Goal: Task Accomplishment & Management: Manage account settings

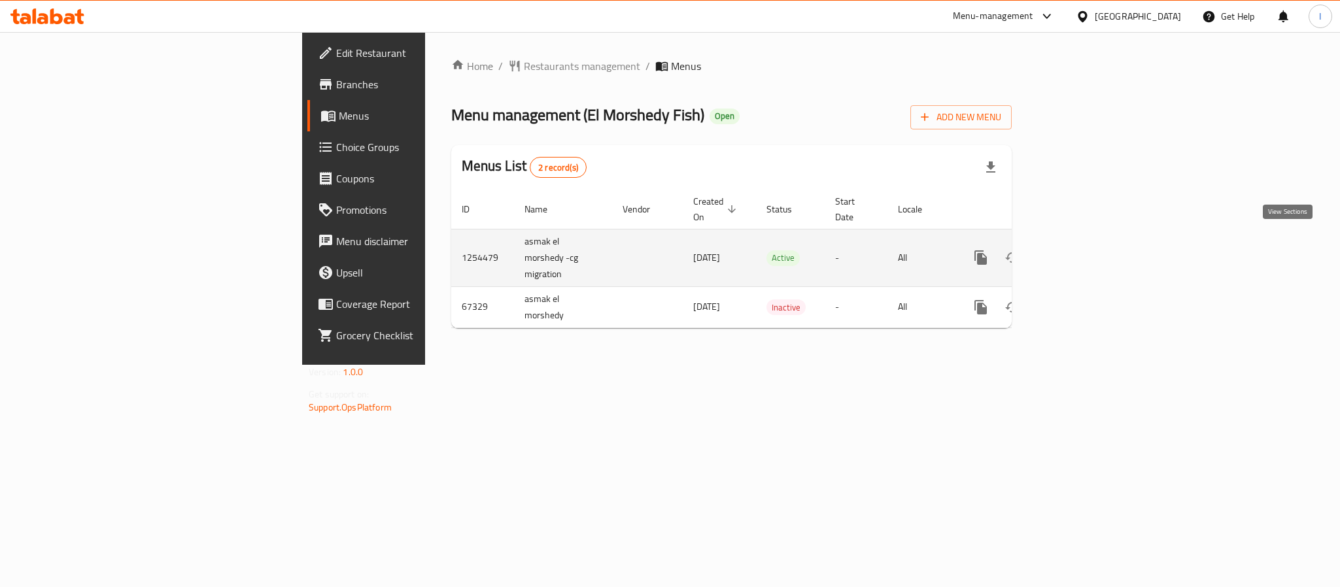
click at [1083, 250] on icon "enhanced table" at bounding box center [1075, 258] width 16 height 16
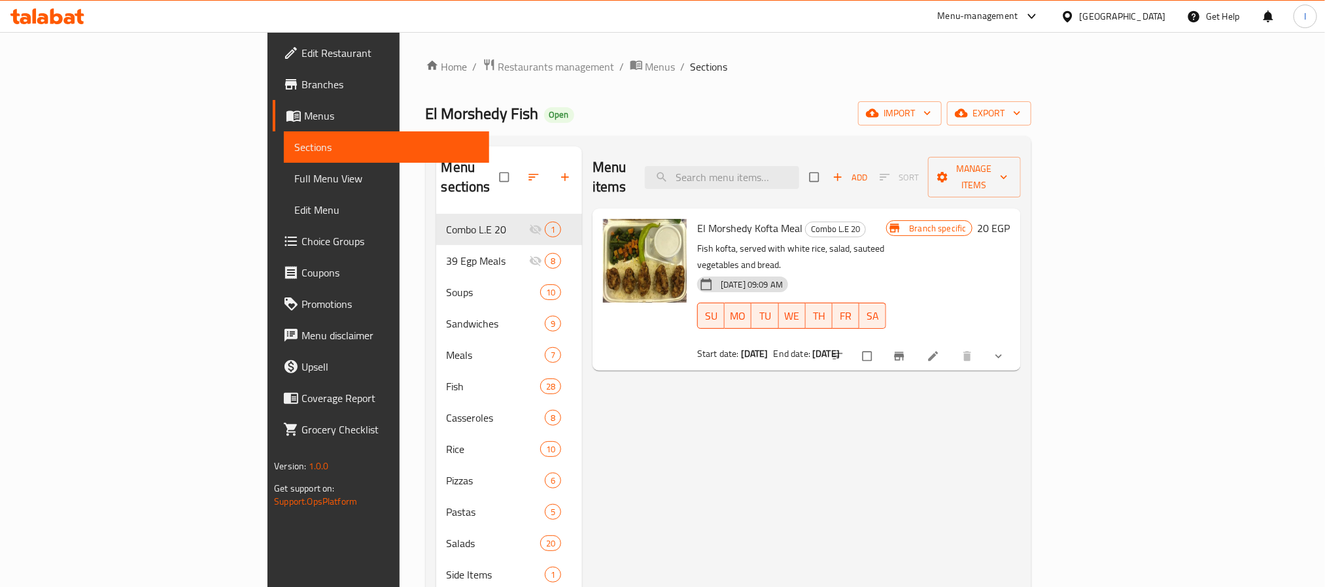
click at [642, 137] on div "Menu sections Combo L.E 20 1 39 Egp Meals 8 Soups 10 Sandwiches 9 Meals 7 Fish …" at bounding box center [729, 440] width 606 height 608
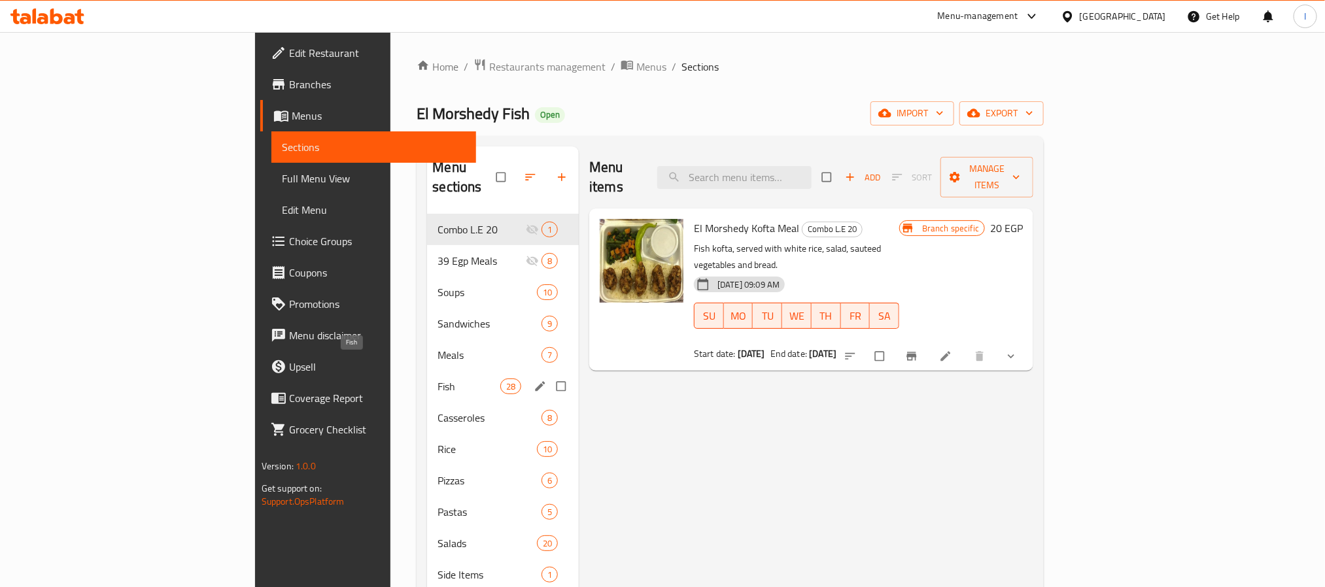
click at [437, 379] on span "Fish" at bounding box center [468, 387] width 62 height 16
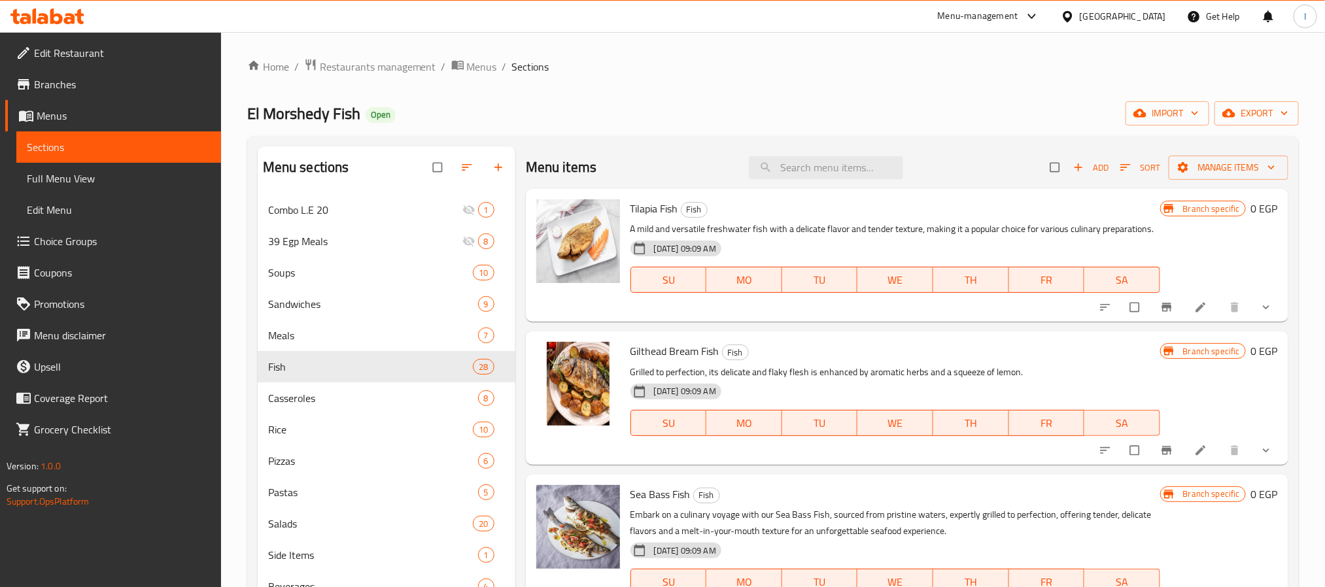
click at [698, 128] on div "Home / Restaurants management / Menus / Sections El Morshedy Fish Open import e…" at bounding box center [773, 401] width 1052 height 686
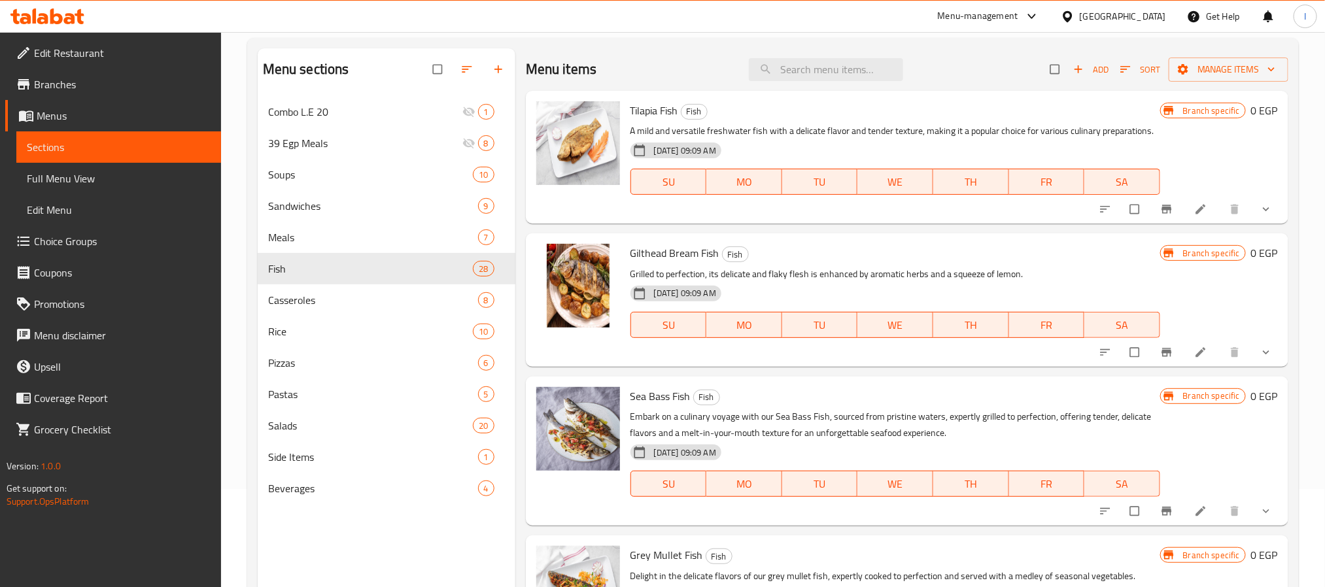
click at [1259, 216] on icon "show more" at bounding box center [1265, 209] width 13 height 13
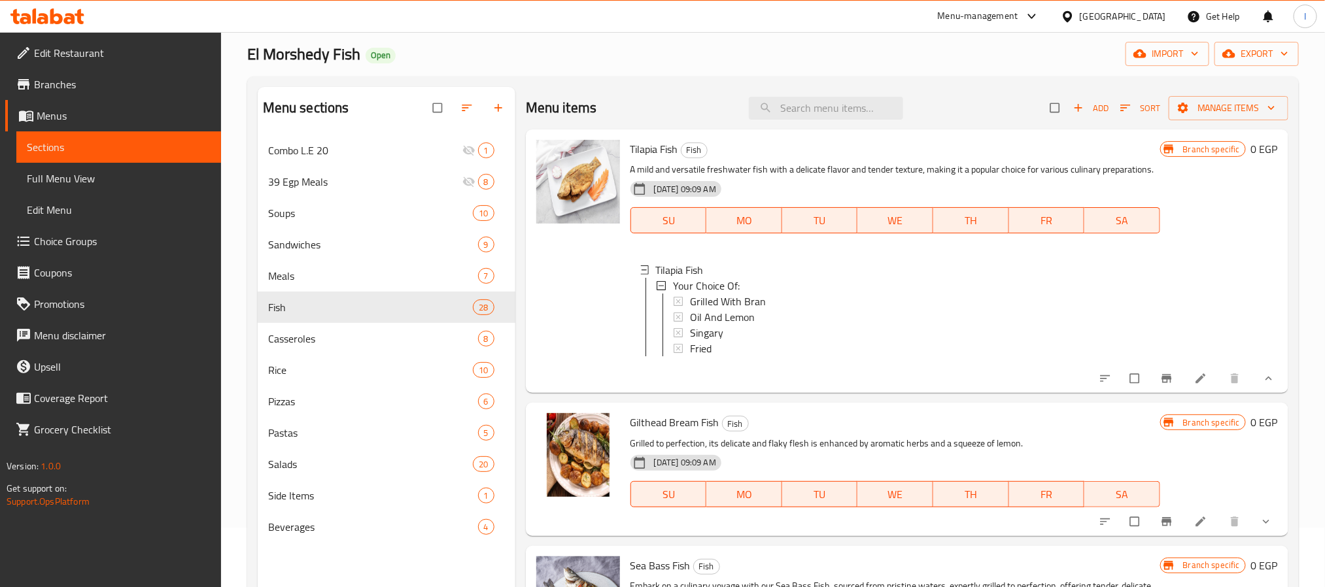
scroll to position [0, 0]
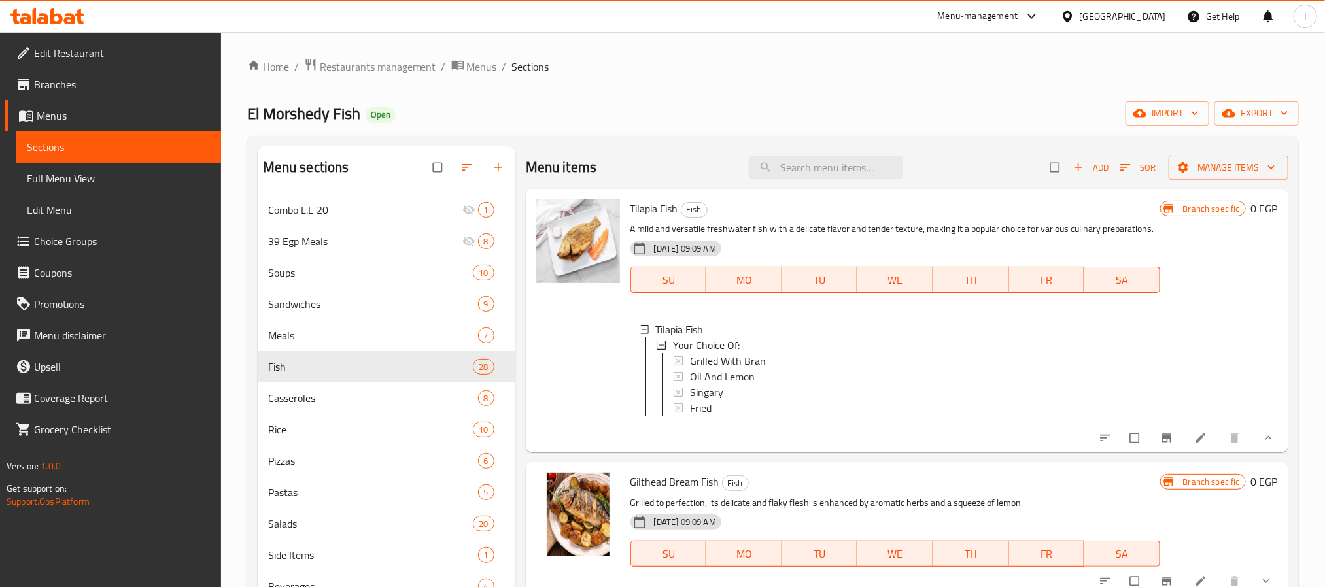
click at [685, 158] on div "Menu items Add Sort Manage items" at bounding box center [907, 167] width 762 height 43
click at [1184, 449] on li at bounding box center [1202, 438] width 37 height 21
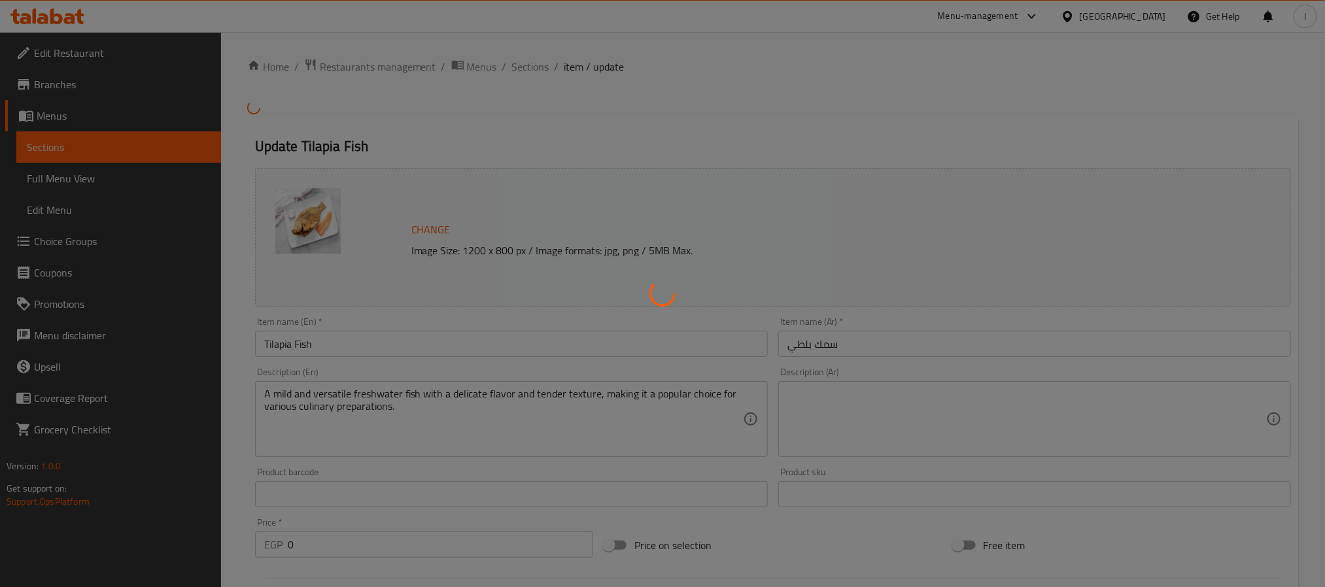
click at [514, 65] on div at bounding box center [662, 293] width 1325 height 587
click at [522, 69] on div at bounding box center [662, 293] width 1325 height 587
click at [526, 71] on div at bounding box center [662, 293] width 1325 height 587
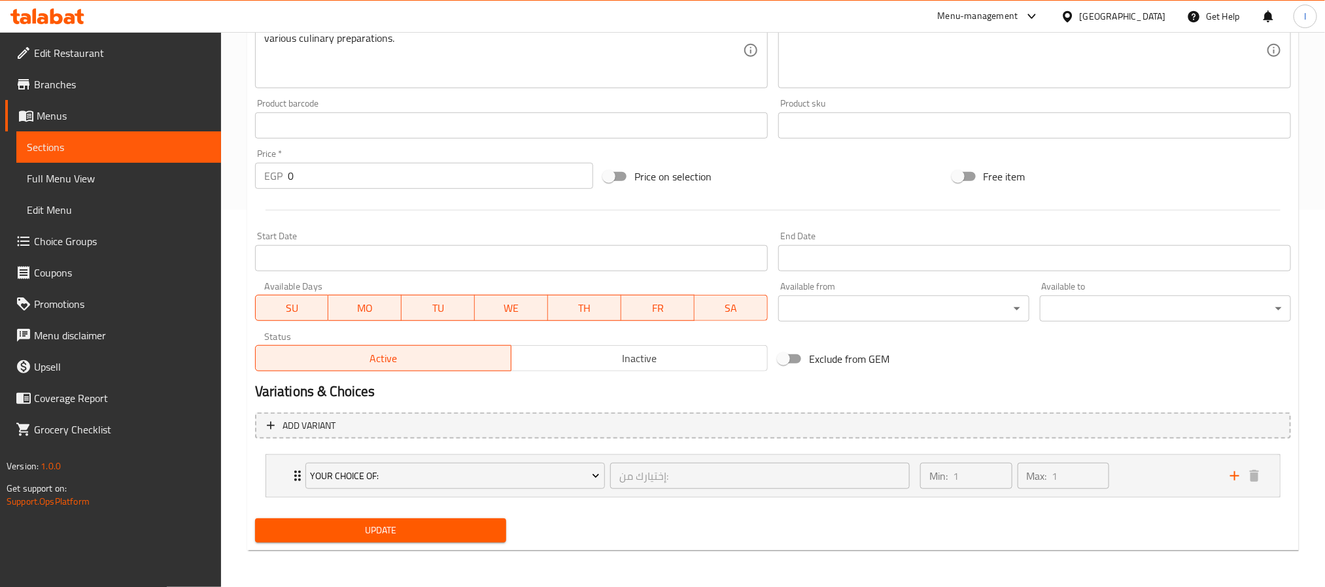
scroll to position [377, 0]
click at [1146, 481] on div "Min: 1 ​ Max: 1 ​" at bounding box center [1067, 476] width 310 height 42
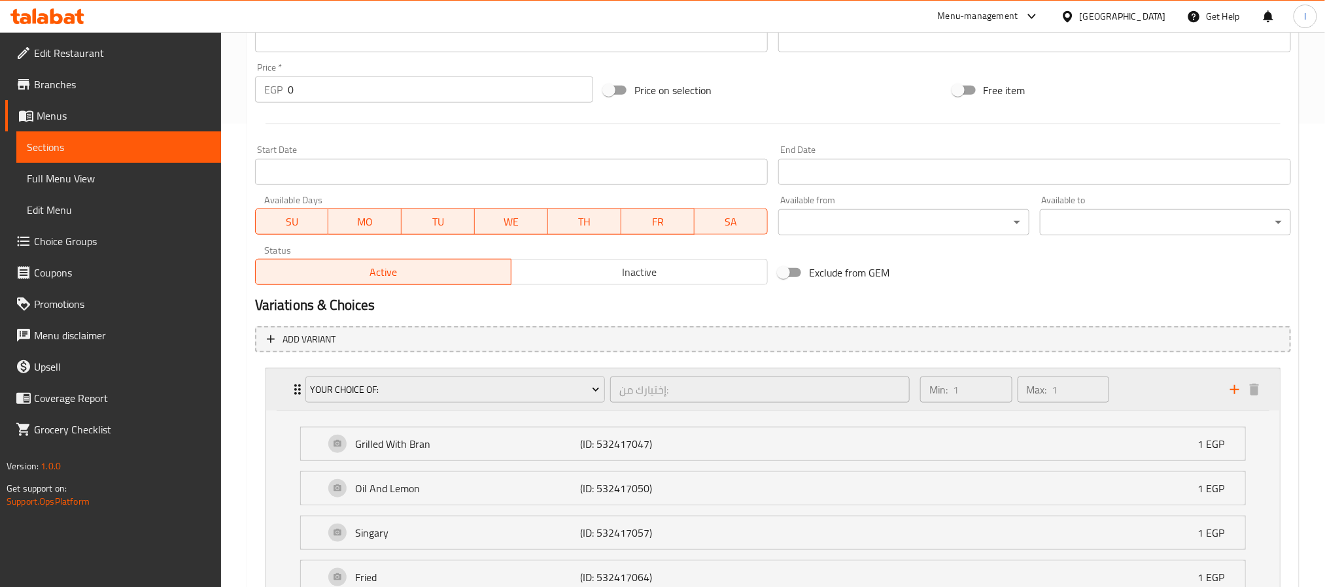
scroll to position [585, 0]
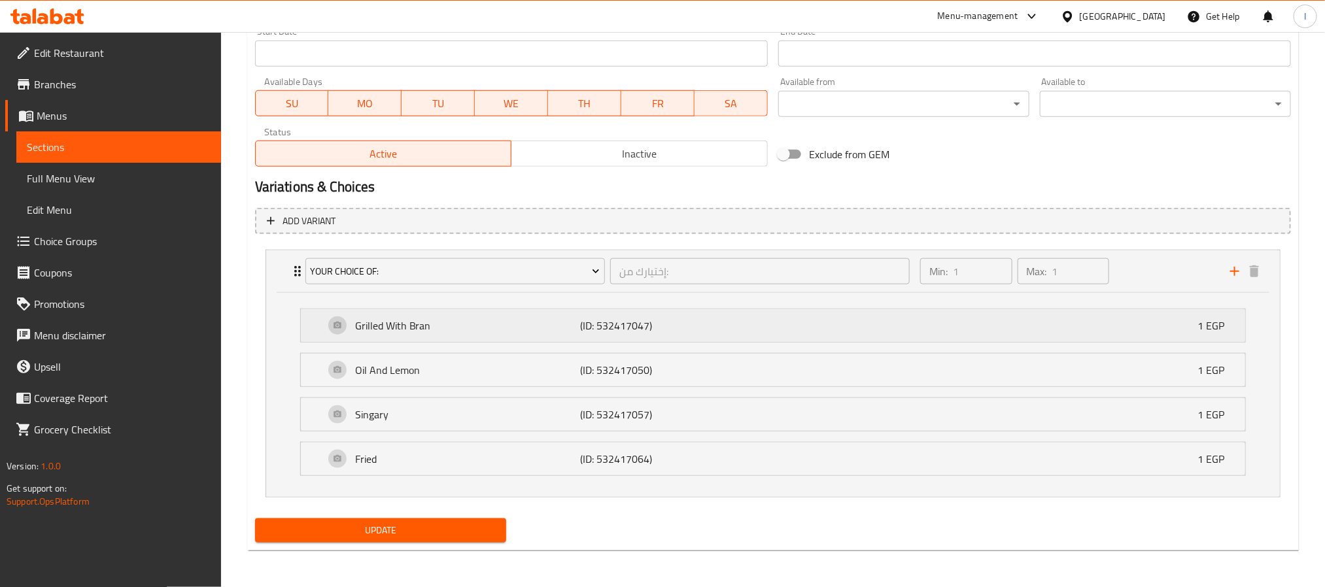
click at [693, 318] on p "(ID: 532417047)" at bounding box center [655, 326] width 150 height 16
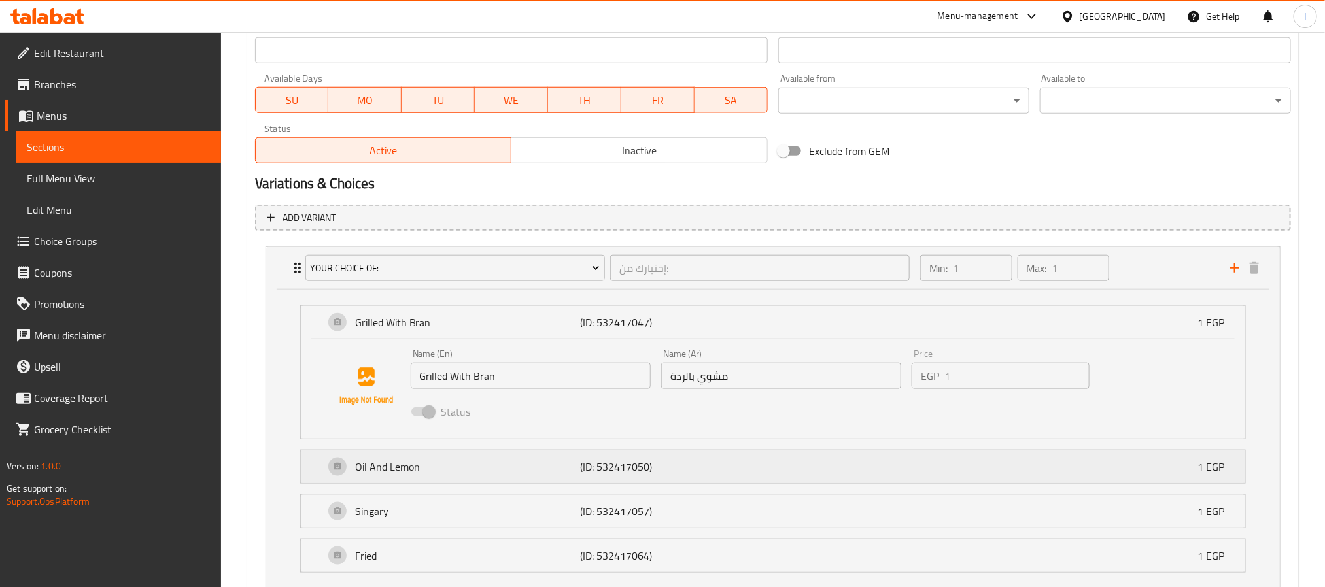
click at [713, 475] on p "(ID: 532417050)" at bounding box center [655, 467] width 150 height 16
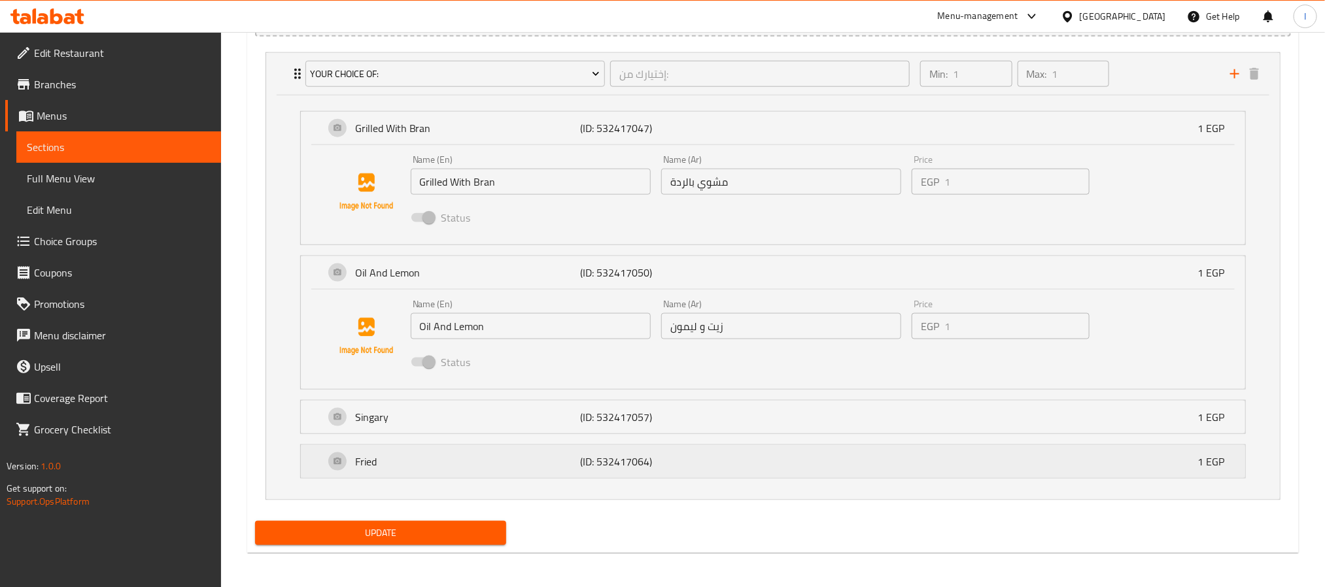
scroll to position [781, 0]
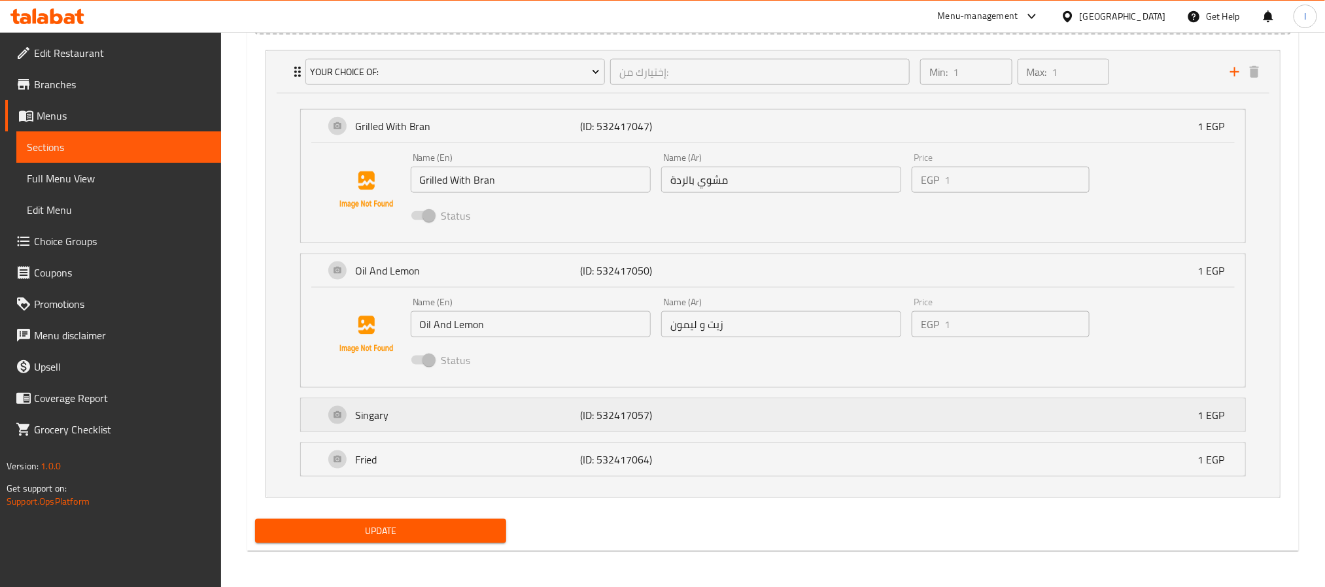
click at [765, 408] on div "Singary (ID: 532417057) 1 EGP" at bounding box center [776, 415] width 905 height 33
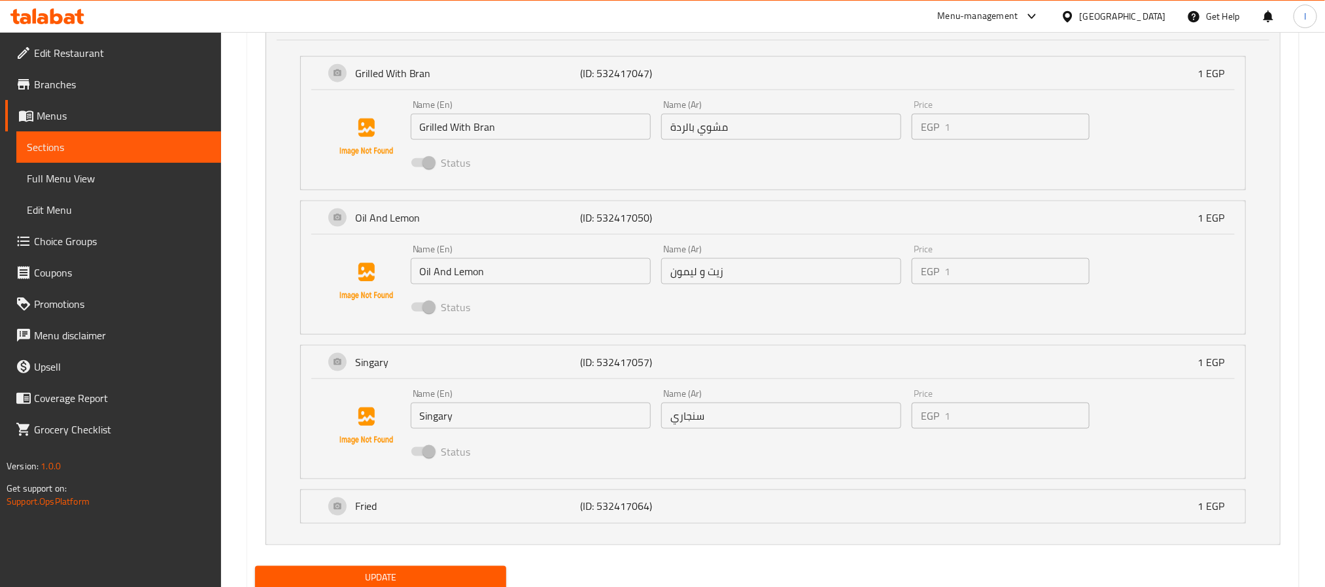
scroll to position [885, 0]
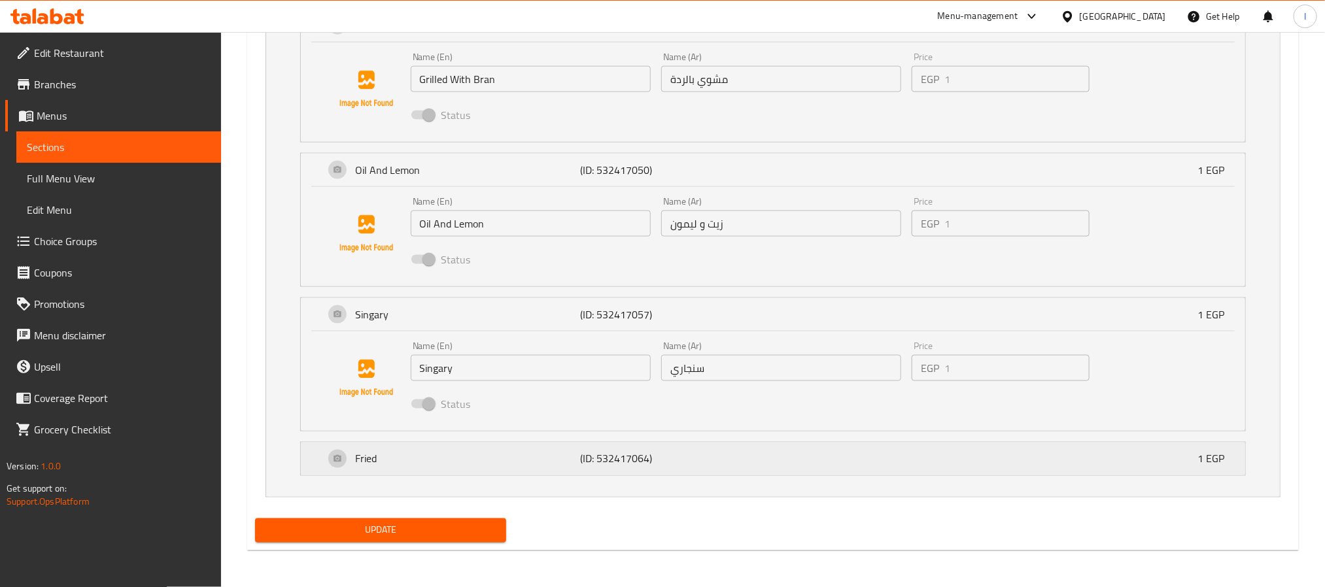
click at [746, 463] on div "Fried (ID: 532417064) 1 EGP" at bounding box center [776, 459] width 905 height 33
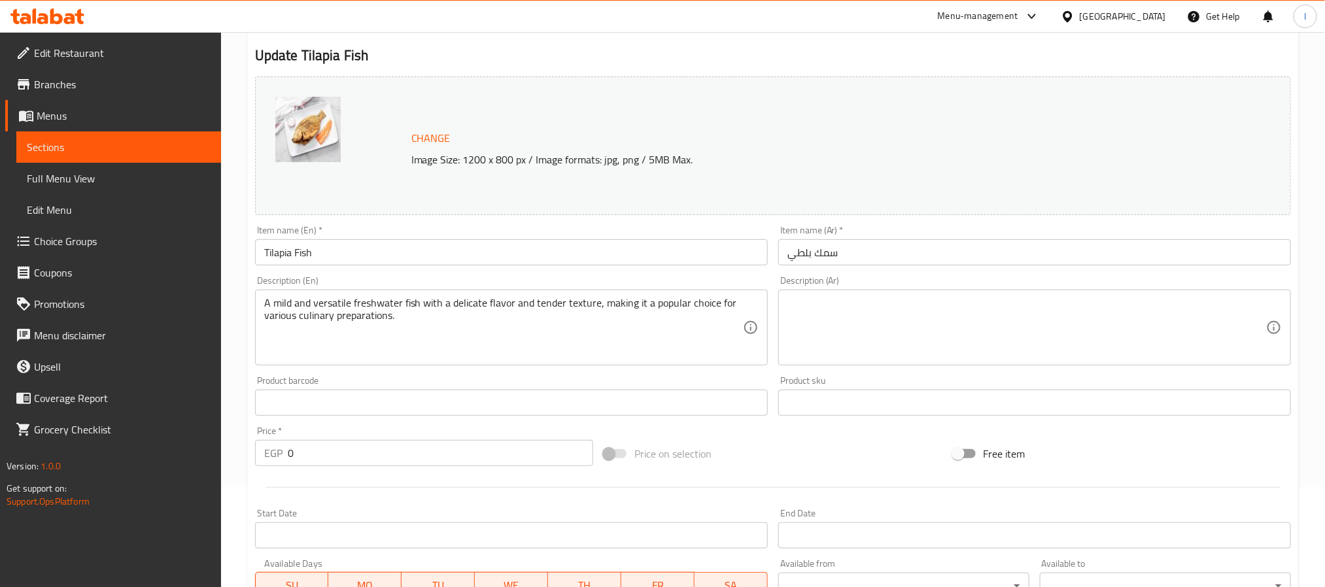
scroll to position [0, 0]
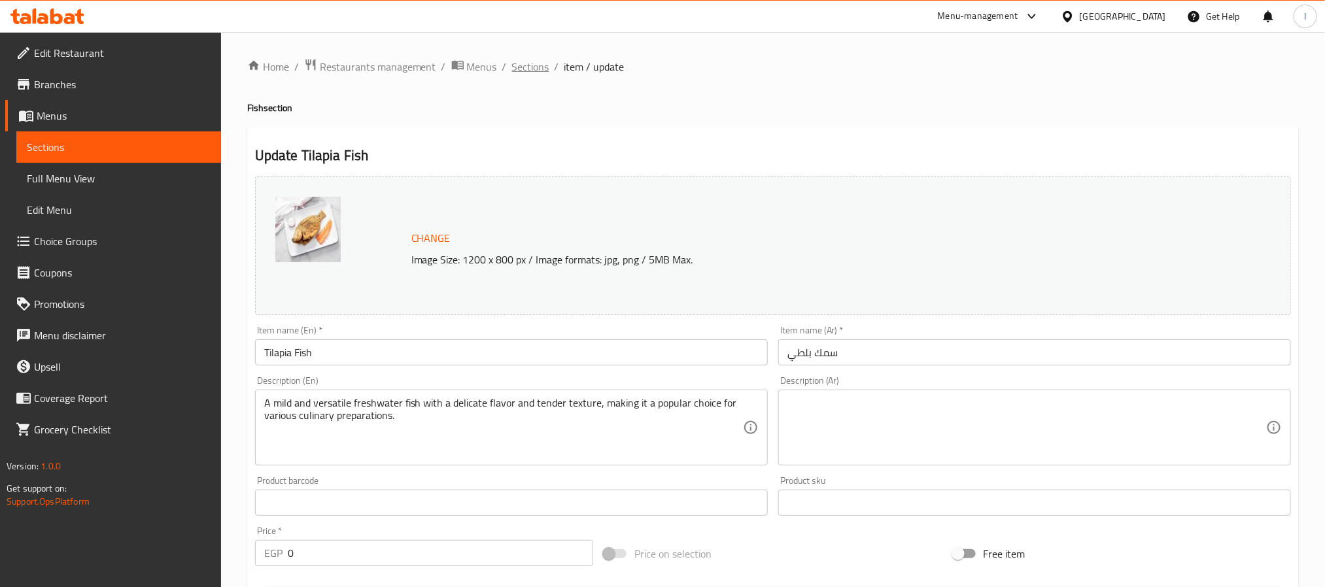
click at [530, 69] on span "Sections" at bounding box center [530, 67] width 37 height 16
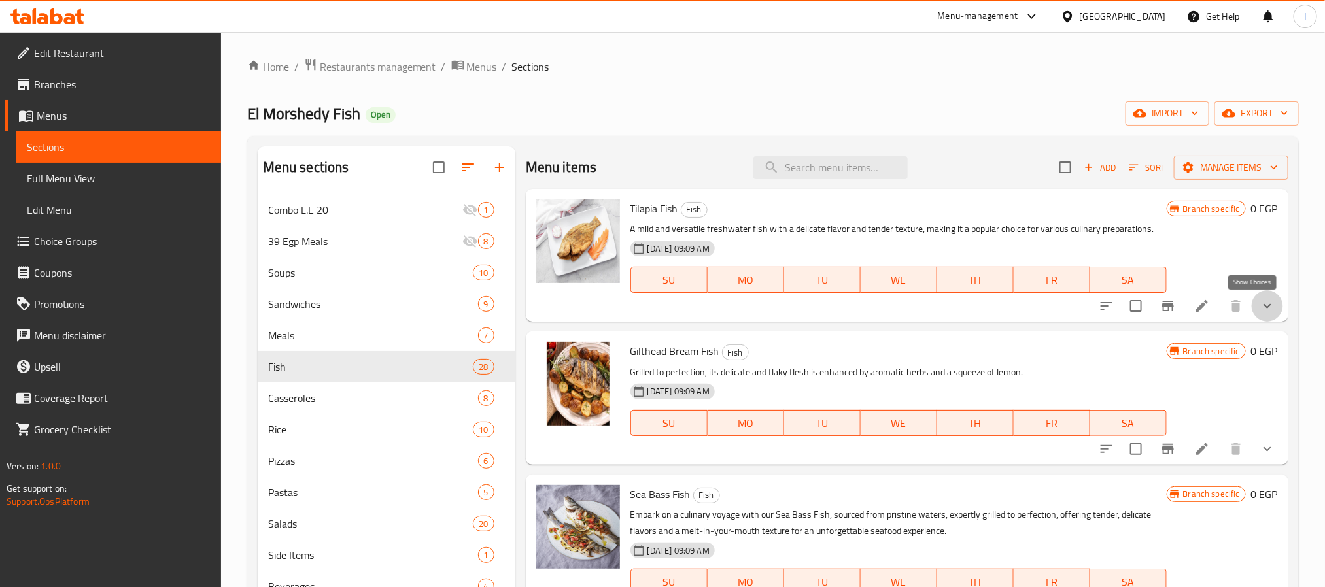
click at [1259, 306] on icon "show more" at bounding box center [1267, 306] width 16 height 16
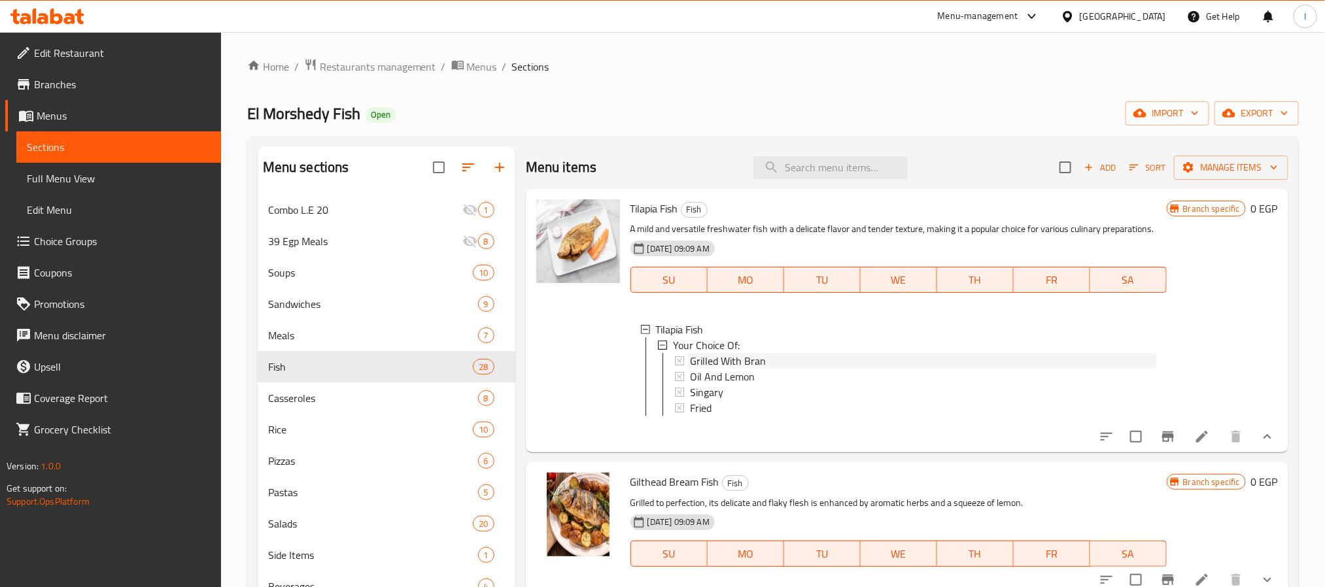
click at [765, 365] on div "Grilled With Bran" at bounding box center [923, 361] width 466 height 16
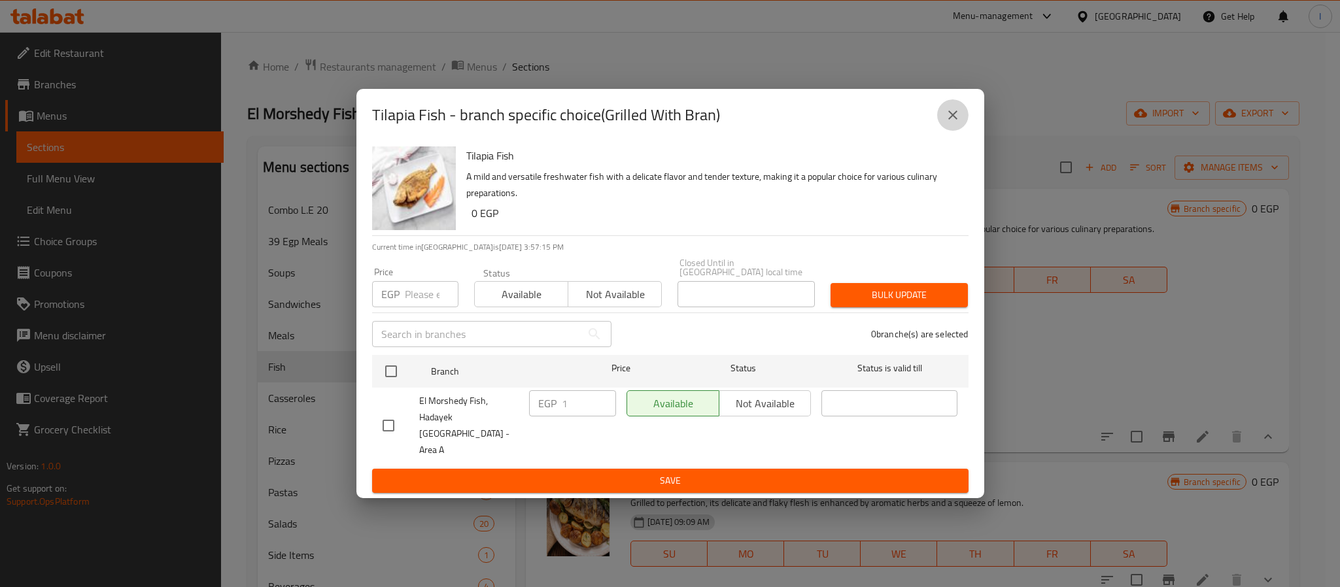
click at [952, 123] on icon "close" at bounding box center [953, 115] width 16 height 16
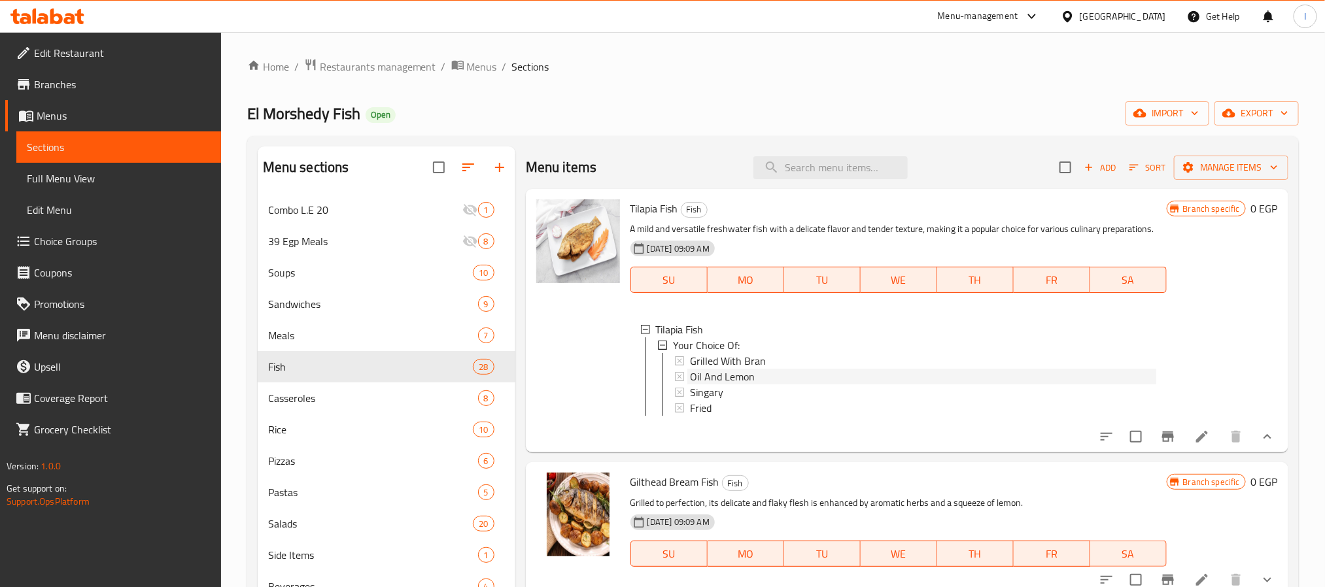
click at [747, 373] on span "Oil And Lemon" at bounding box center [722, 377] width 65 height 16
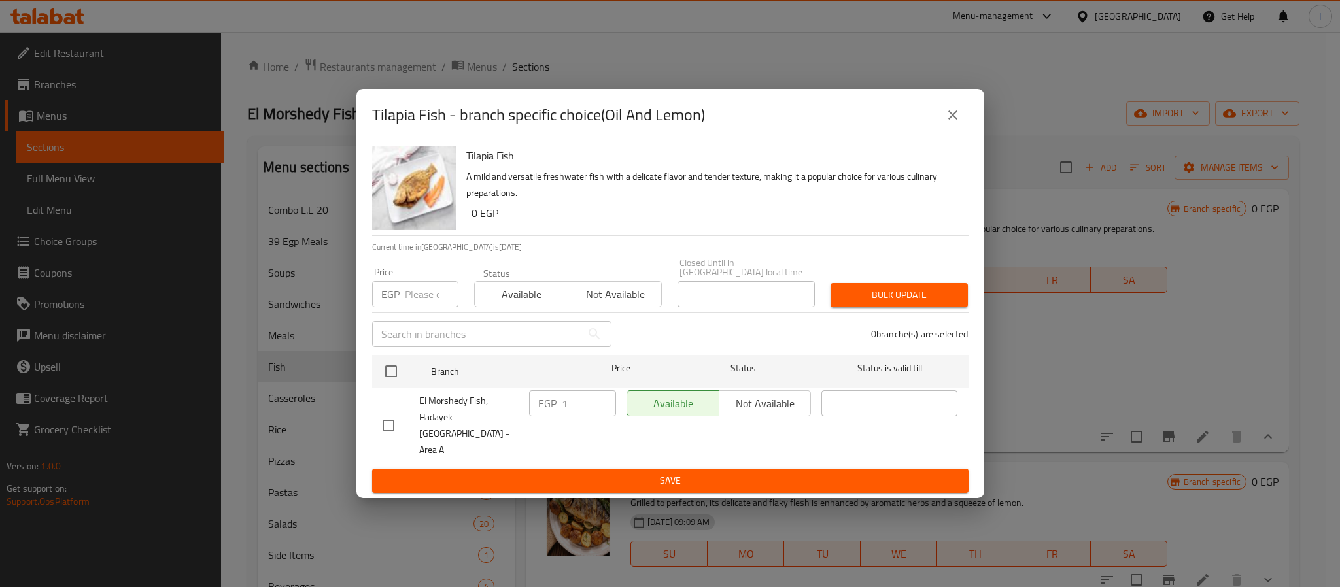
click at [959, 123] on icon "close" at bounding box center [953, 115] width 16 height 16
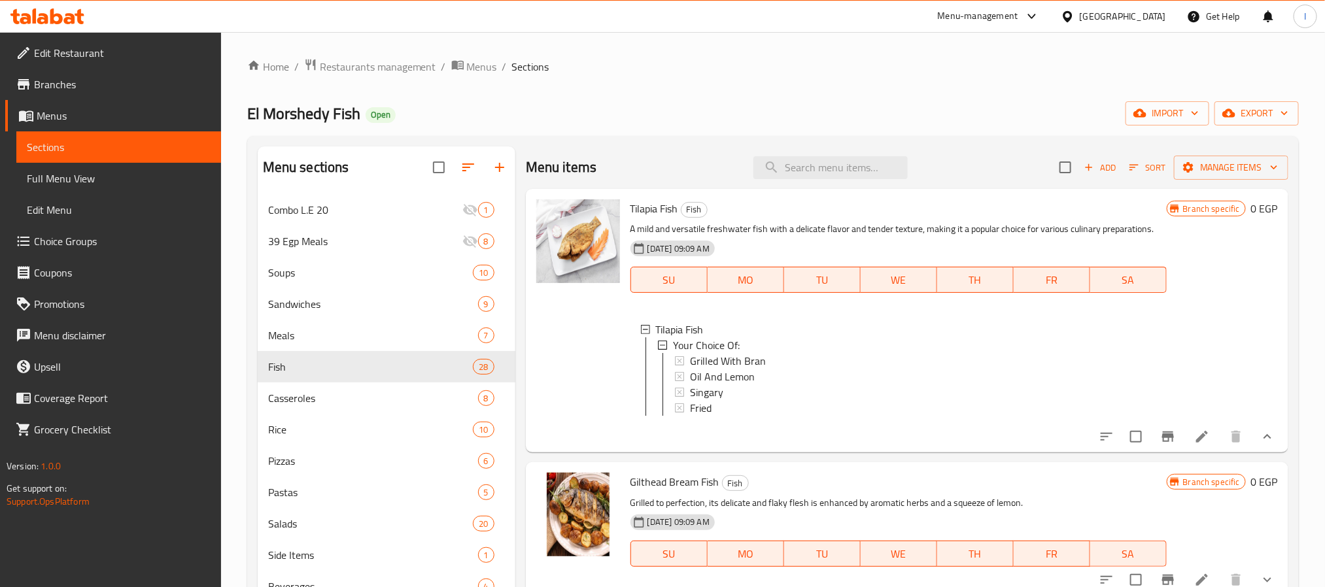
click at [982, 102] on div "El Morshedy Fish Open import export" at bounding box center [773, 113] width 1052 height 24
click at [754, 105] on div "El Morshedy Fish Open import export" at bounding box center [773, 113] width 1052 height 24
click at [318, 112] on span "El Morshedy Fish" at bounding box center [303, 113] width 113 height 29
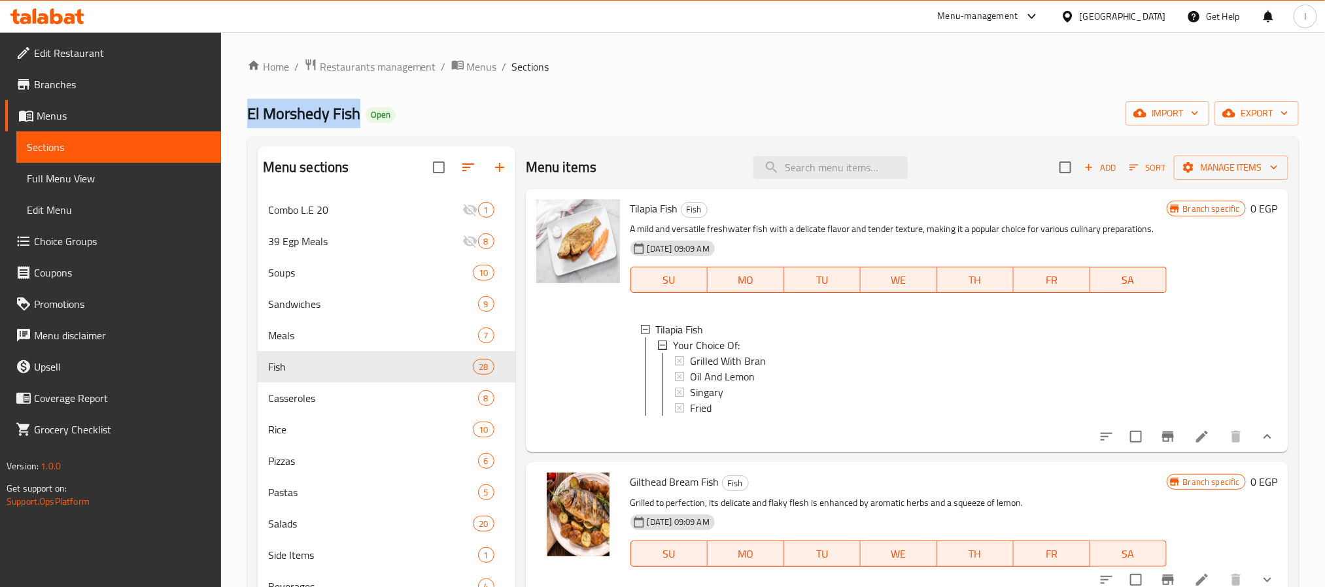
copy span "El Morshedy Fish"
click at [693, 112] on div "El Morshedy Fish Open import export" at bounding box center [773, 113] width 1052 height 24
click at [681, 137] on div "Menu sections Combo L.E 20 1 39 Egp Meals 8 Soups 10 Sandwiches 9 Meals 7 Fish …" at bounding box center [773, 440] width 1052 height 608
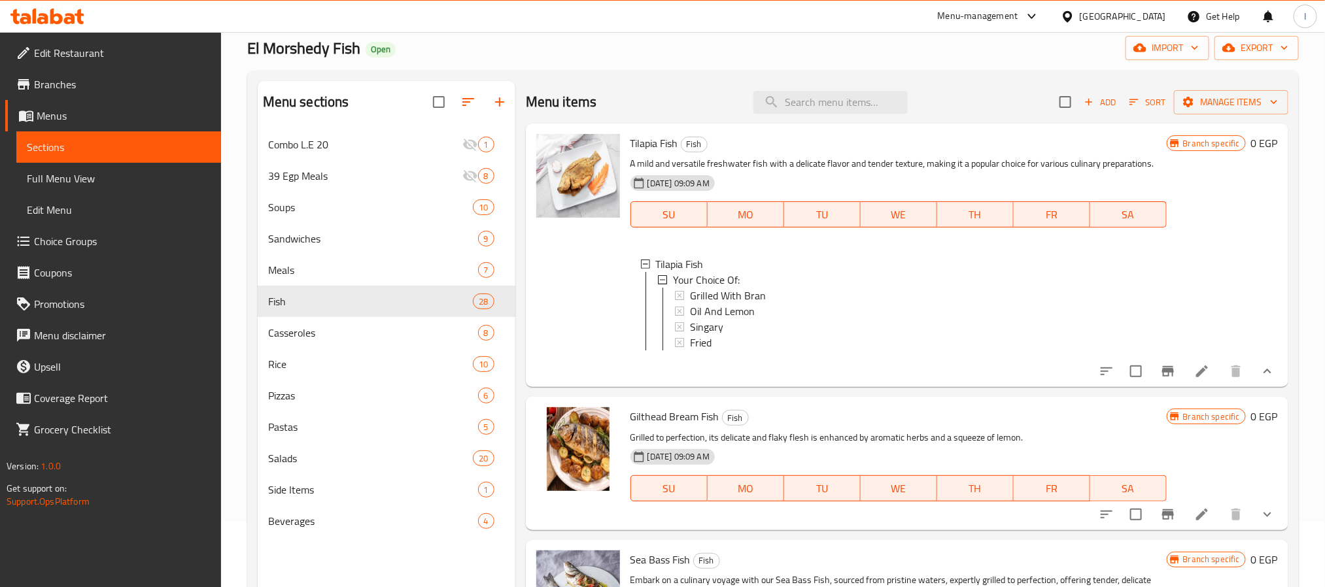
scroll to position [98, 0]
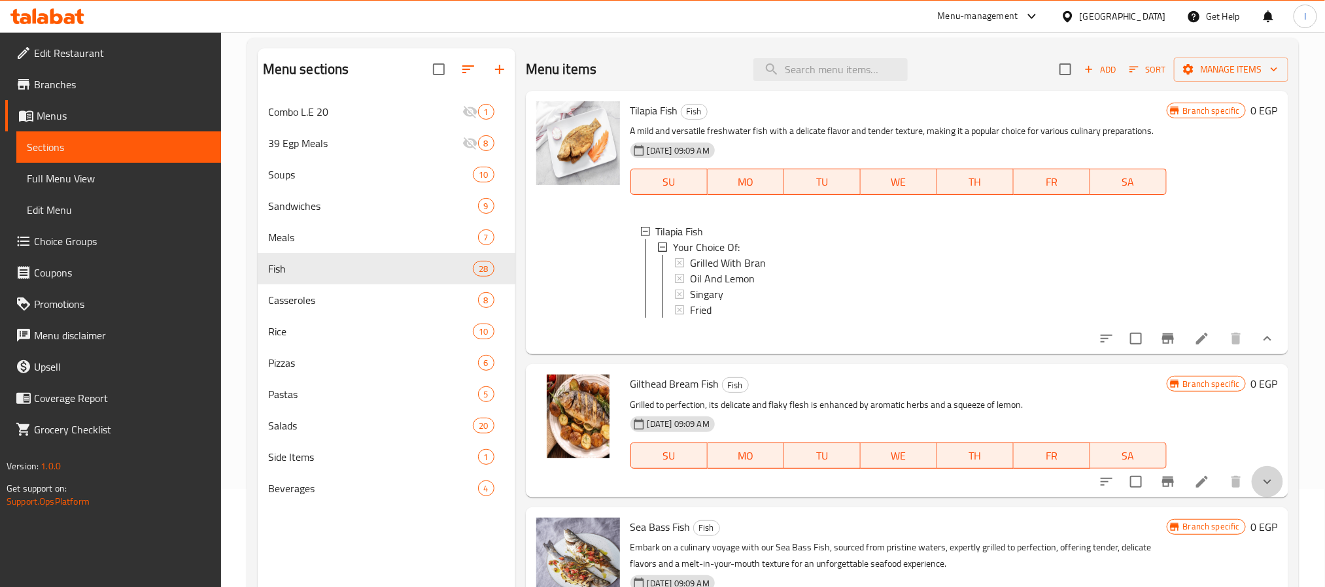
click at [1263, 488] on button "show more" at bounding box center [1267, 481] width 31 height 31
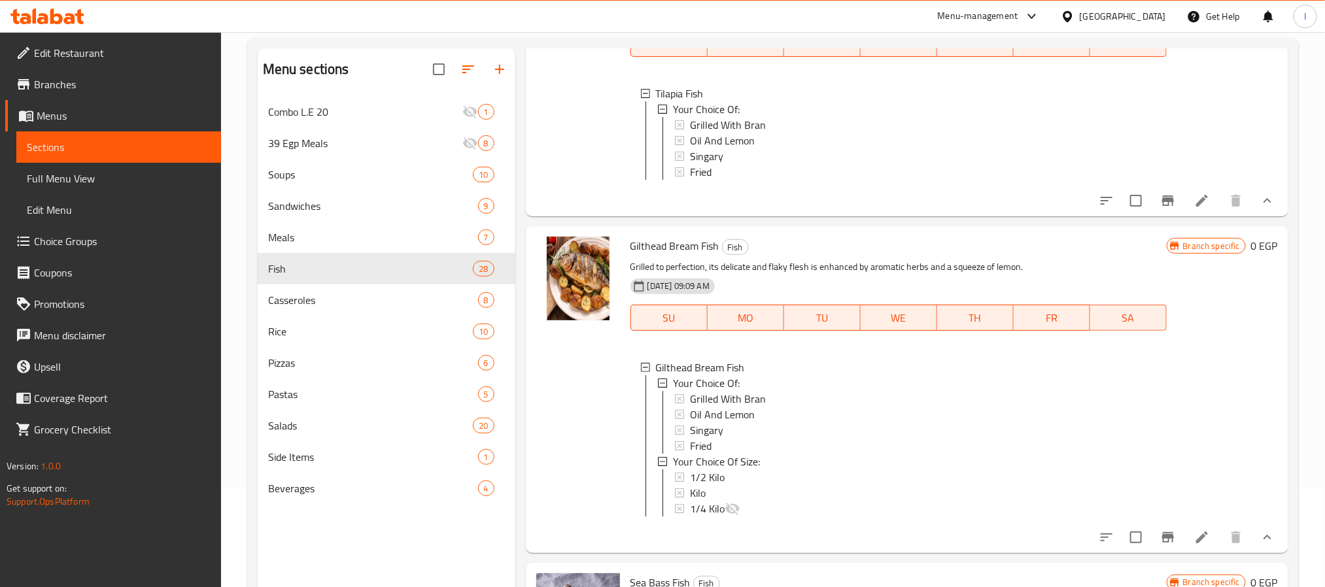
scroll to position [0, 0]
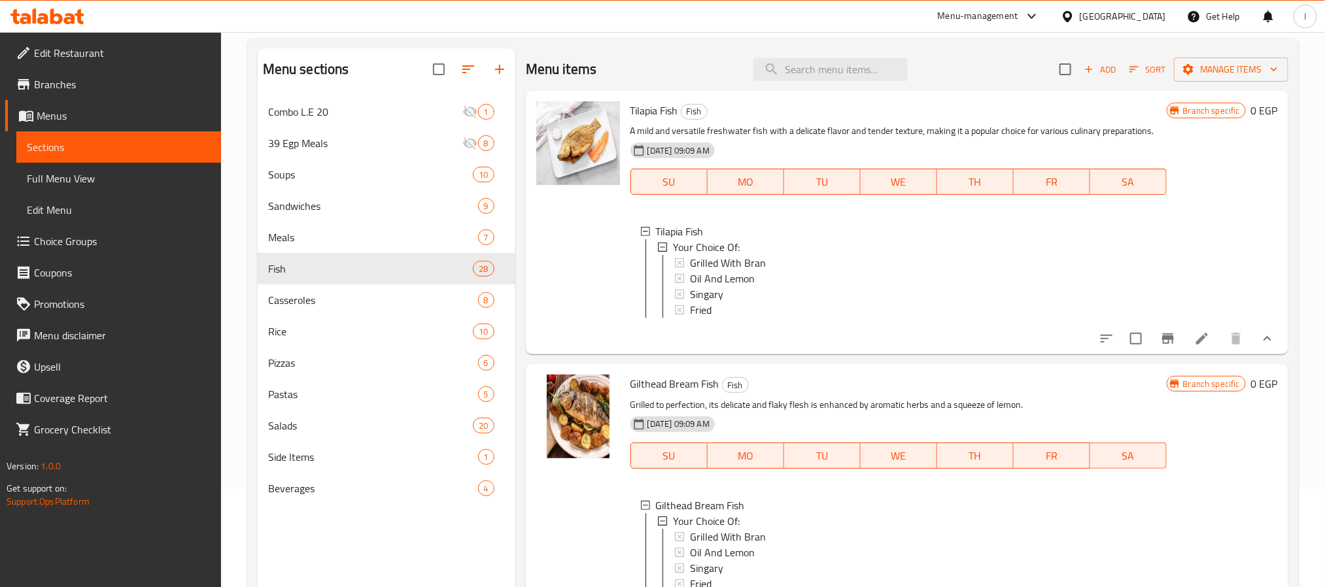
click at [641, 114] on span "Tilapia Fish" at bounding box center [654, 111] width 48 height 20
copy span "Tilapia"
click at [740, 271] on span "Oil And Lemon" at bounding box center [722, 279] width 65 height 16
click at [660, 116] on span "Tilapia Fish" at bounding box center [654, 111] width 48 height 20
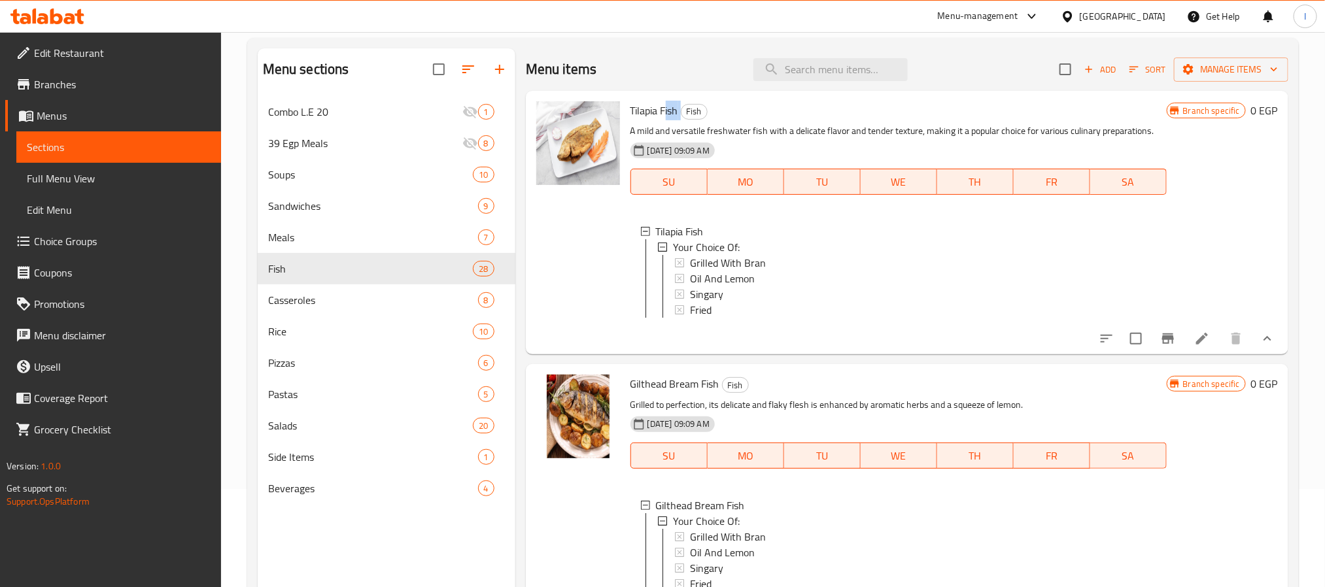
click at [660, 116] on span "Tilapia Fish" at bounding box center [654, 111] width 48 height 20
copy h6 "Tilapia Fish"
click at [817, 75] on input "search" at bounding box center [830, 69] width 154 height 23
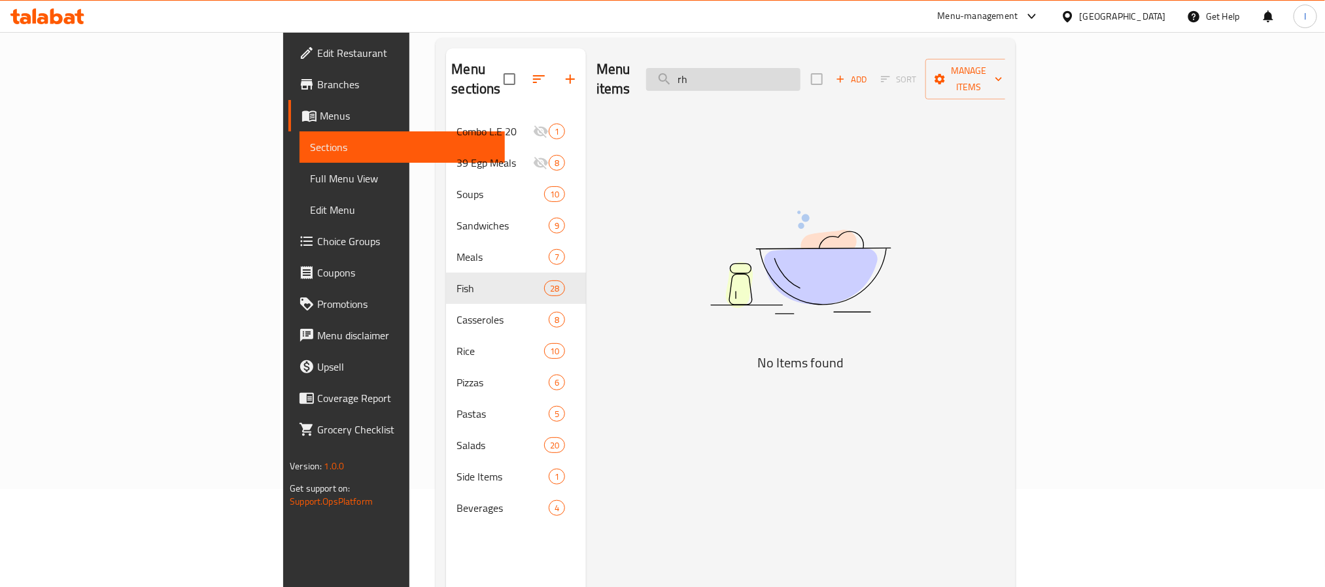
type input "r"
type input "س"
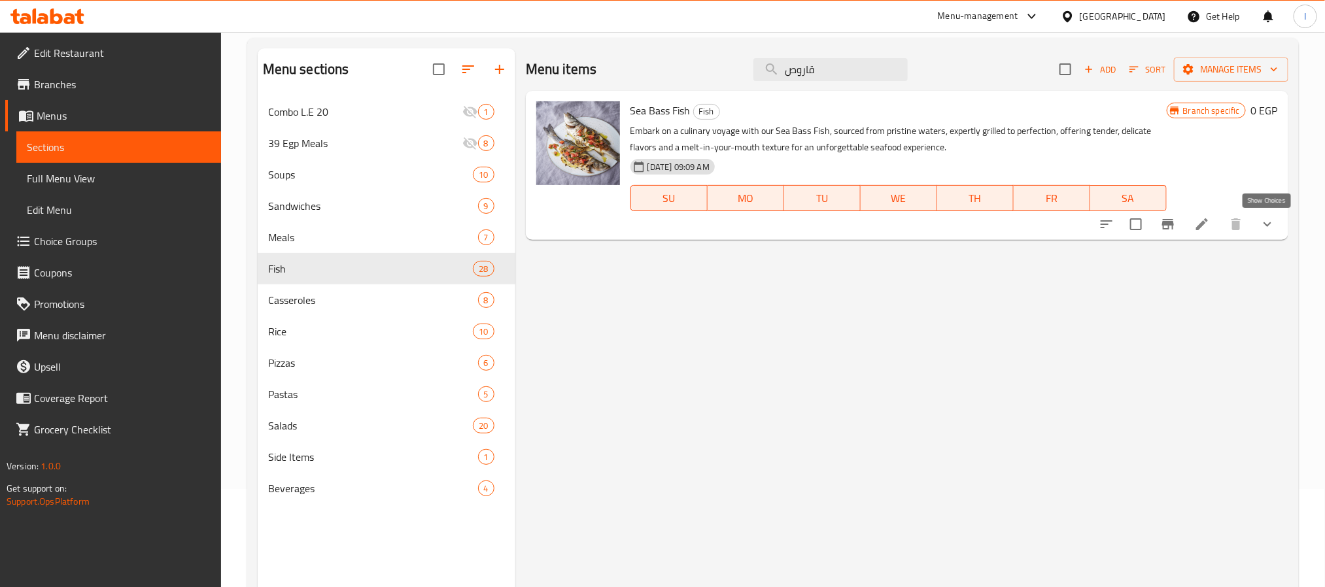
type input "قاروص"
click at [1273, 226] on icon "show more" at bounding box center [1267, 224] width 16 height 16
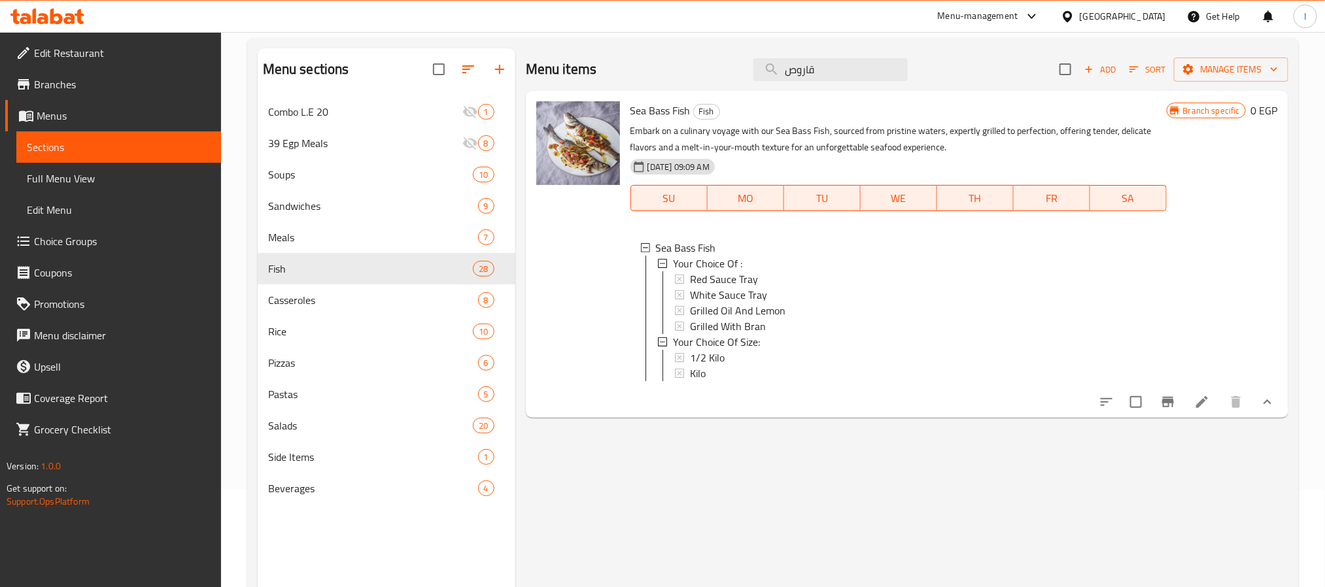
click at [689, 67] on div "Menu items قاروص Add Sort Manage items" at bounding box center [907, 69] width 762 height 43
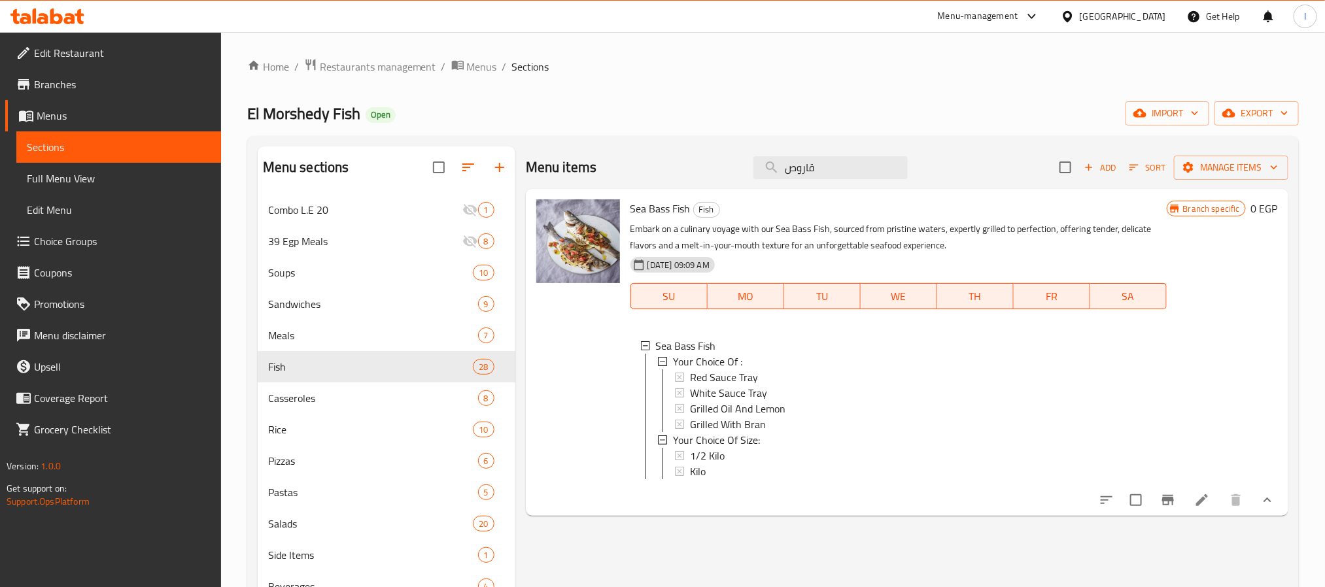
click at [701, 154] on div "Menu items قاروص Add Sort Manage items" at bounding box center [907, 167] width 762 height 43
click at [723, 98] on div "Home / Restaurants management / Menus / Sections El Morshedy Fish Open import e…" at bounding box center [773, 401] width 1052 height 686
click at [795, 171] on input "قاروص" at bounding box center [830, 167] width 154 height 23
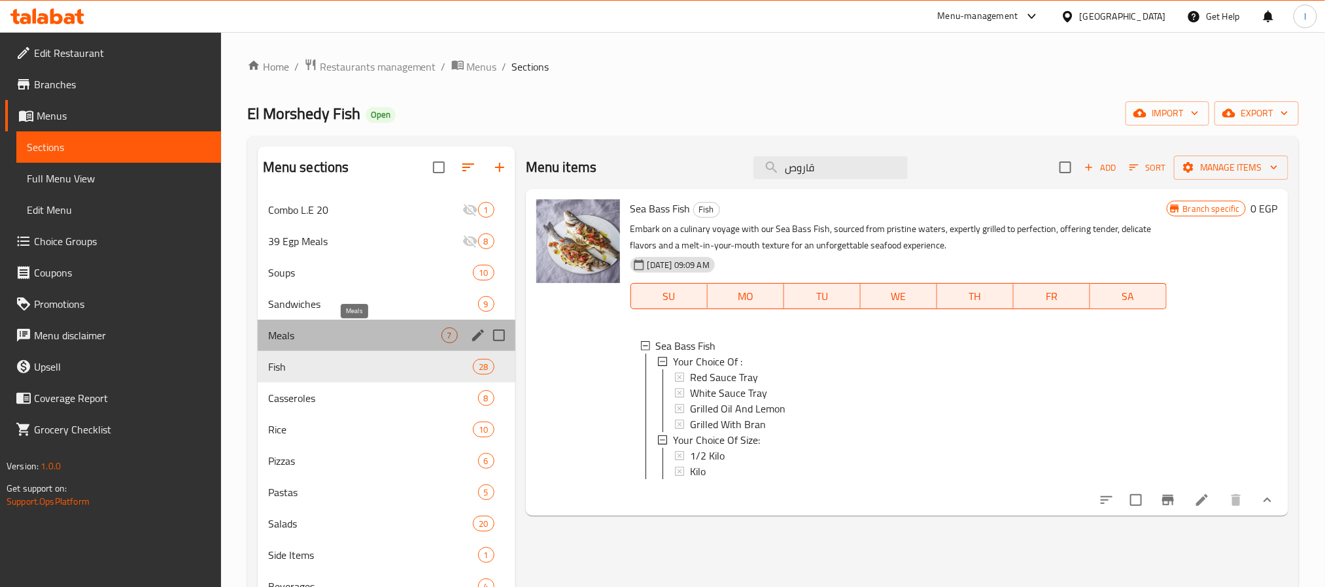
click at [316, 337] on span "Meals" at bounding box center [354, 336] width 173 height 16
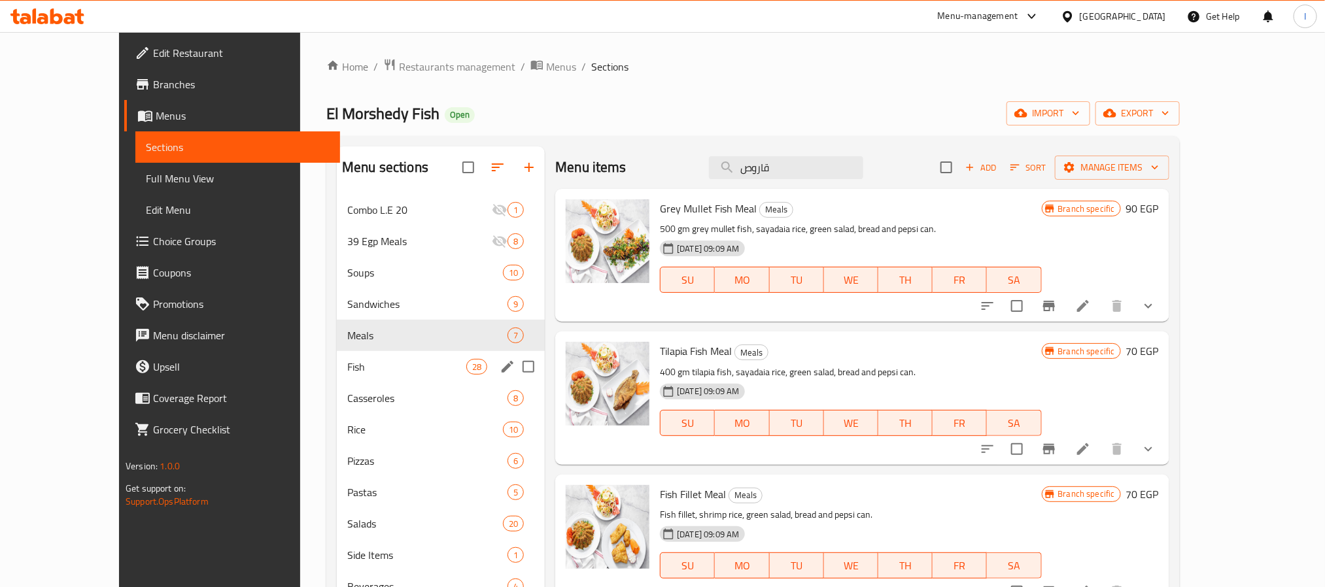
click at [337, 353] on div "Fish 28" at bounding box center [441, 366] width 208 height 31
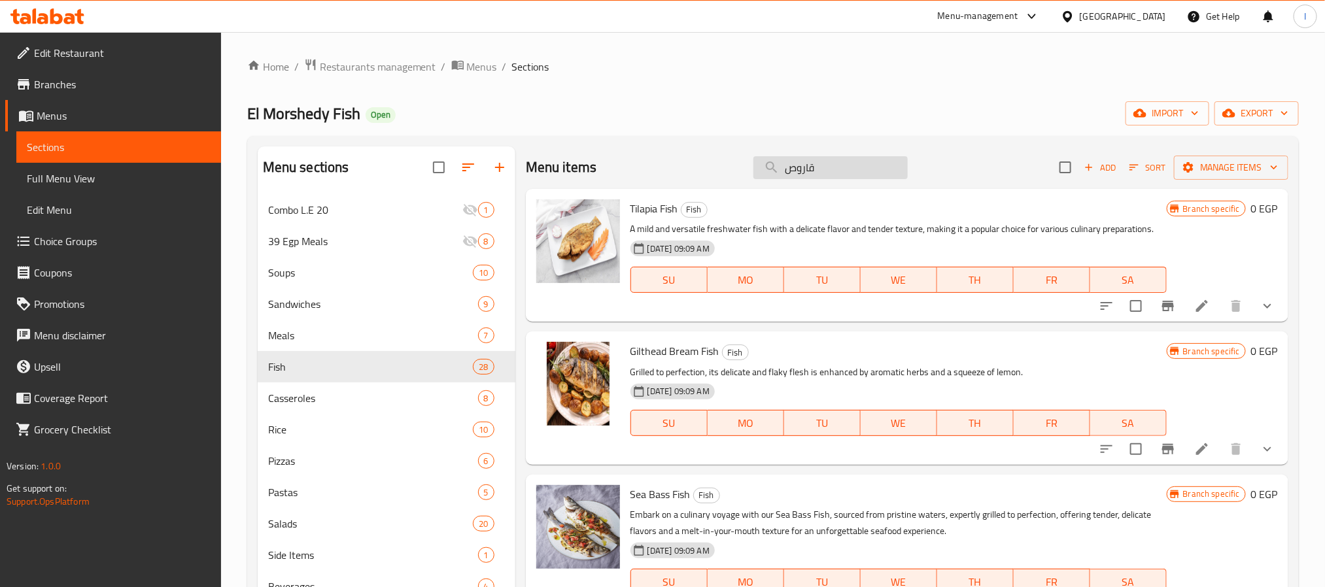
click at [808, 169] on input "قاروص" at bounding box center [830, 167] width 154 height 23
click at [1263, 308] on icon "show more" at bounding box center [1267, 306] width 8 height 5
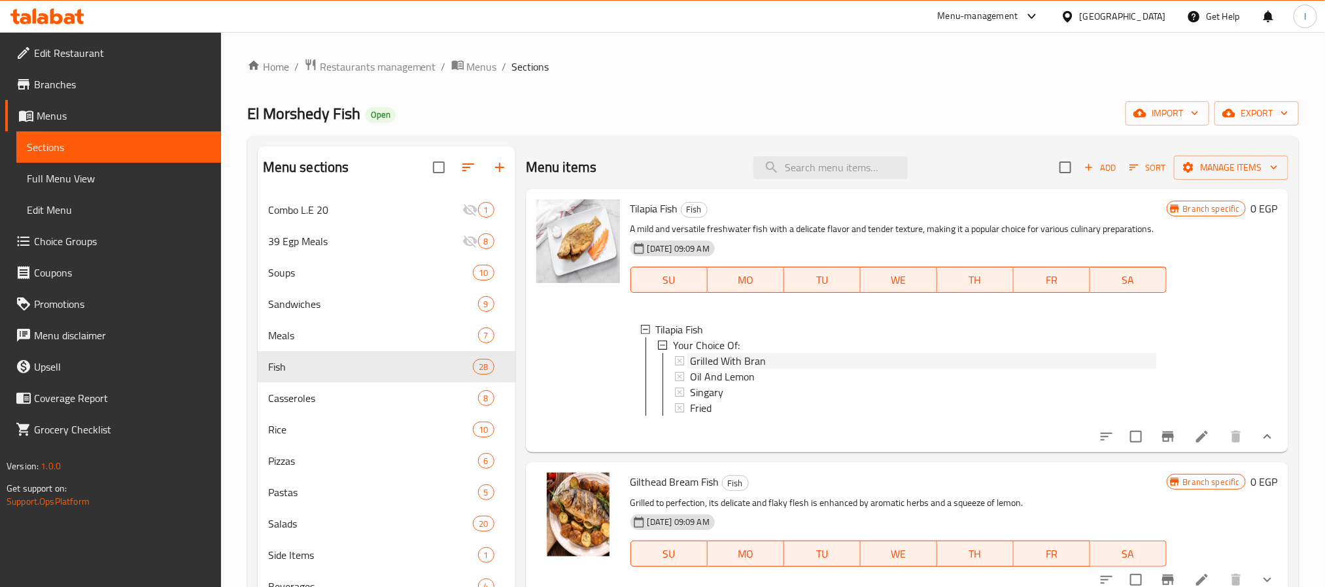
click at [776, 368] on div "Grilled With Bran" at bounding box center [923, 361] width 466 height 16
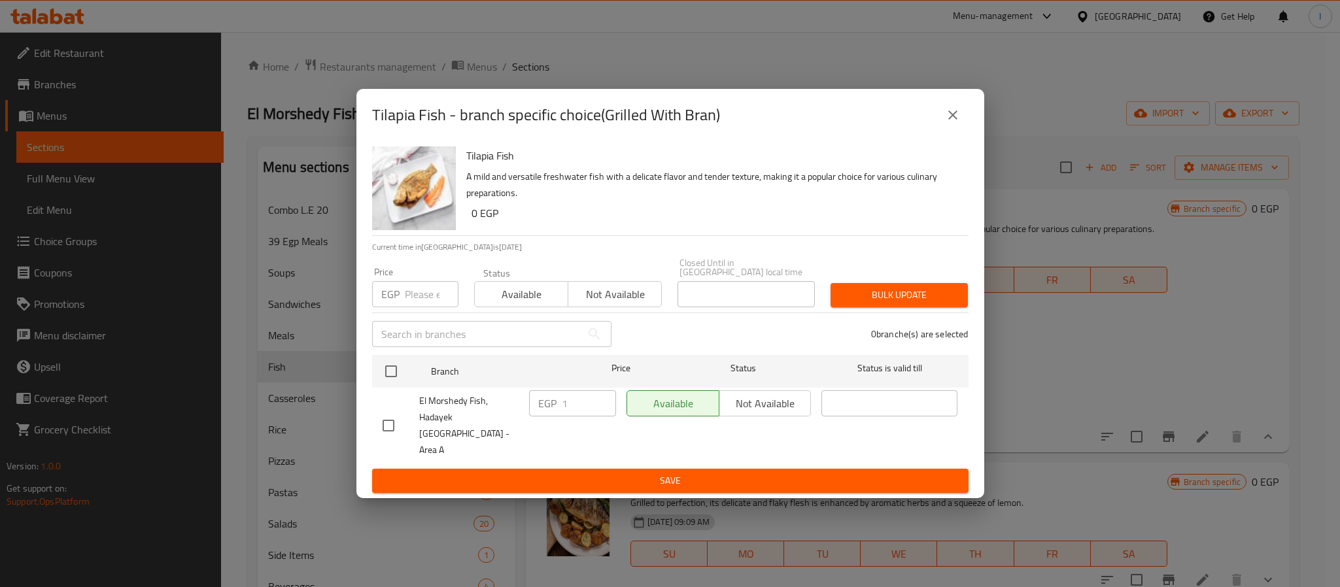
click at [948, 123] on icon "close" at bounding box center [953, 115] width 16 height 16
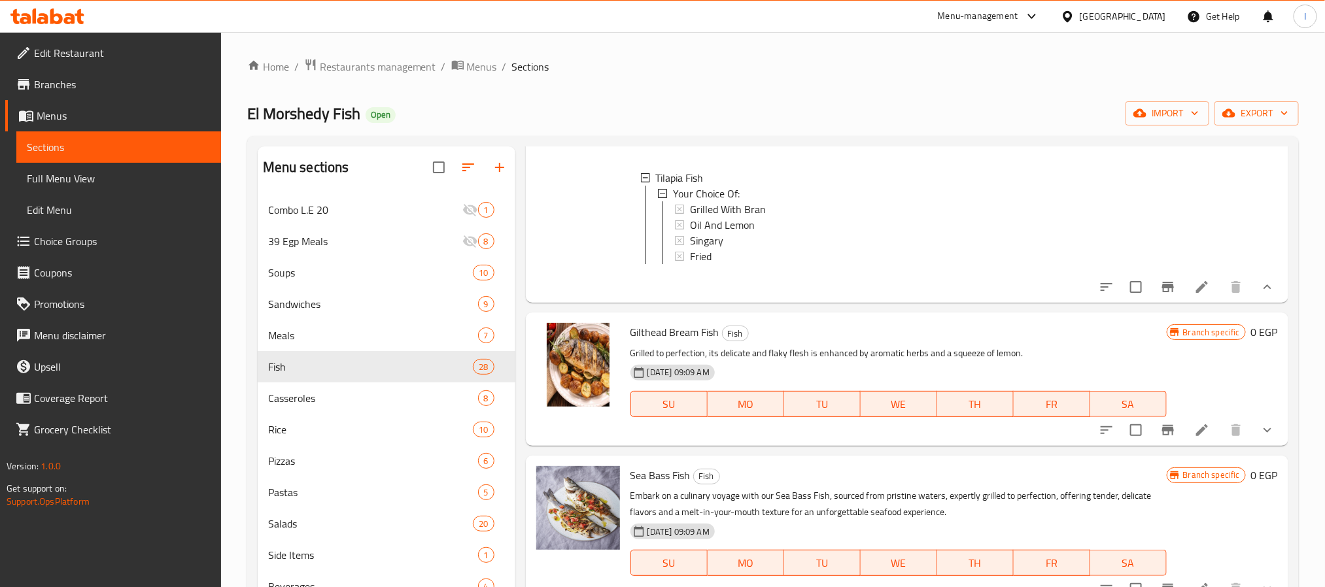
scroll to position [294, 0]
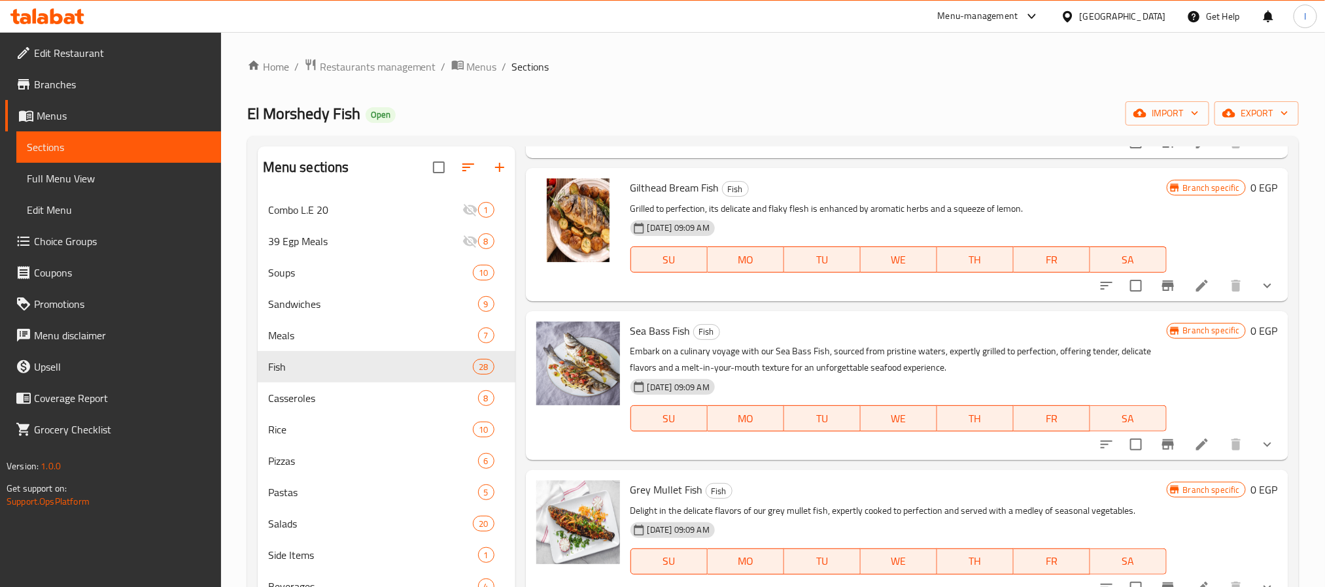
click at [1252, 460] on button "show more" at bounding box center [1267, 444] width 31 height 31
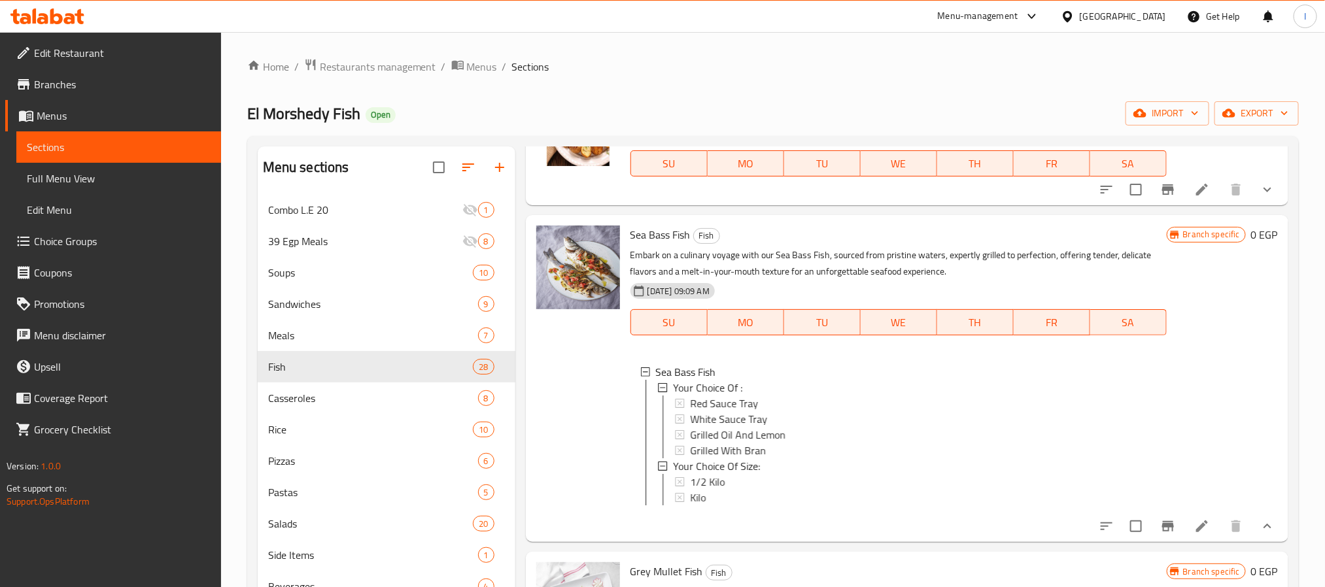
scroll to position [392, 0]
click at [759, 409] on div "Red Sauce Tray" at bounding box center [923, 402] width 466 height 16
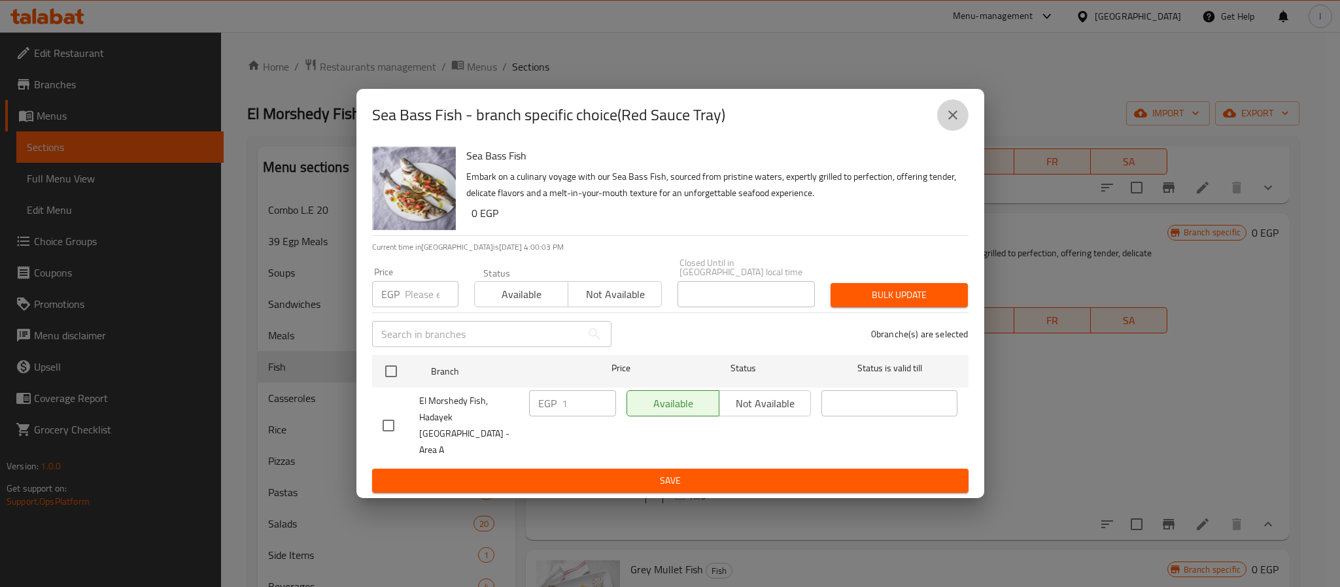
click at [949, 123] on icon "close" at bounding box center [953, 115] width 16 height 16
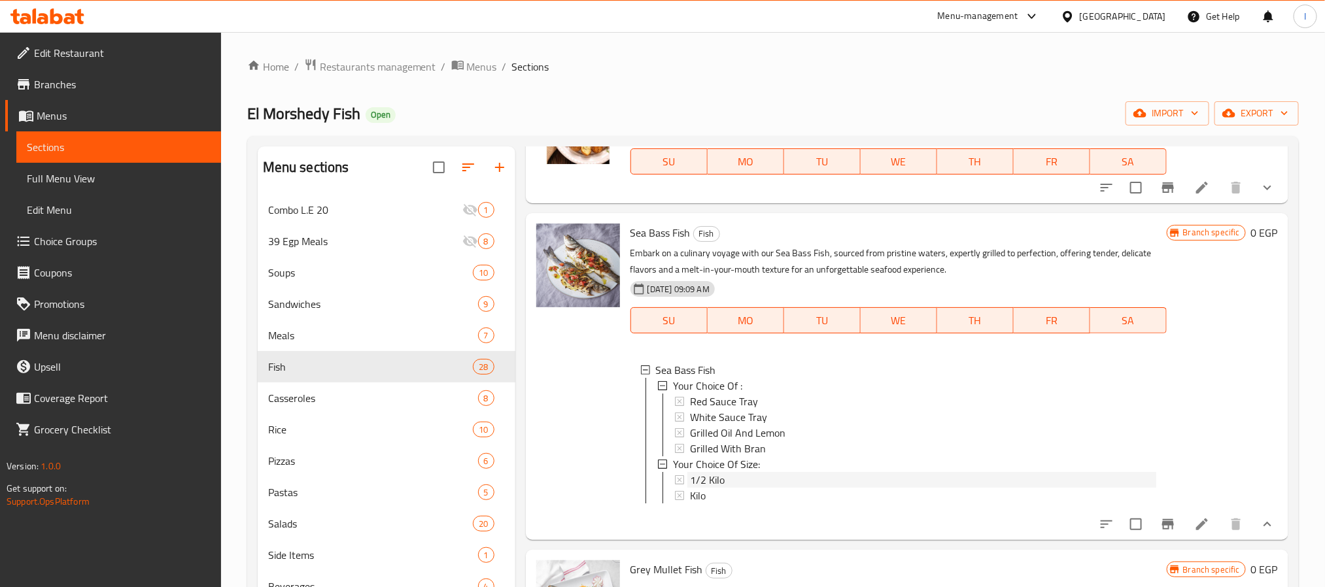
click at [732, 488] on div "1/2 Kilo" at bounding box center [923, 480] width 466 height 16
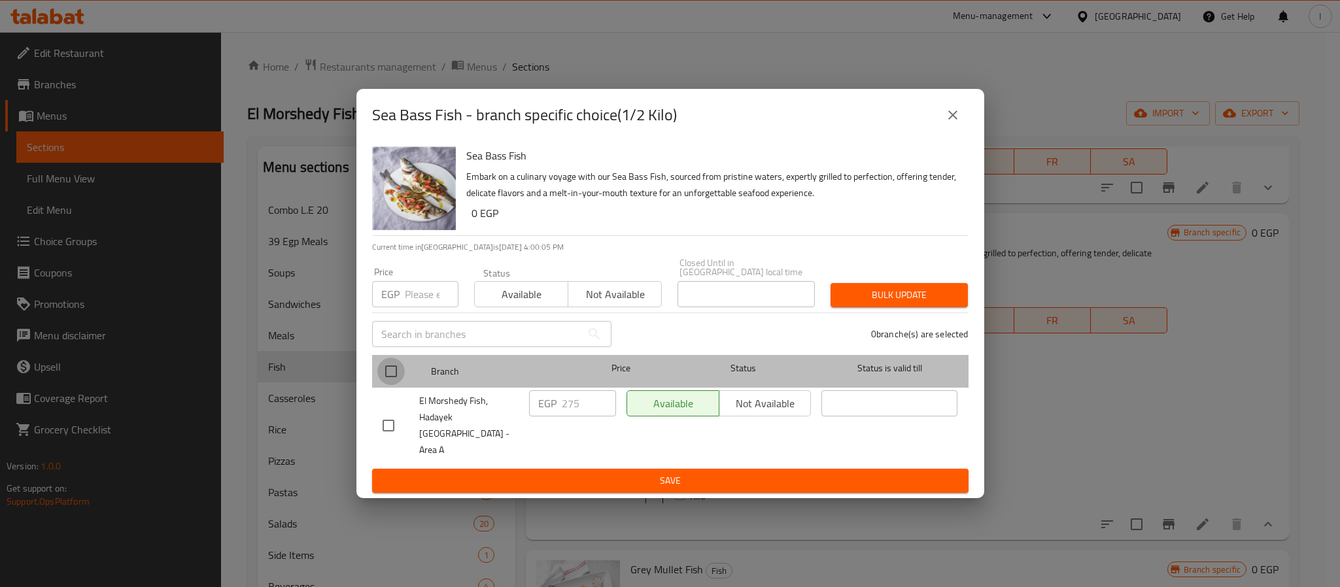
click at [390, 373] on input "checkbox" at bounding box center [390, 371] width 27 height 27
checkbox input "true"
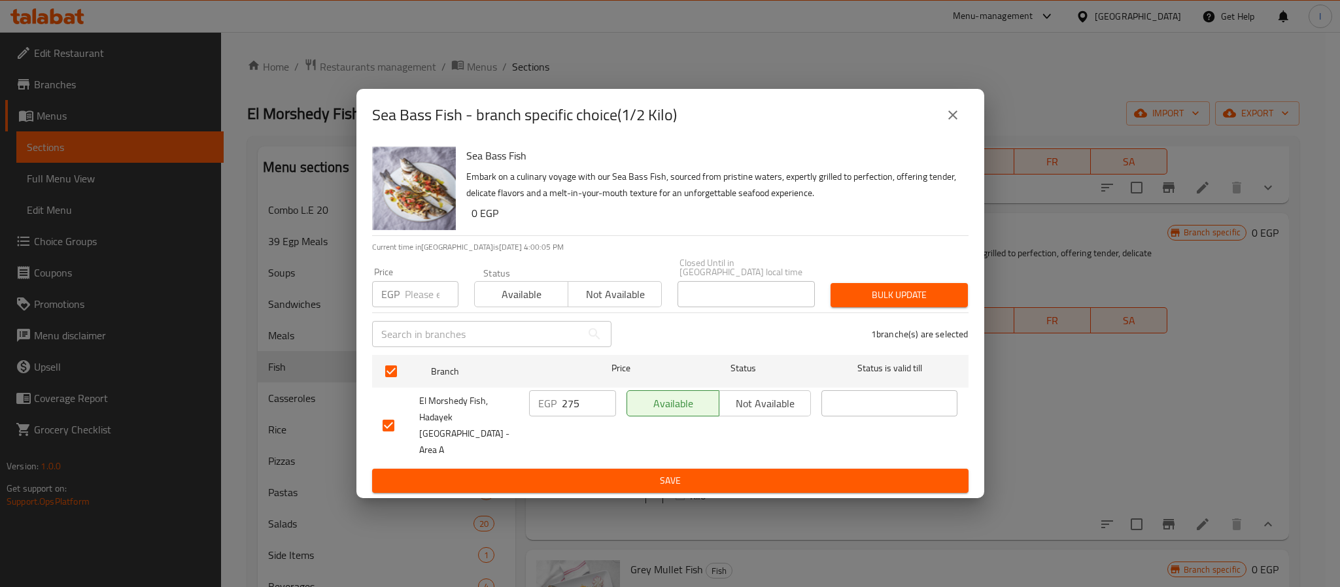
click at [570, 399] on input "275" at bounding box center [589, 403] width 54 height 26
click at [579, 414] on input "485" at bounding box center [589, 403] width 54 height 26
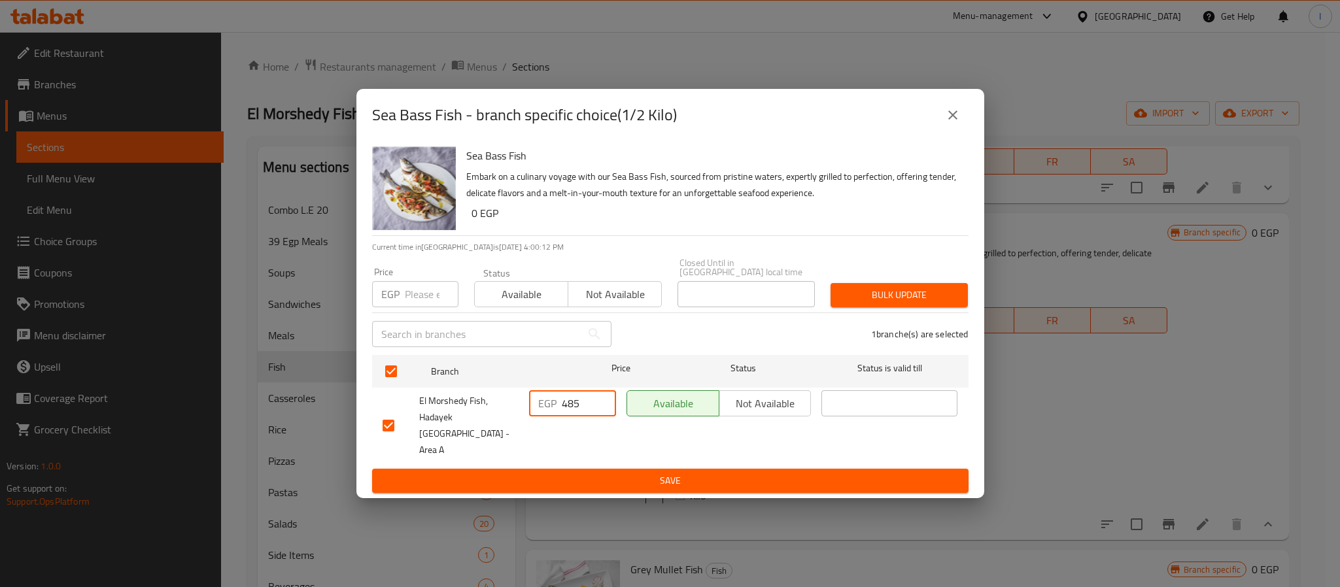
click at [579, 414] on input "485" at bounding box center [589, 403] width 54 height 26
type input "495"
click at [668, 473] on span "Save" at bounding box center [670, 481] width 575 height 16
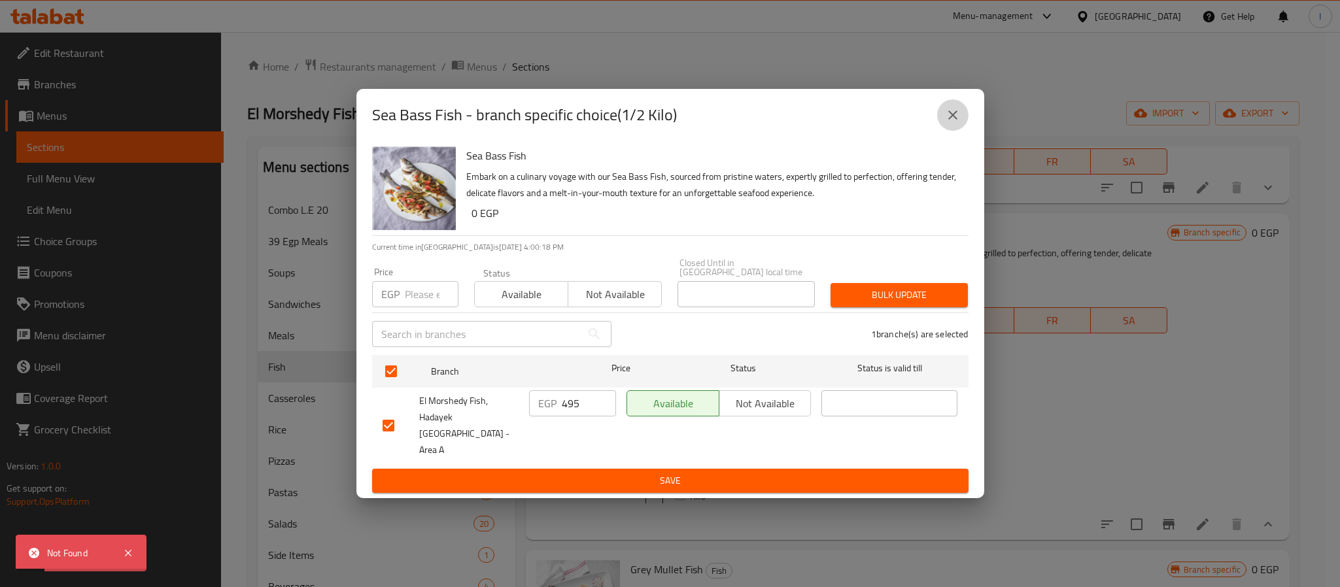
click at [950, 120] on icon "close" at bounding box center [952, 115] width 9 height 9
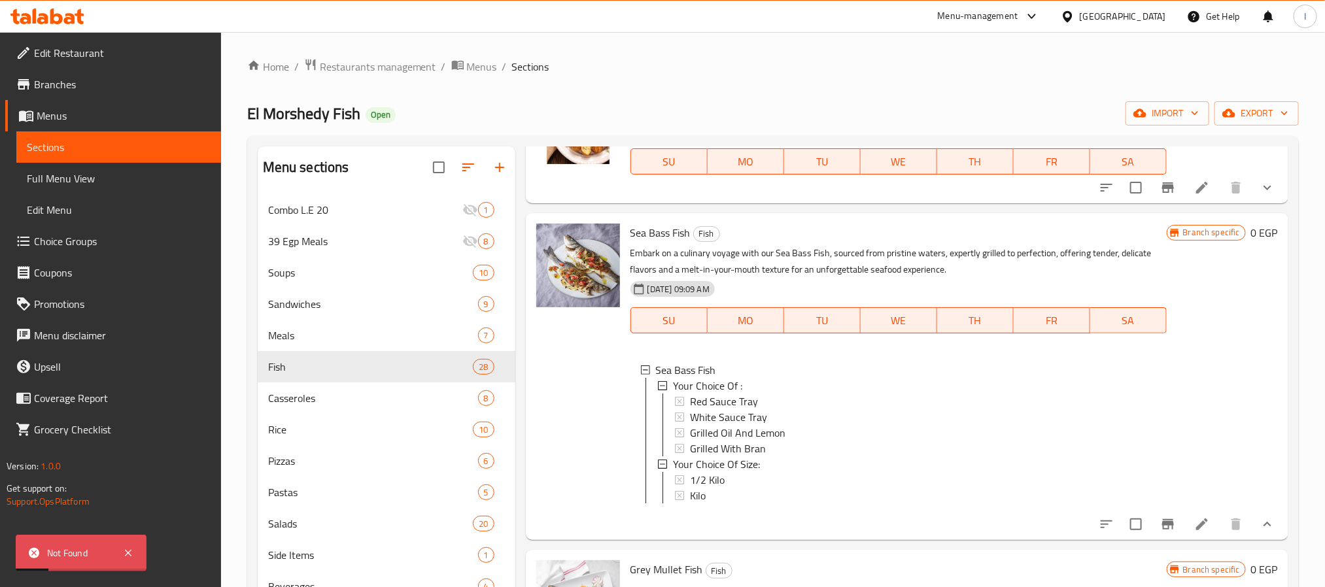
click at [969, 99] on div "Home / Restaurants management / Menus / Sections El Morshedy Fish Open import e…" at bounding box center [773, 401] width 1052 height 686
click at [795, 488] on div "1/2 Kilo" at bounding box center [923, 480] width 466 height 16
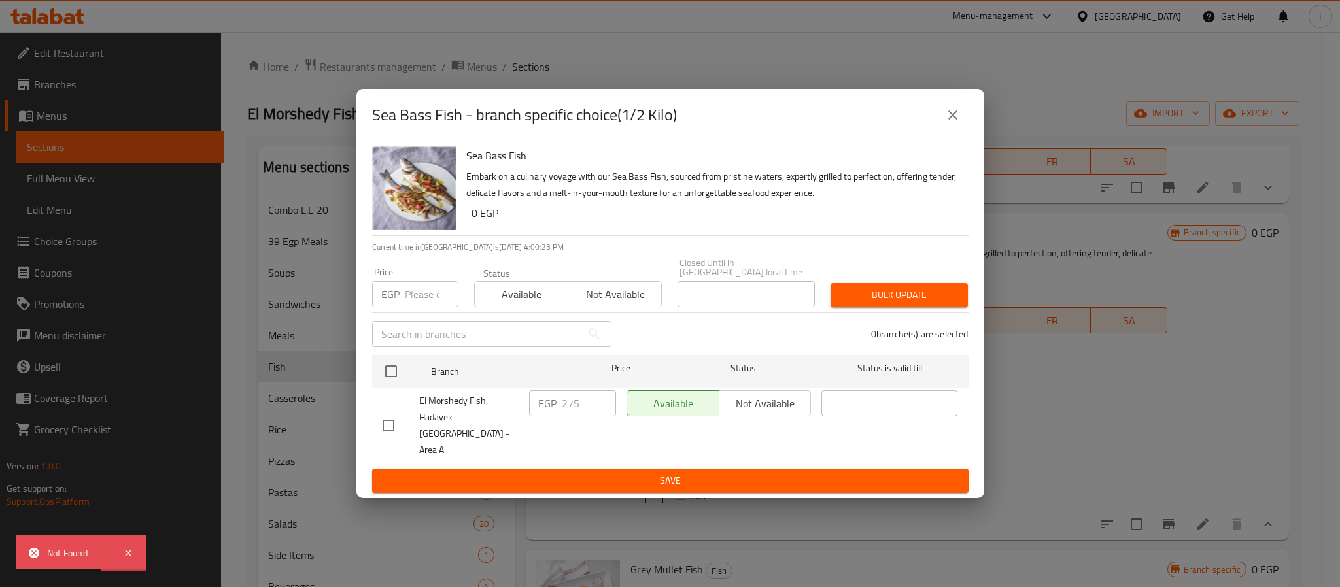
click at [950, 123] on icon "close" at bounding box center [953, 115] width 16 height 16
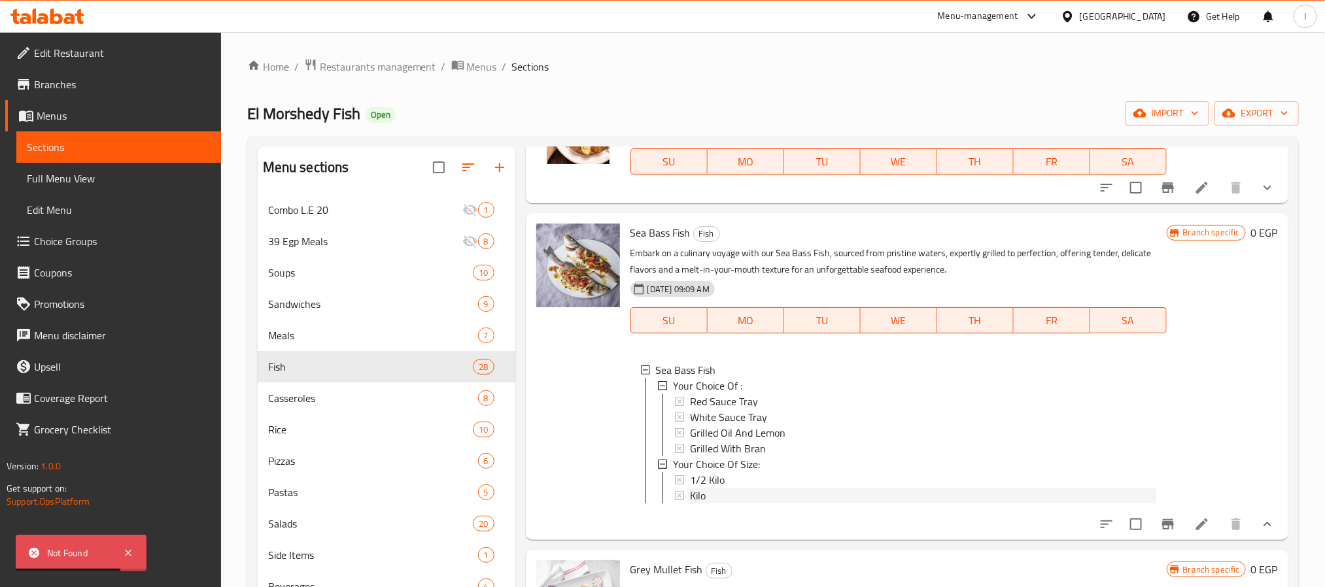
click at [732, 504] on div "Kilo" at bounding box center [923, 496] width 466 height 16
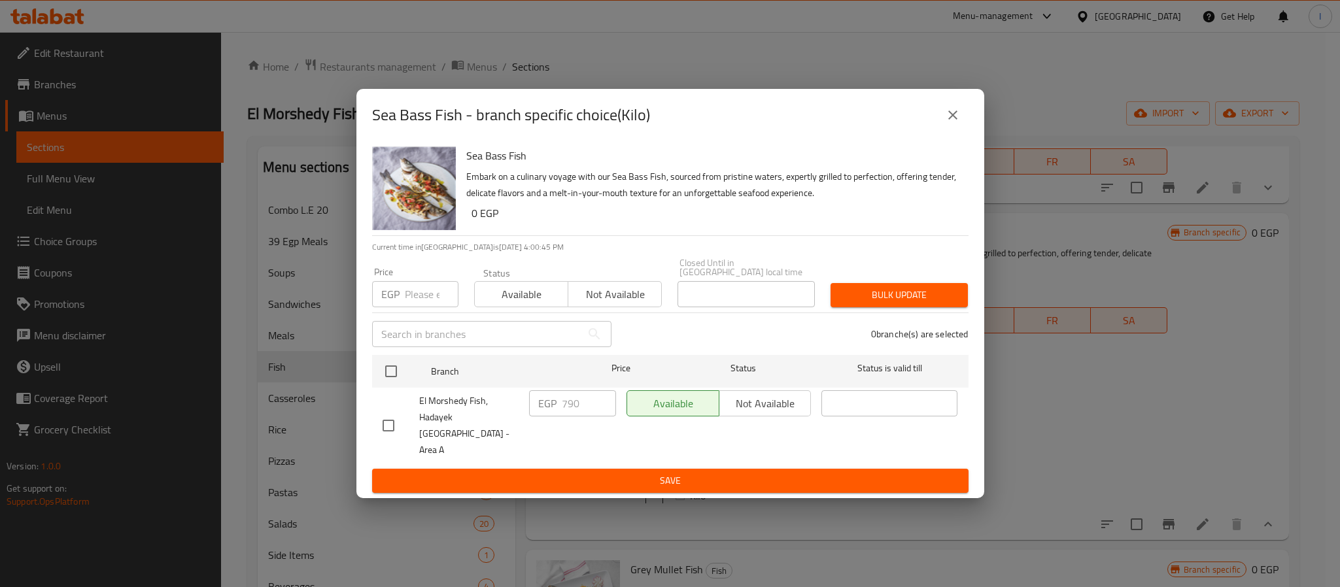
click at [948, 123] on icon "close" at bounding box center [953, 115] width 16 height 16
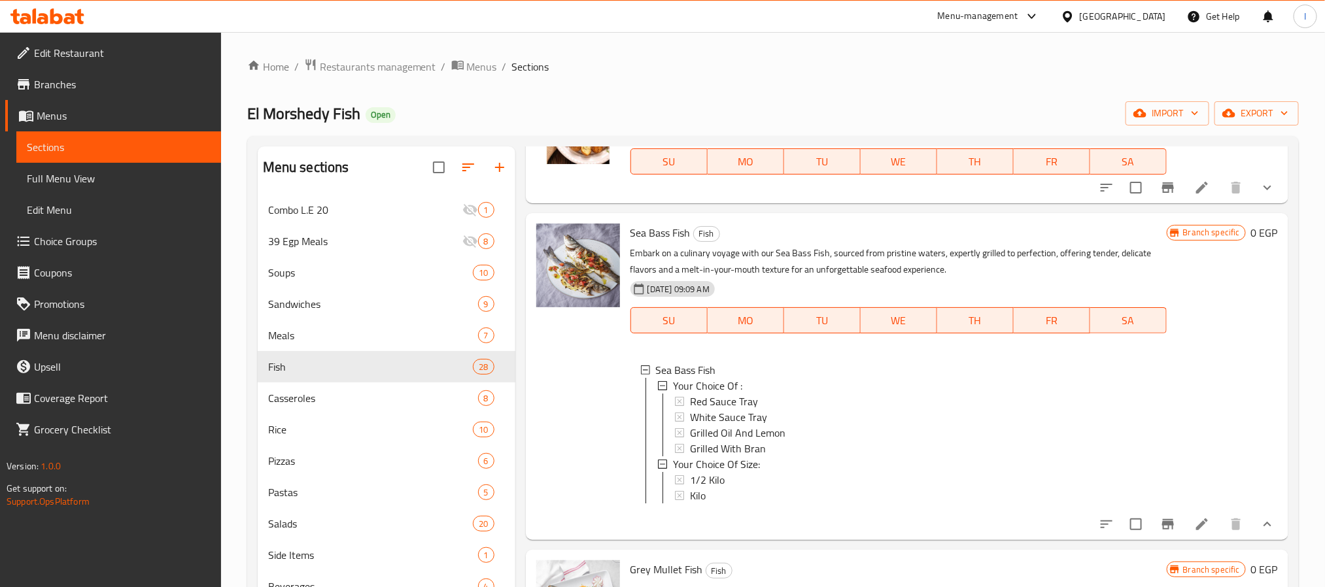
click at [971, 100] on div "Home / Restaurants management / Menus / Sections El Morshedy Fish Open import e…" at bounding box center [773, 401] width 1052 height 686
click at [712, 504] on div "Kilo" at bounding box center [923, 496] width 466 height 16
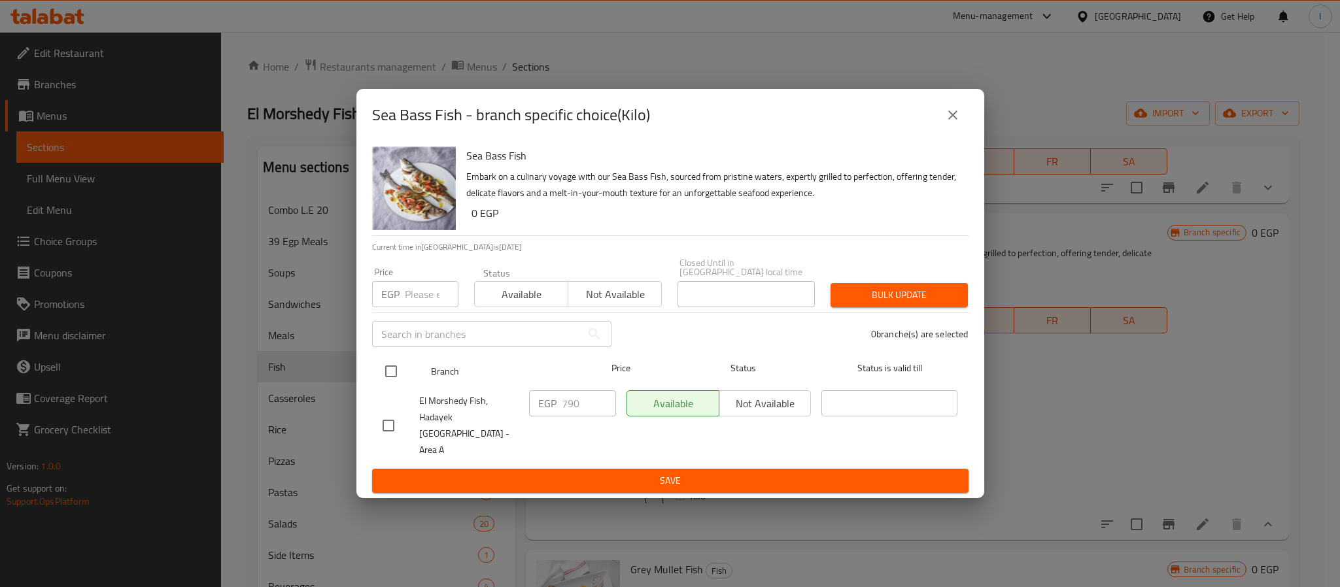
click at [397, 373] on input "checkbox" at bounding box center [390, 371] width 27 height 27
checkbox input "true"
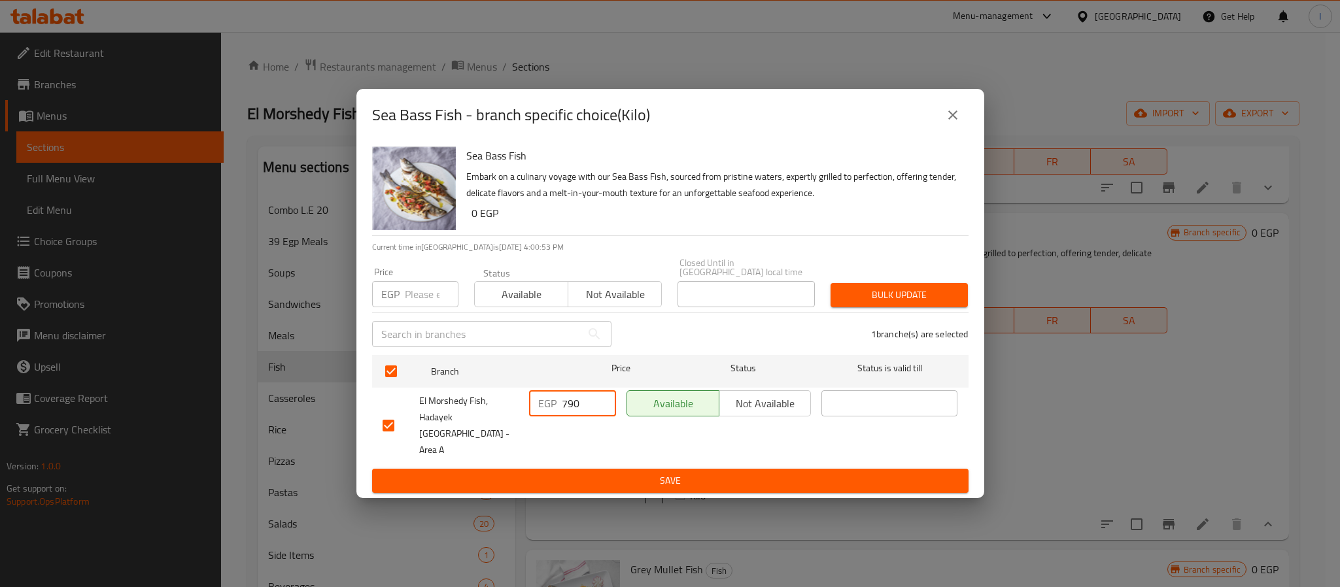
click at [575, 405] on input "790" at bounding box center [589, 403] width 54 height 26
type input "990"
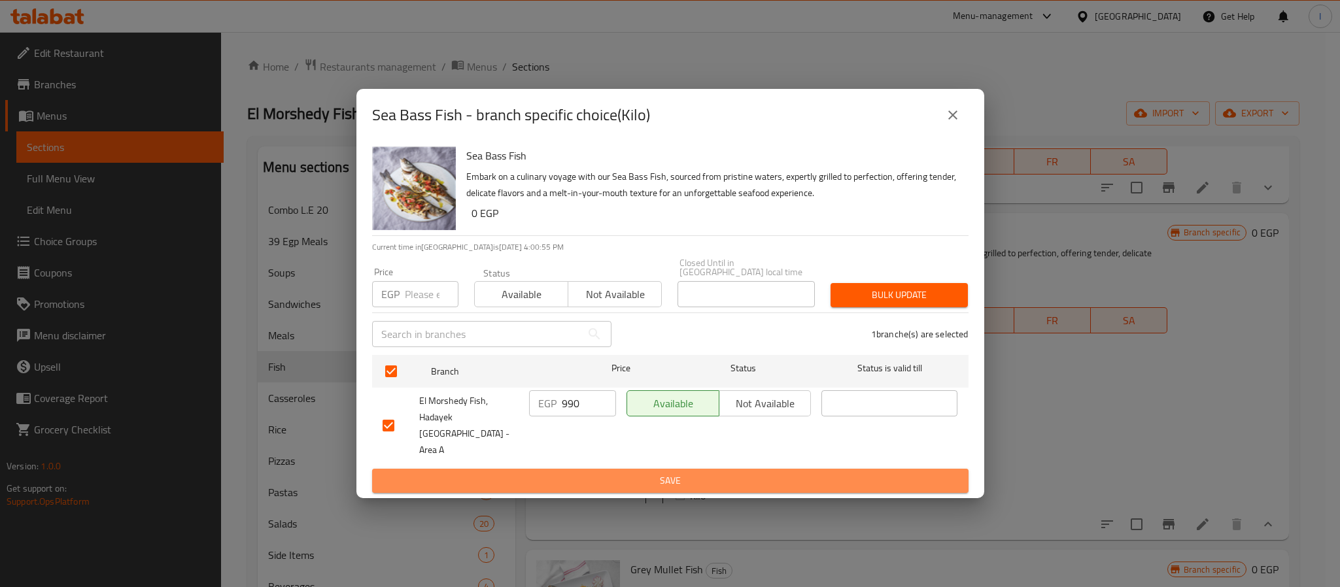
click at [601, 473] on span "Save" at bounding box center [670, 481] width 575 height 16
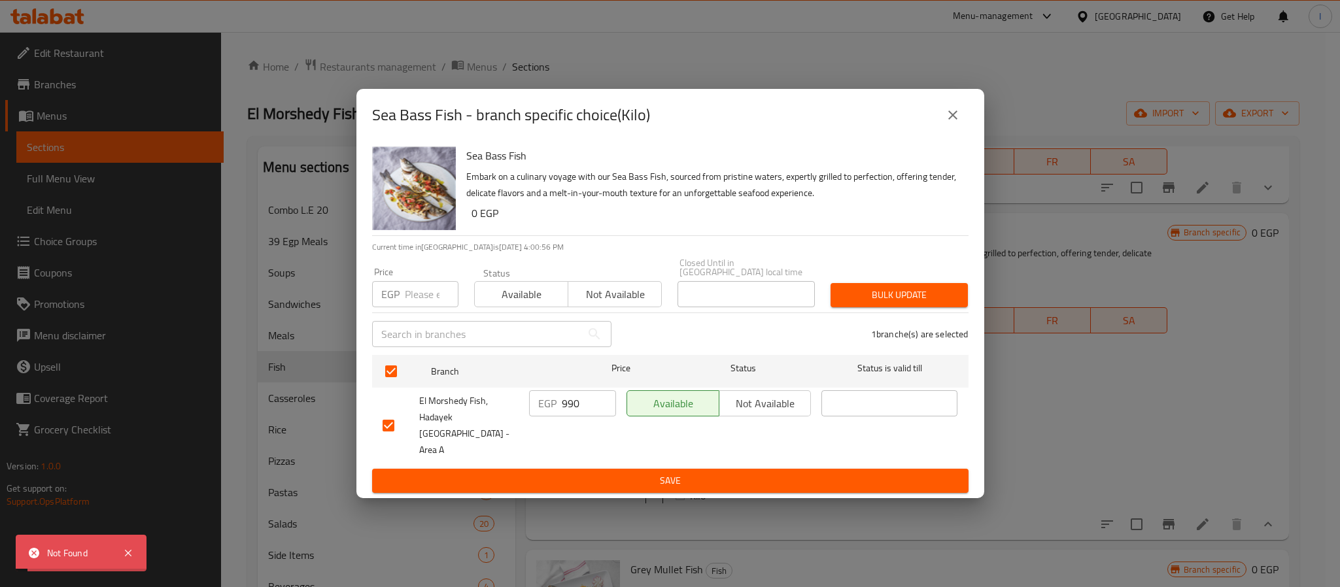
drag, startPoint x: 953, startPoint y: 135, endPoint x: 976, endPoint y: 98, distance: 43.4
click at [954, 123] on icon "close" at bounding box center [953, 115] width 16 height 16
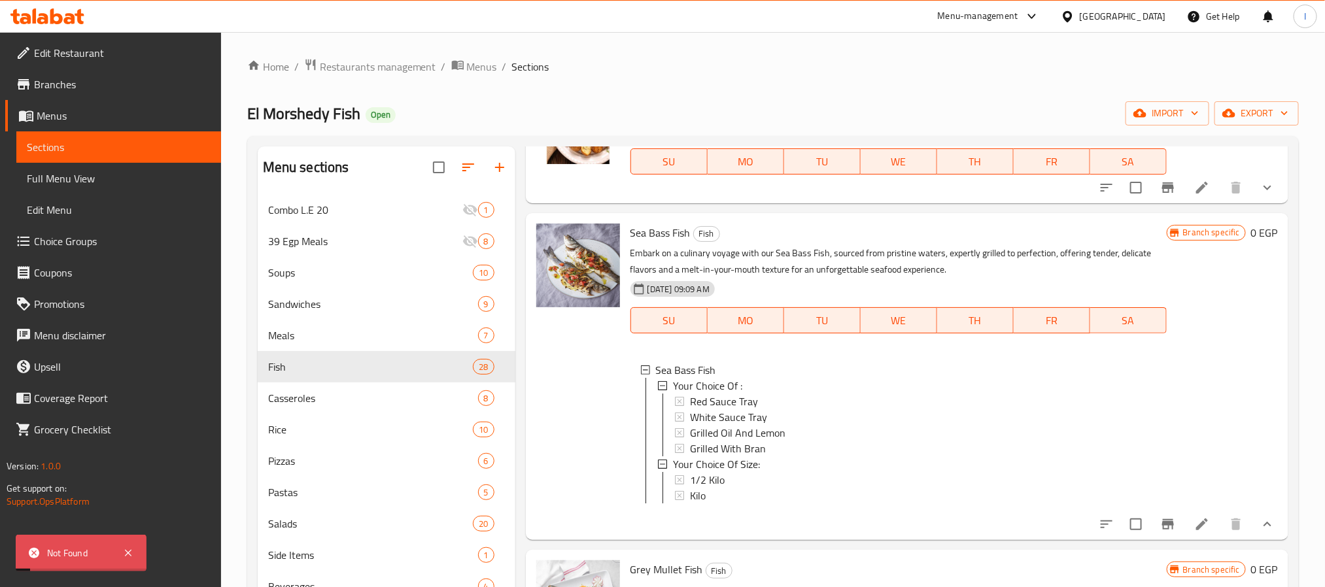
click at [978, 91] on div "Home / Restaurants management / Menus / Sections El Morshedy Fish Open import e…" at bounding box center [773, 401] width 1052 height 686
click at [49, 233] on span "Choice Groups" at bounding box center [122, 241] width 177 height 16
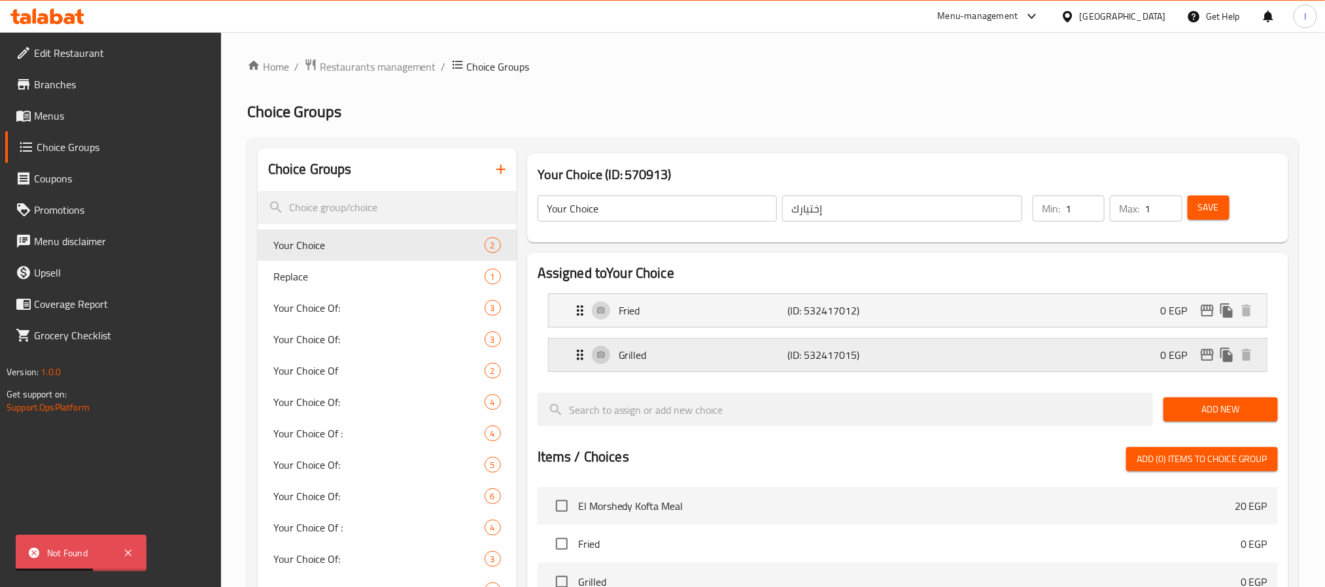
scroll to position [98, 0]
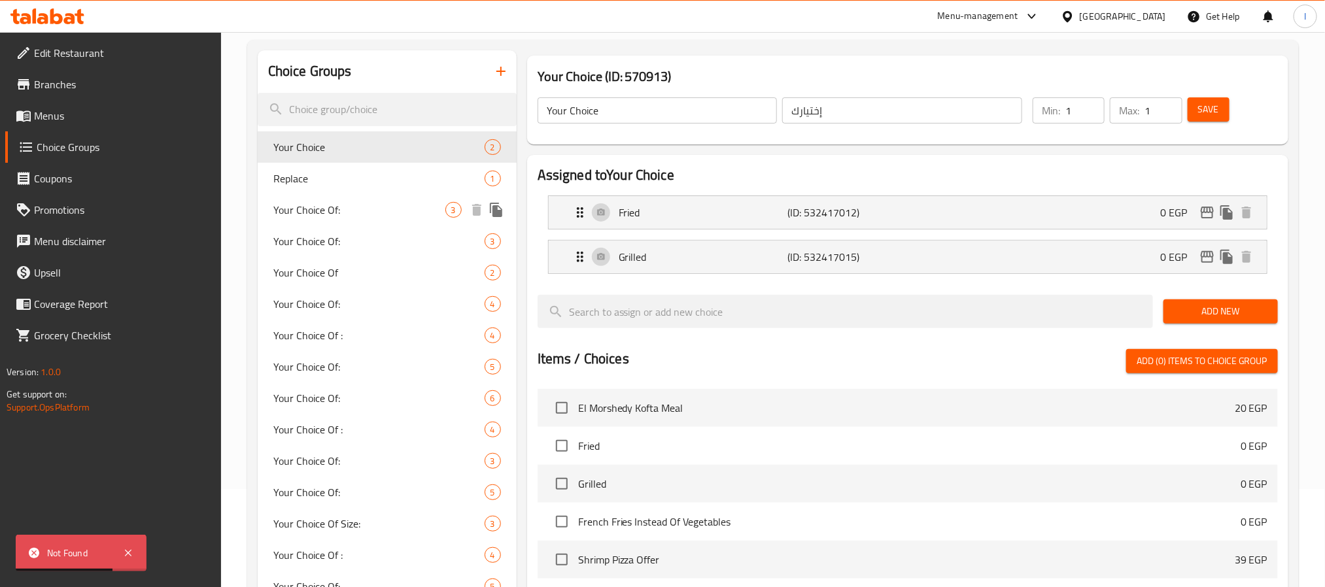
click at [338, 195] on div "Your Choice Of: 3" at bounding box center [387, 209] width 259 height 31
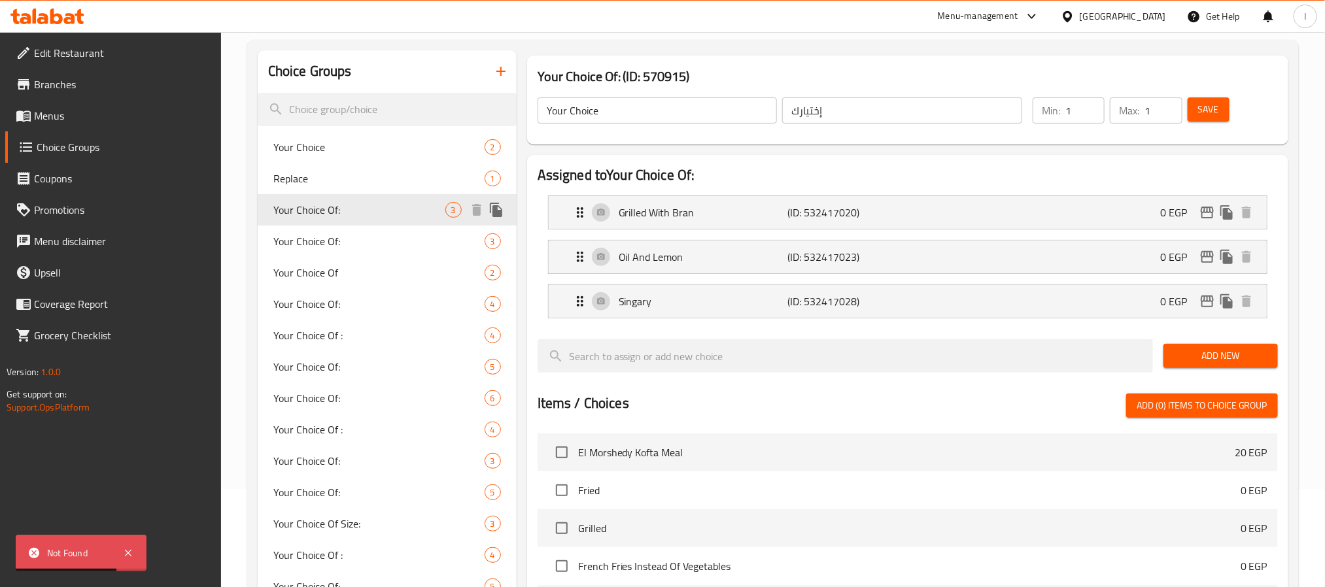
type input "Your Choice Of:"
type input "إختيارك من:"
click at [347, 253] on div "Your Choice Of: 3" at bounding box center [387, 241] width 259 height 31
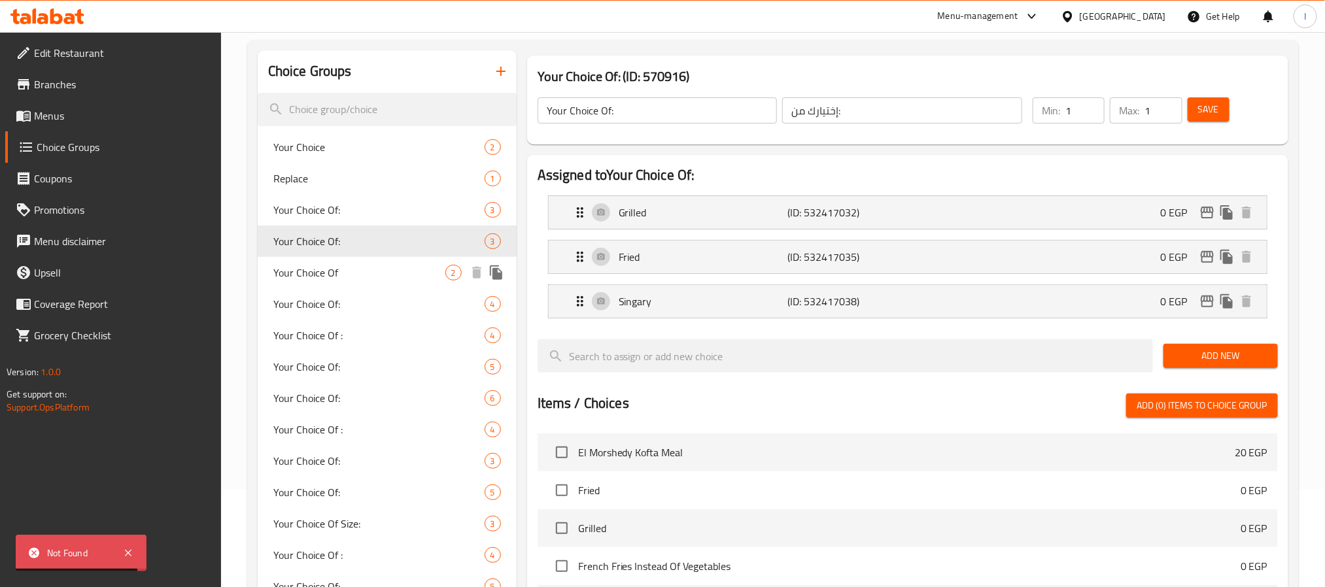
click at [347, 277] on span "Your Choice Of" at bounding box center [359, 273] width 172 height 16
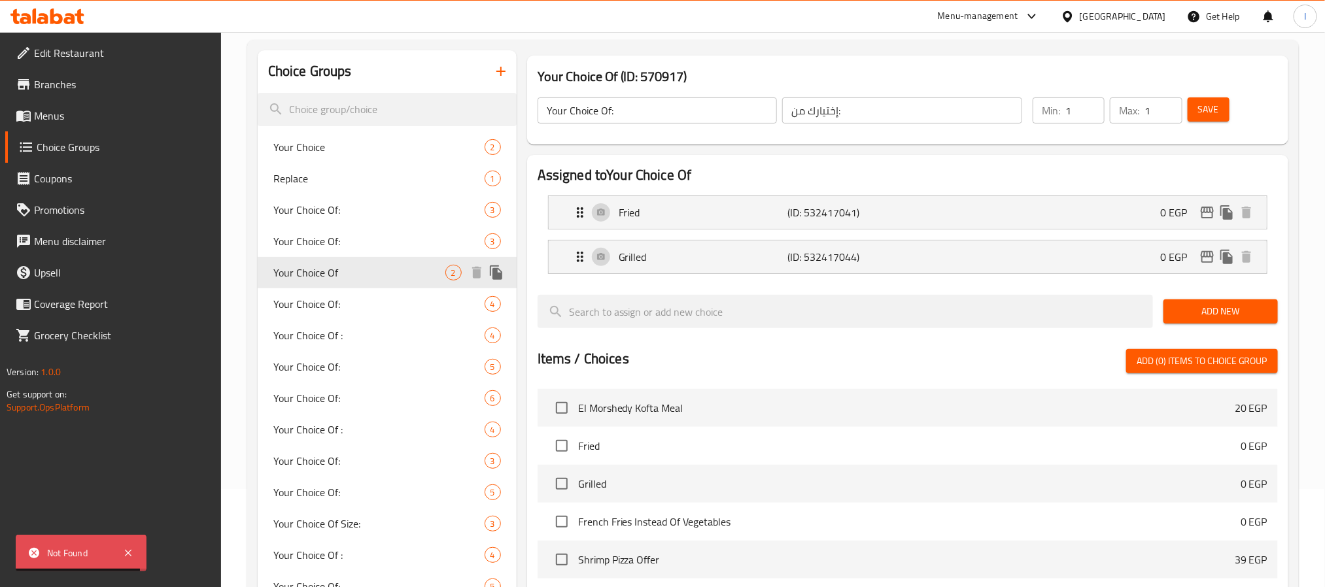
type input "Your Choice Of"
type input "إختيارك من"
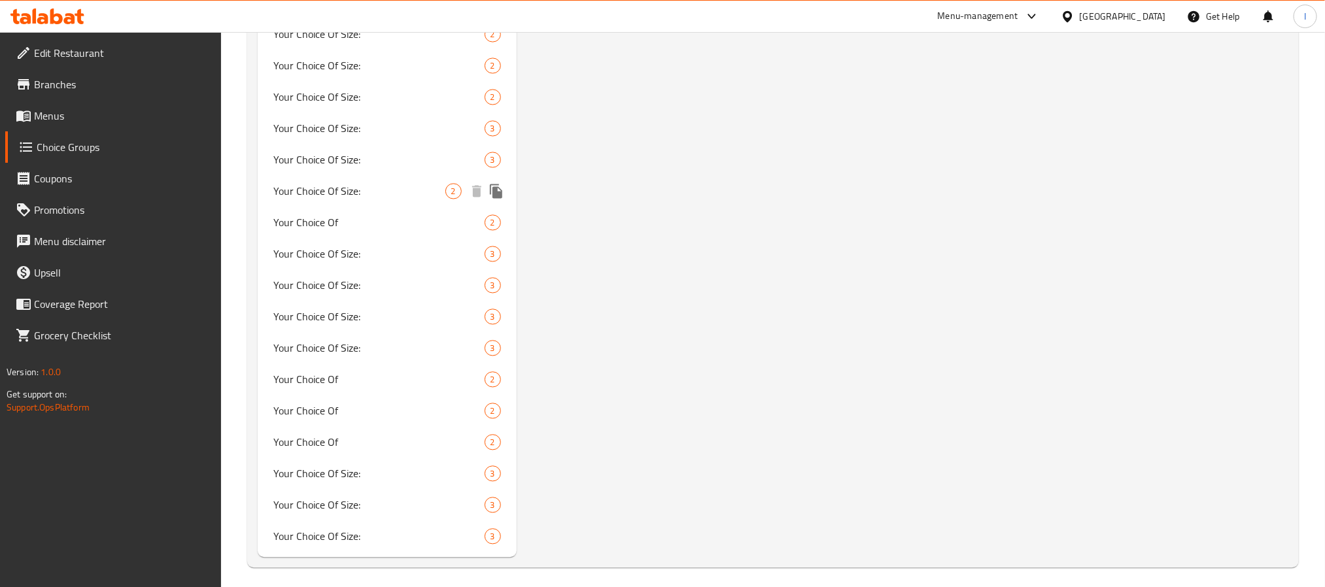
scroll to position [1314, 0]
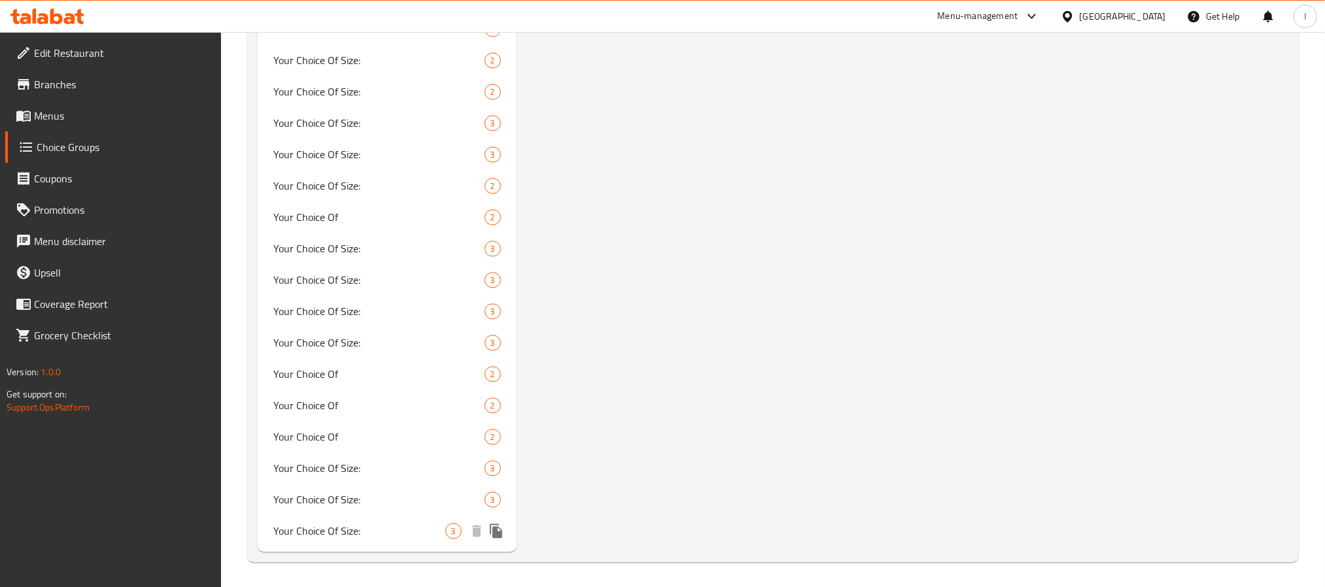
click at [363, 524] on span "Your Choice Of Size:" at bounding box center [359, 532] width 172 height 16
type input "Your Choice Of Size:"
type input "إختيارك من الحجم:"
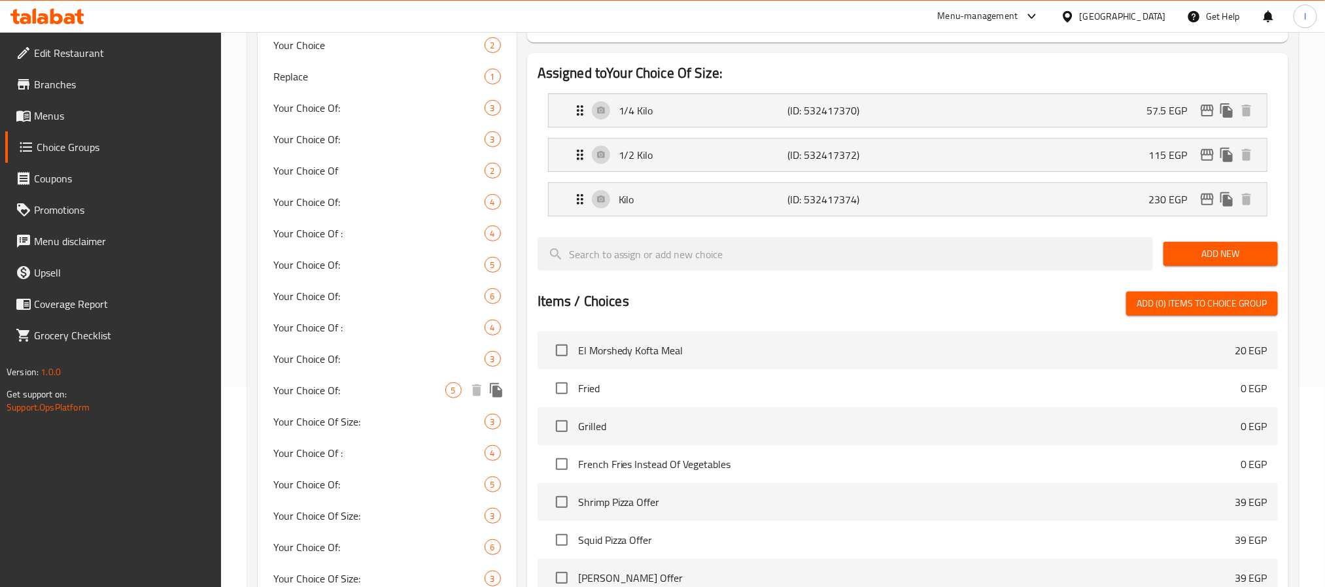
scroll to position [235, 0]
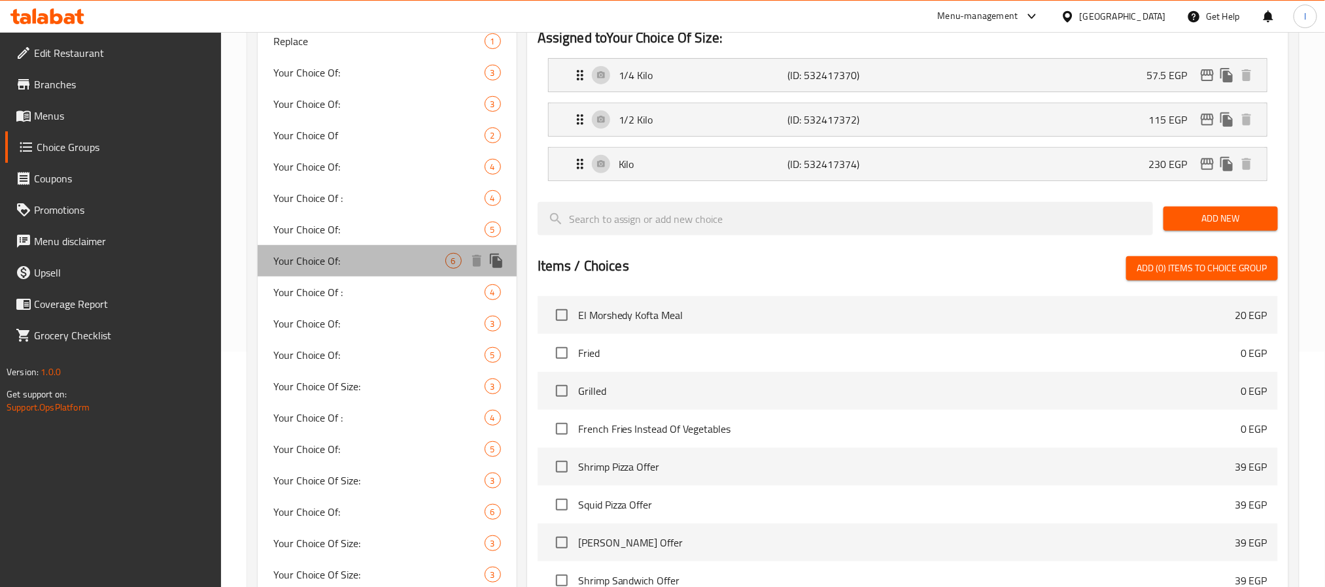
click at [316, 275] on div "Your Choice Of: 6" at bounding box center [387, 260] width 259 height 31
type input "Your Choice Of:"
type input "إختيارك من:"
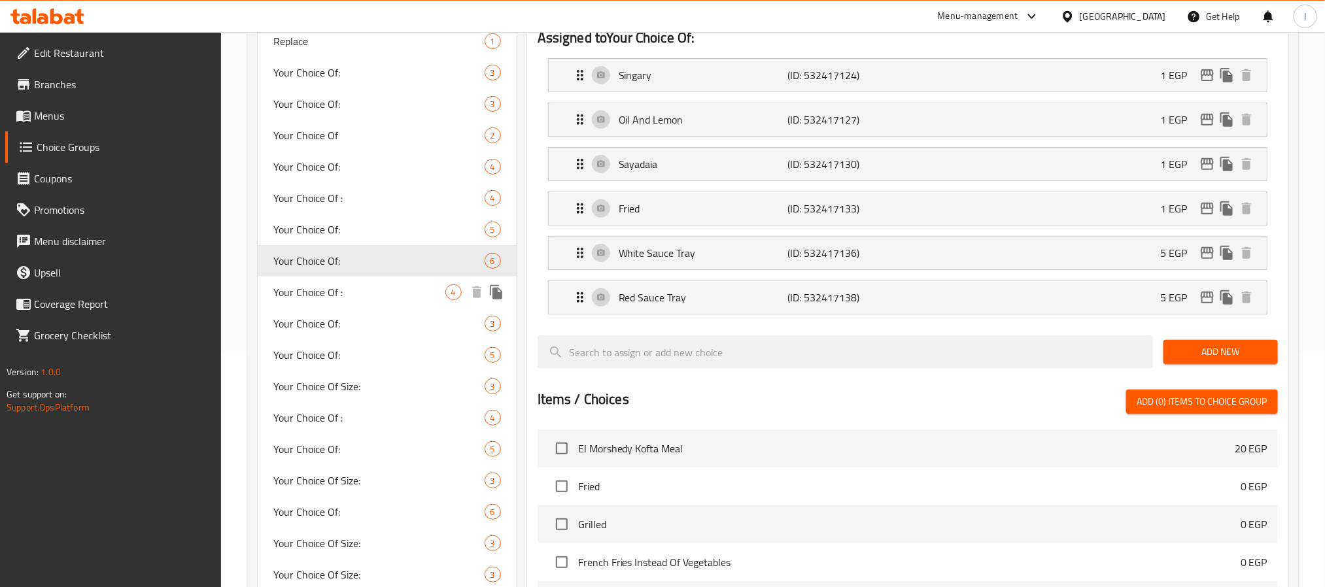
click at [322, 300] on span "Your Choice Of :" at bounding box center [359, 292] width 172 height 16
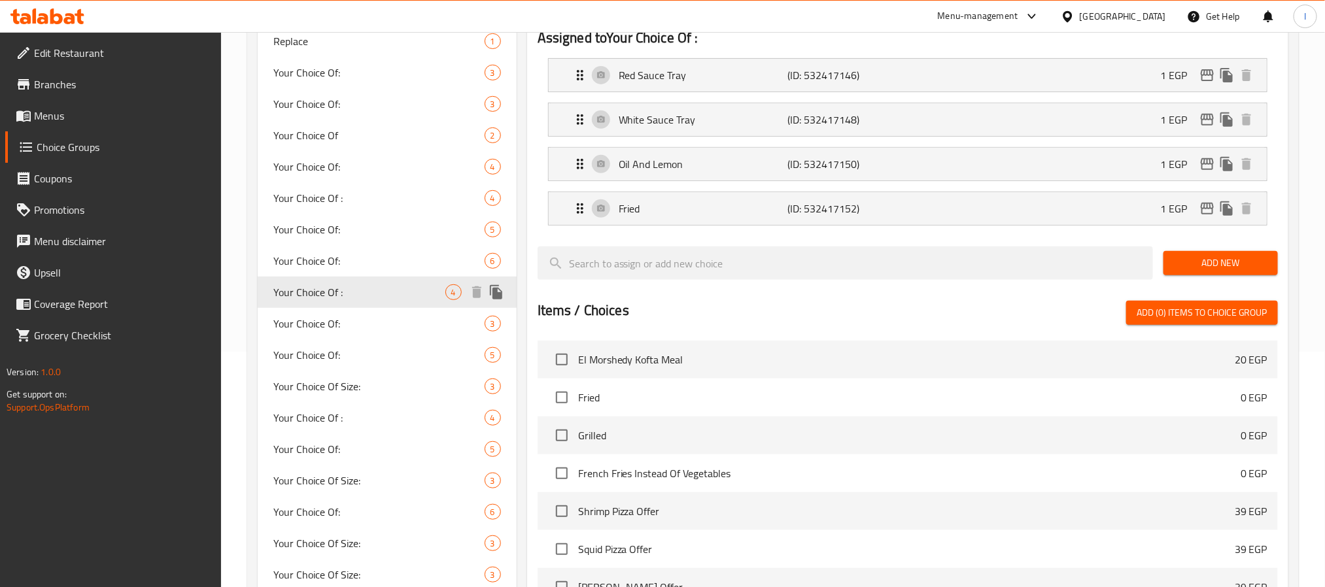
type input "Your Choice Of :"
type input "إختيارك من :"
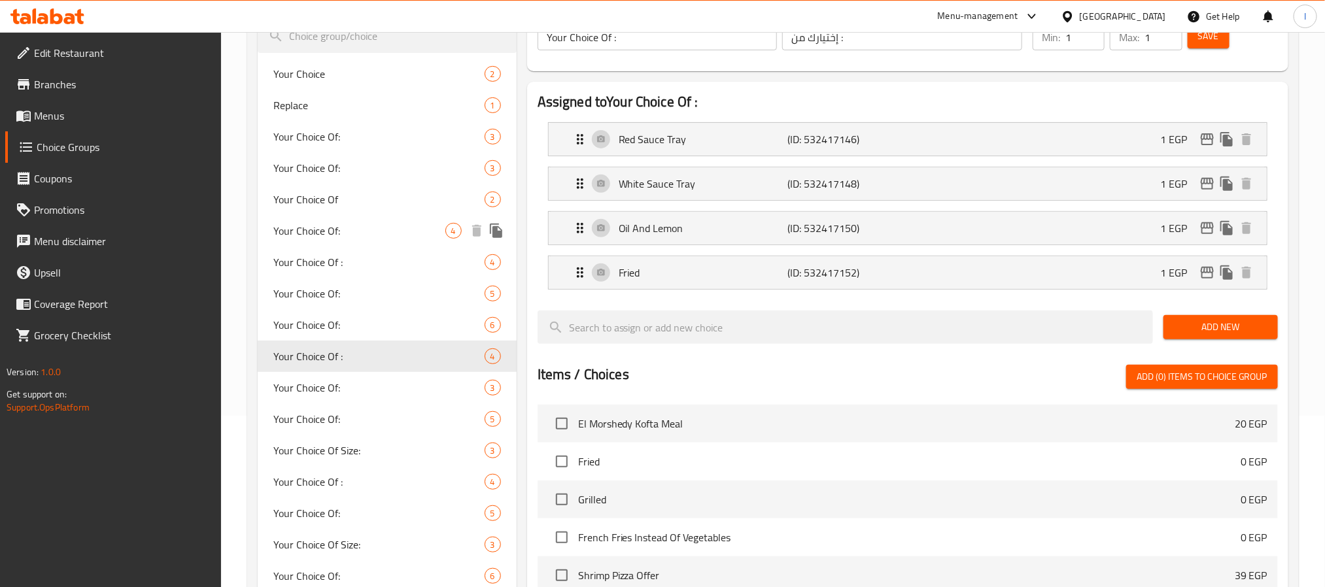
scroll to position [137, 0]
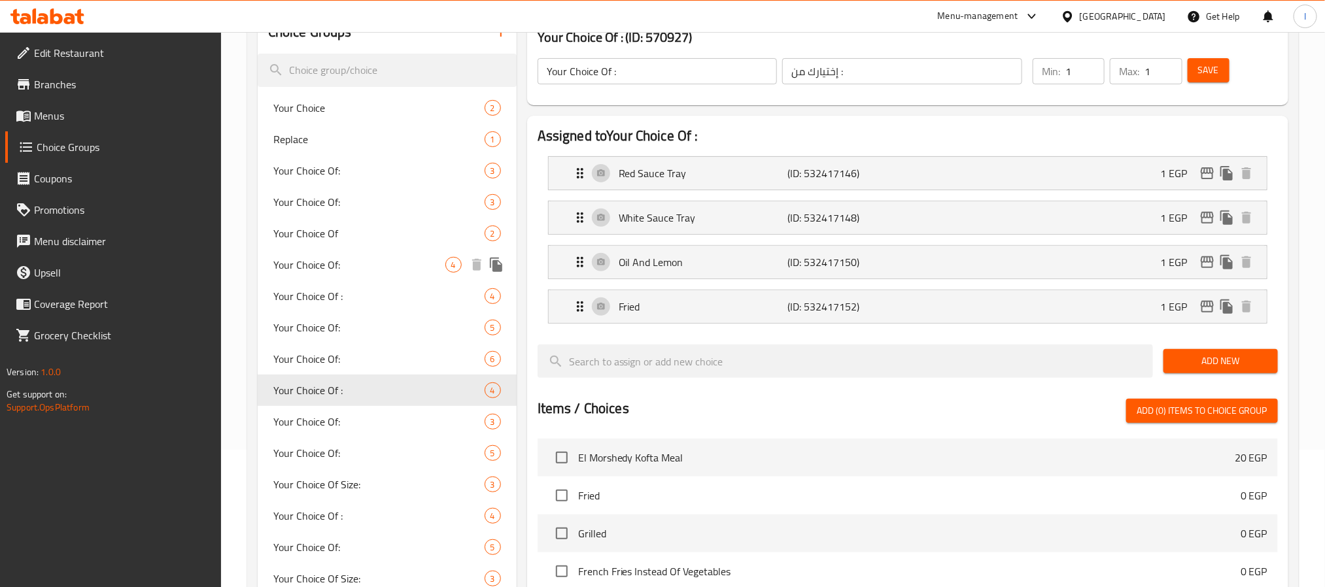
click at [348, 273] on div "Your Choice Of: 4" at bounding box center [387, 264] width 259 height 31
type input "Your Choice Of:"
type input "إختيارك من:"
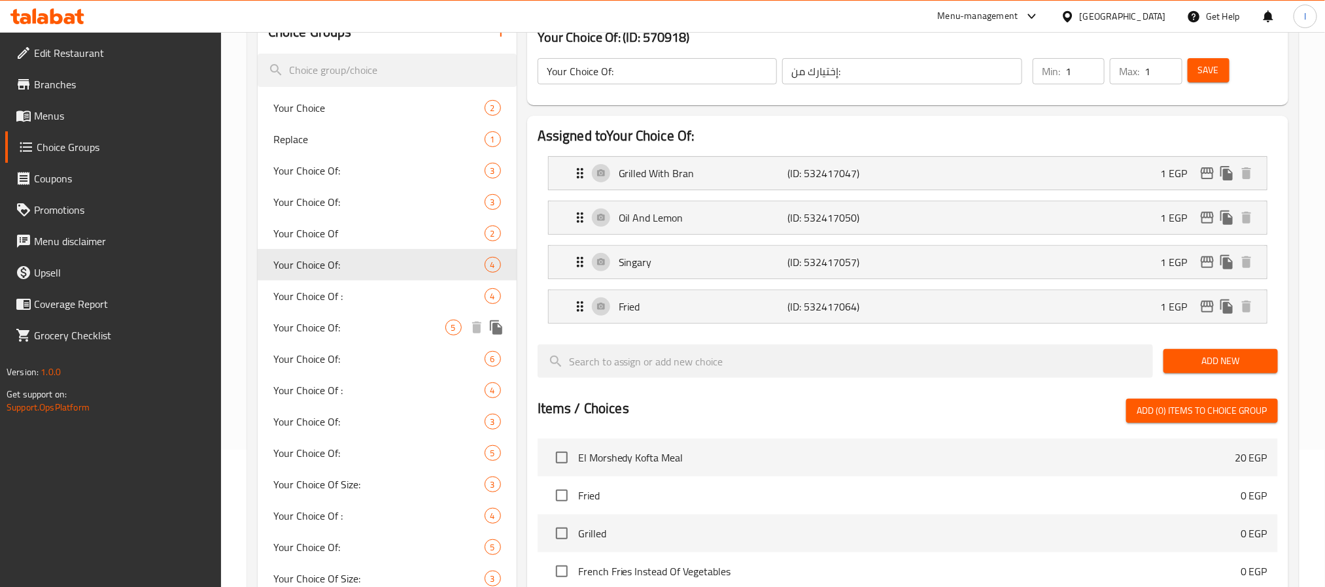
click at [344, 322] on span "Your Choice Of:" at bounding box center [359, 328] width 172 height 16
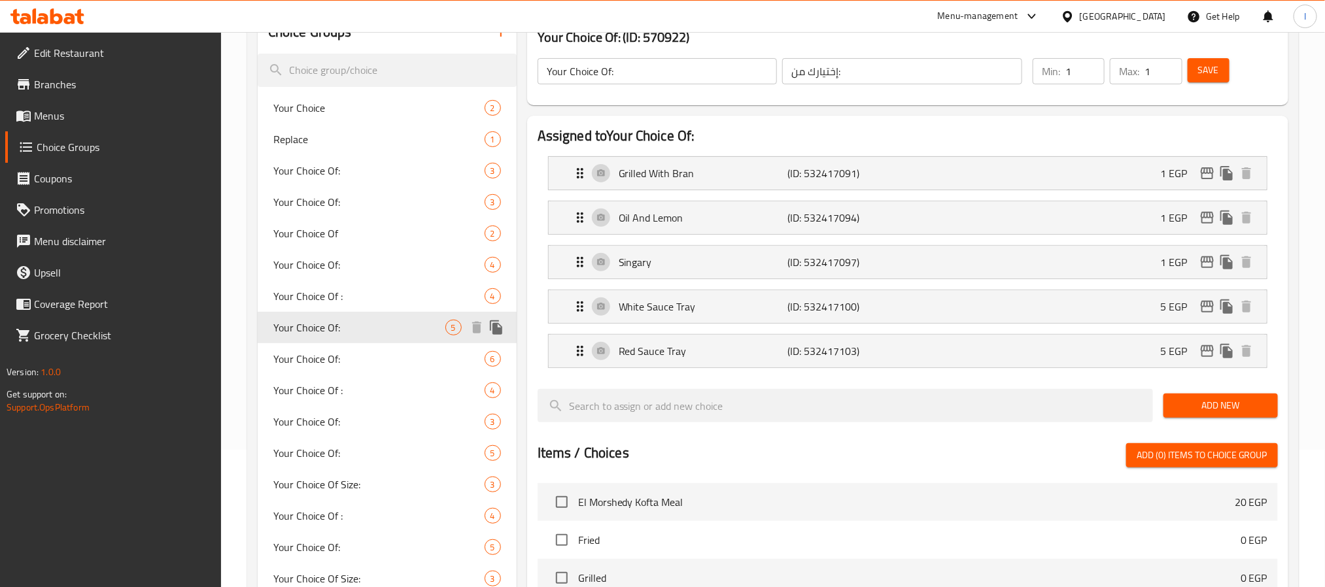
scroll to position [0, 0]
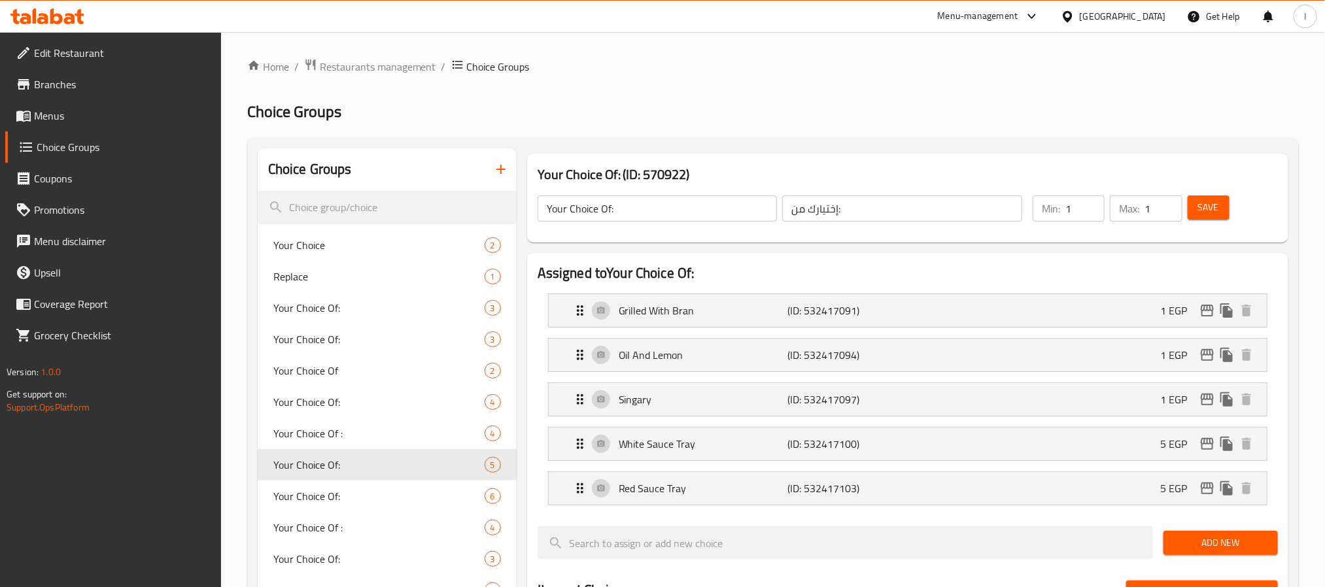
click at [445, 120] on h2 "Choice Groups" at bounding box center [773, 111] width 1052 height 21
click at [73, 116] on span "Menus" at bounding box center [122, 116] width 177 height 16
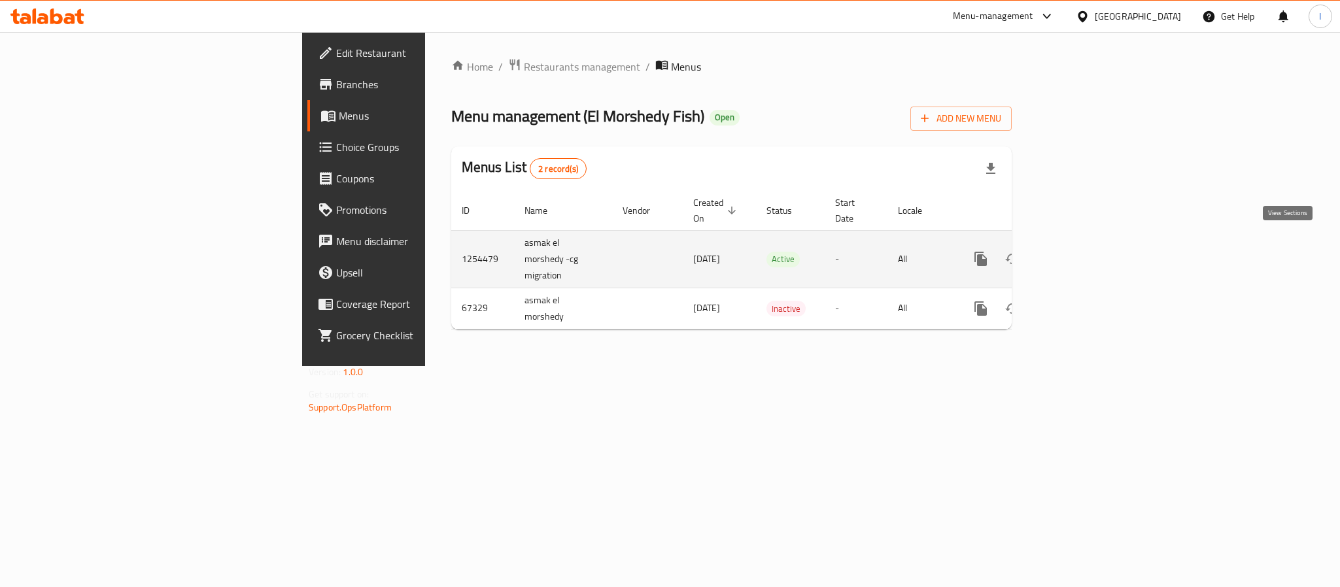
click at [1083, 251] on icon "enhanced table" at bounding box center [1075, 259] width 16 height 16
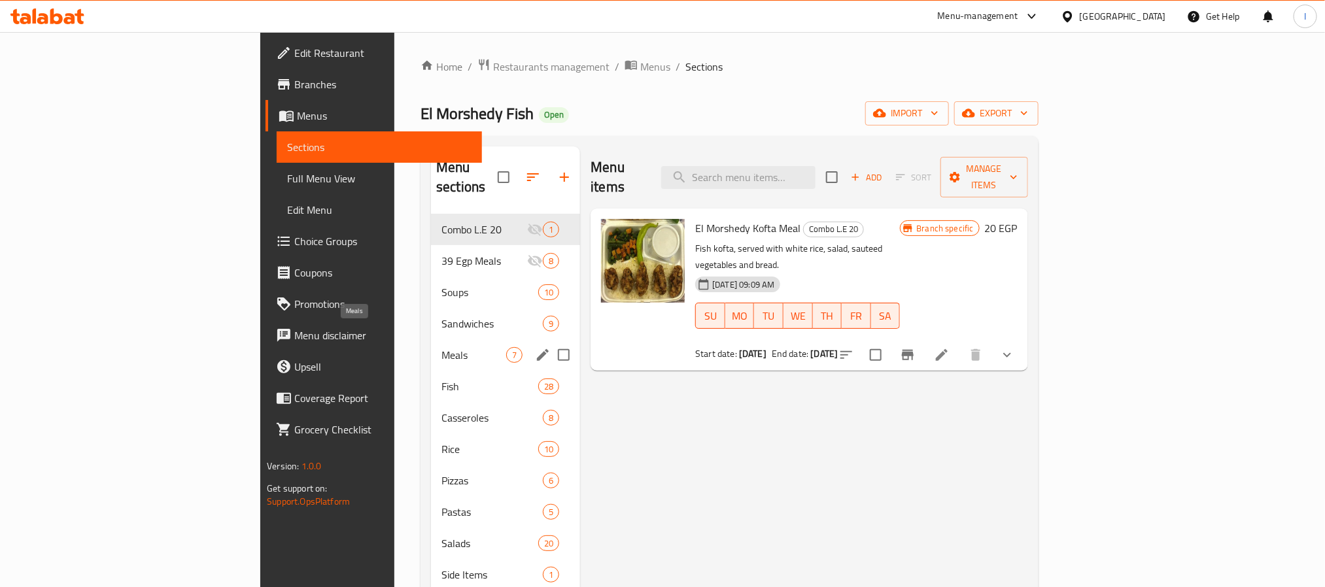
click at [441, 379] on span "Fish" at bounding box center [489, 387] width 97 height 16
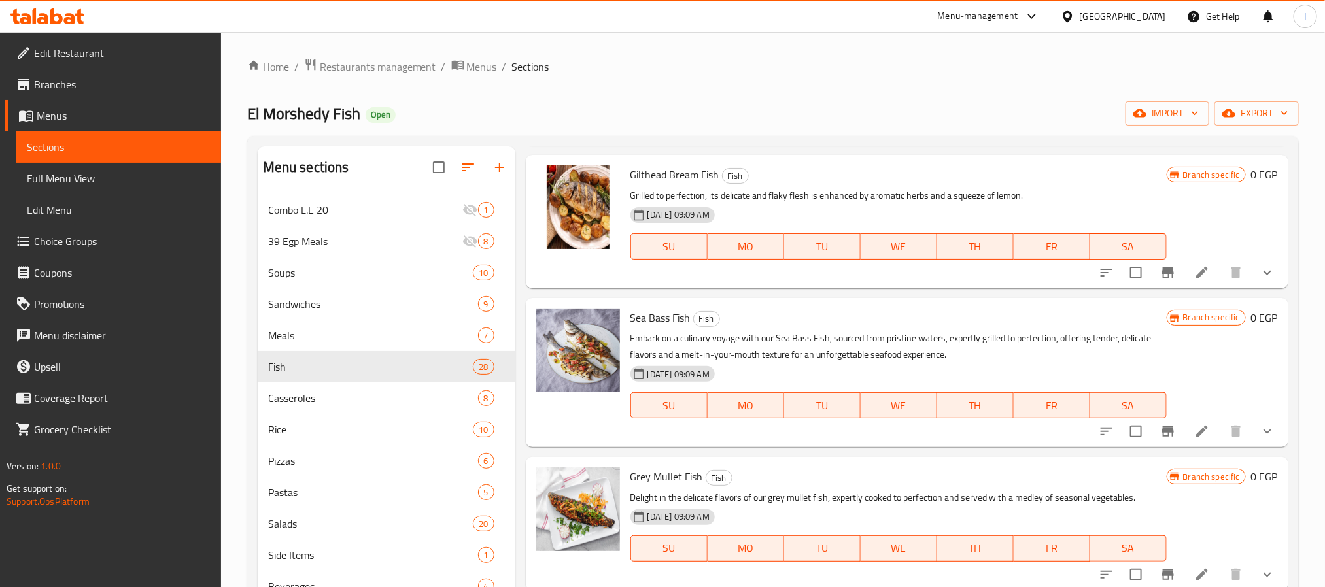
scroll to position [196, 0]
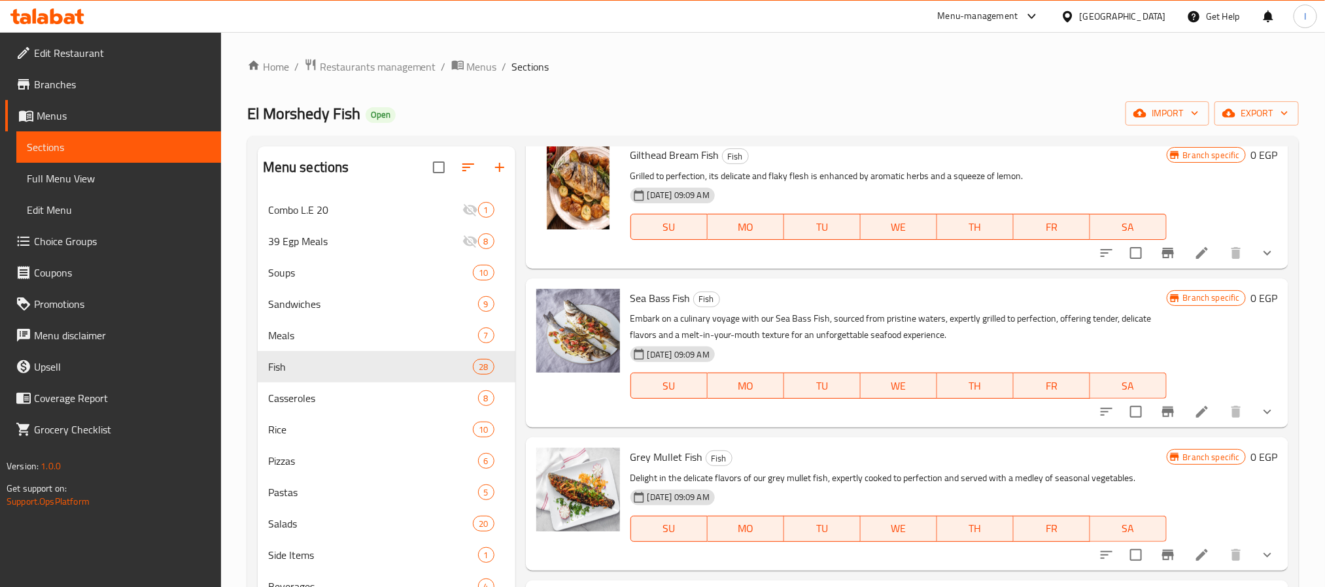
click at [1259, 413] on icon "show more" at bounding box center [1267, 412] width 16 height 16
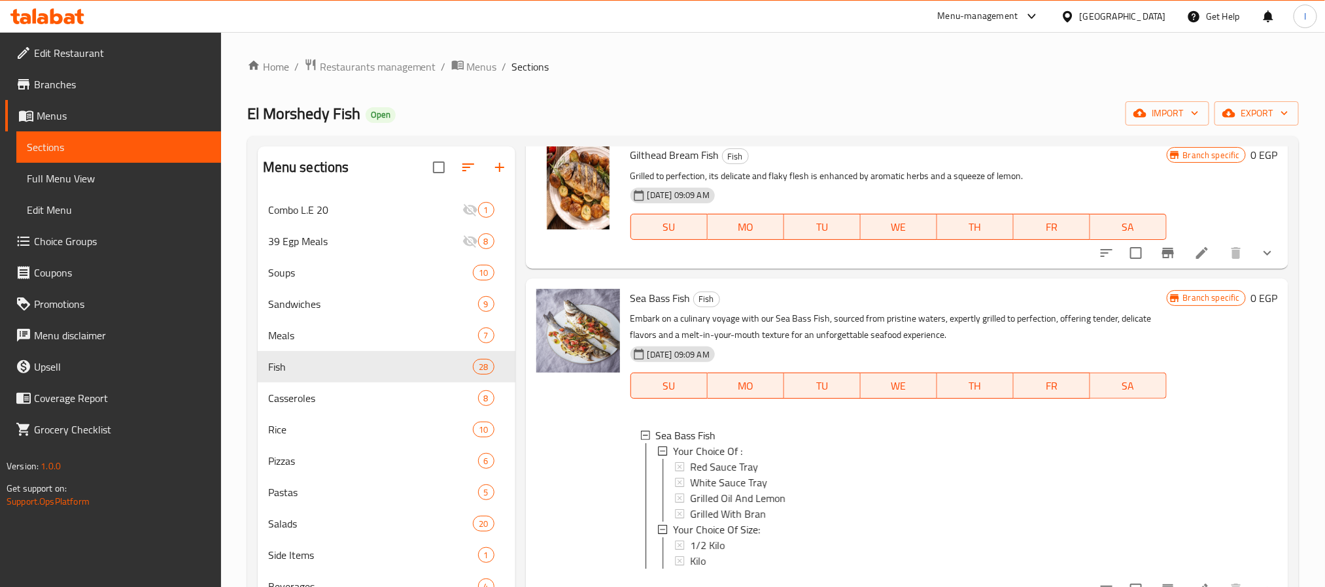
scroll to position [294, 0]
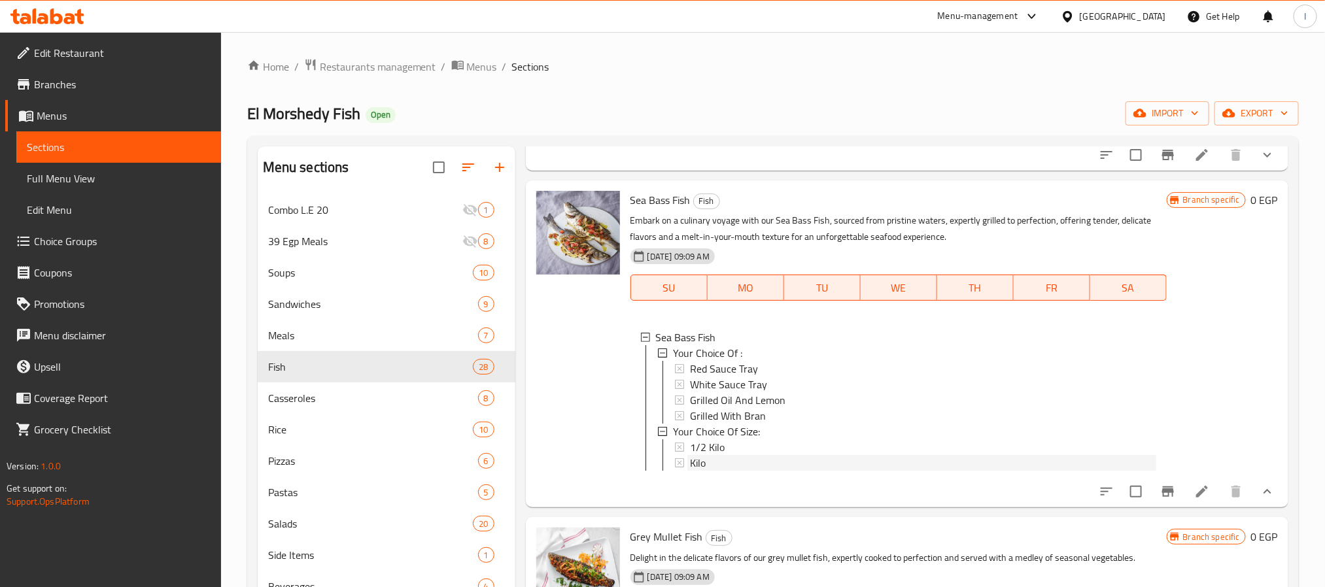
click at [730, 457] on div "Kilo" at bounding box center [923, 463] width 466 height 16
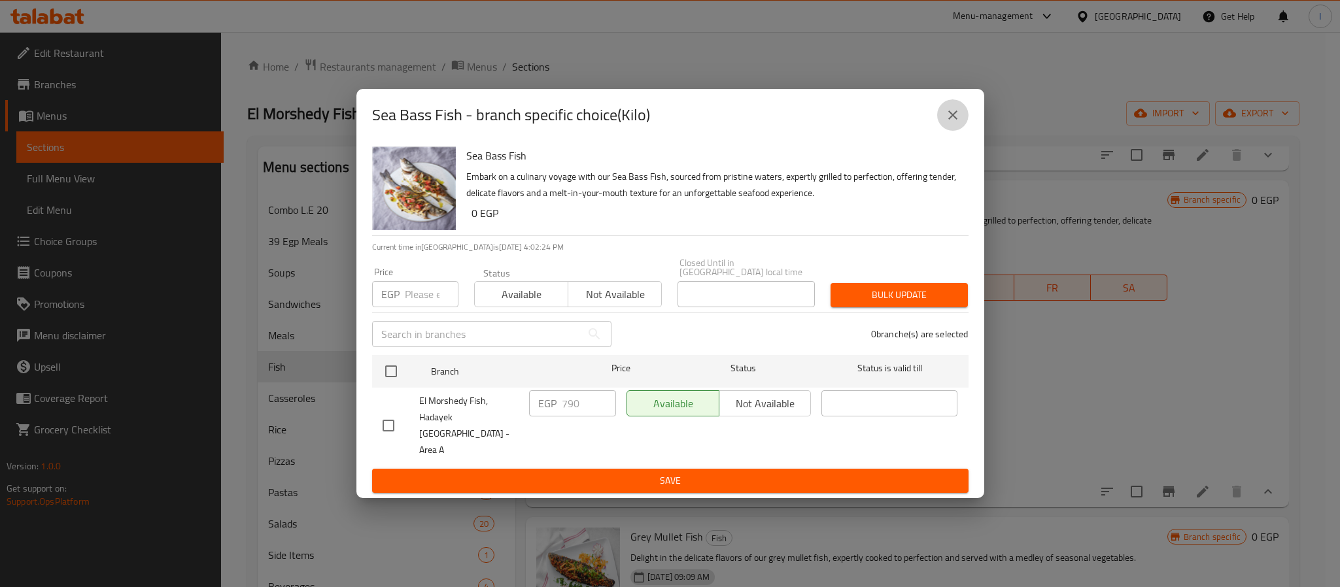
click at [948, 123] on icon "close" at bounding box center [953, 115] width 16 height 16
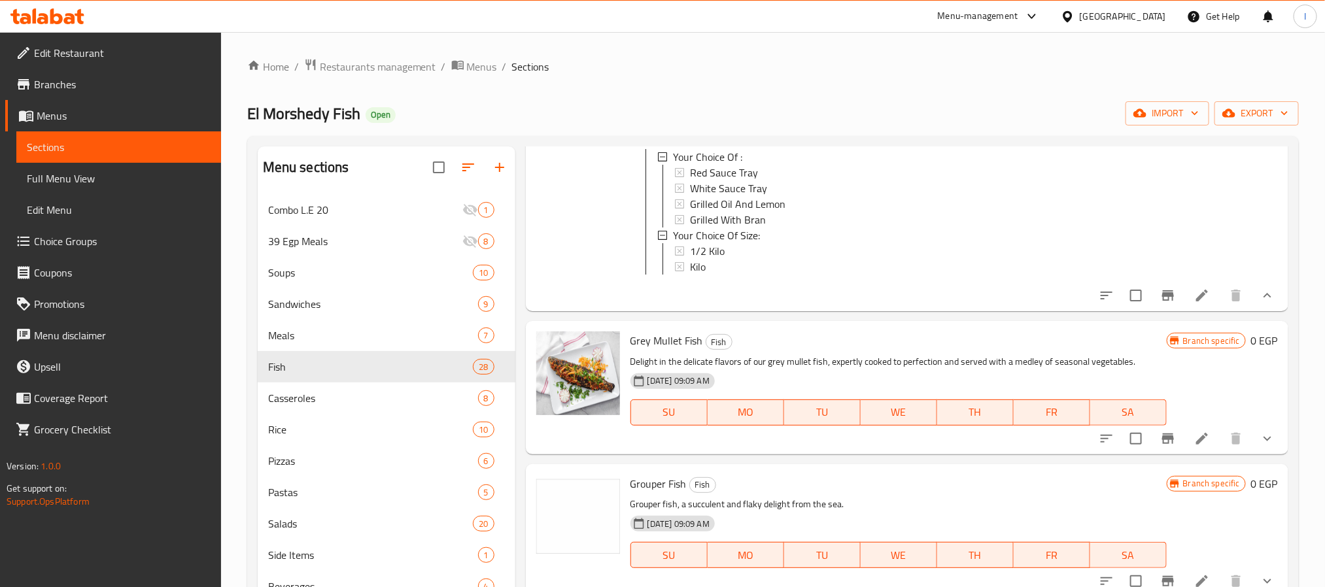
scroll to position [589, 0]
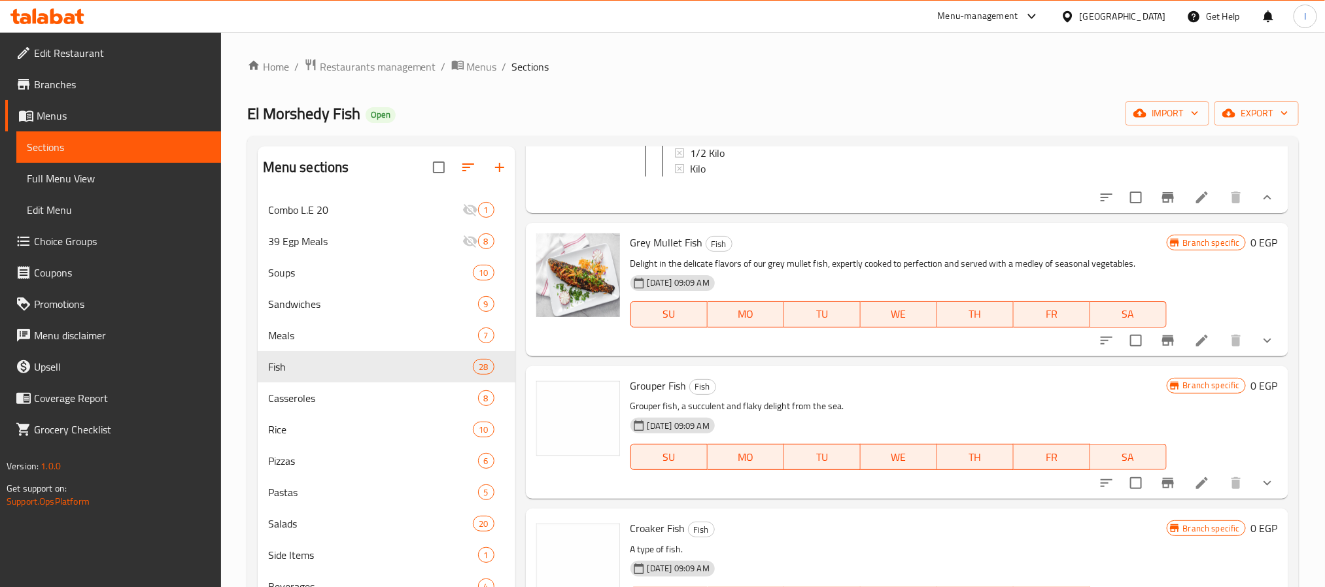
click at [1196, 347] on icon at bounding box center [1202, 341] width 12 height 12
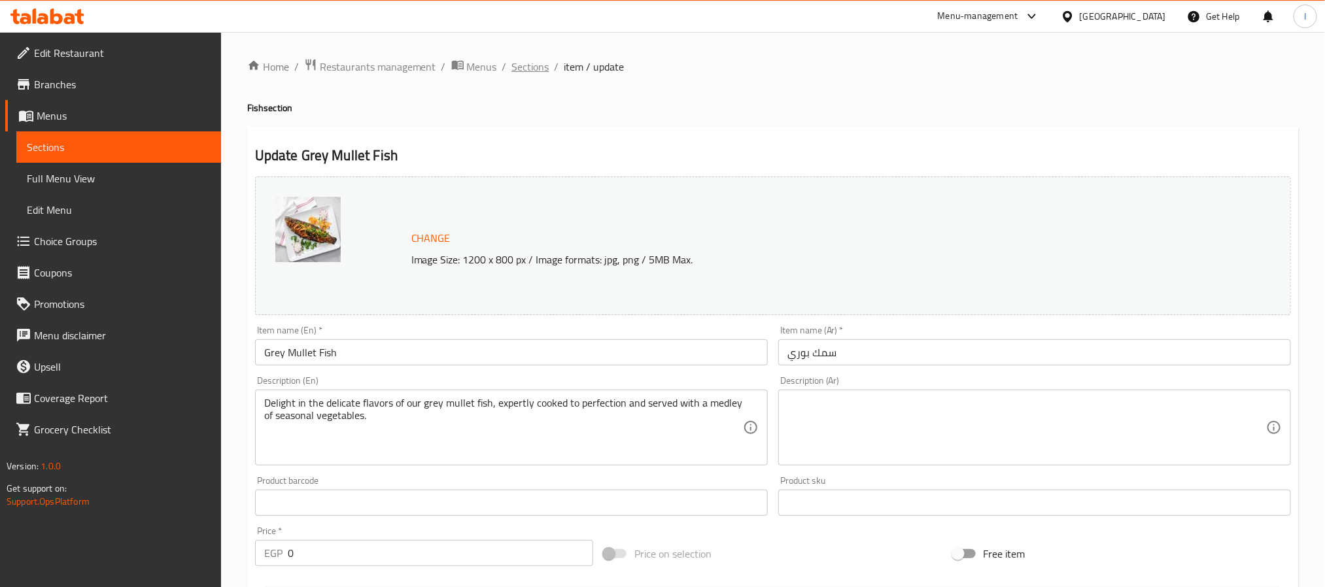
click at [526, 69] on span "Sections" at bounding box center [530, 67] width 37 height 16
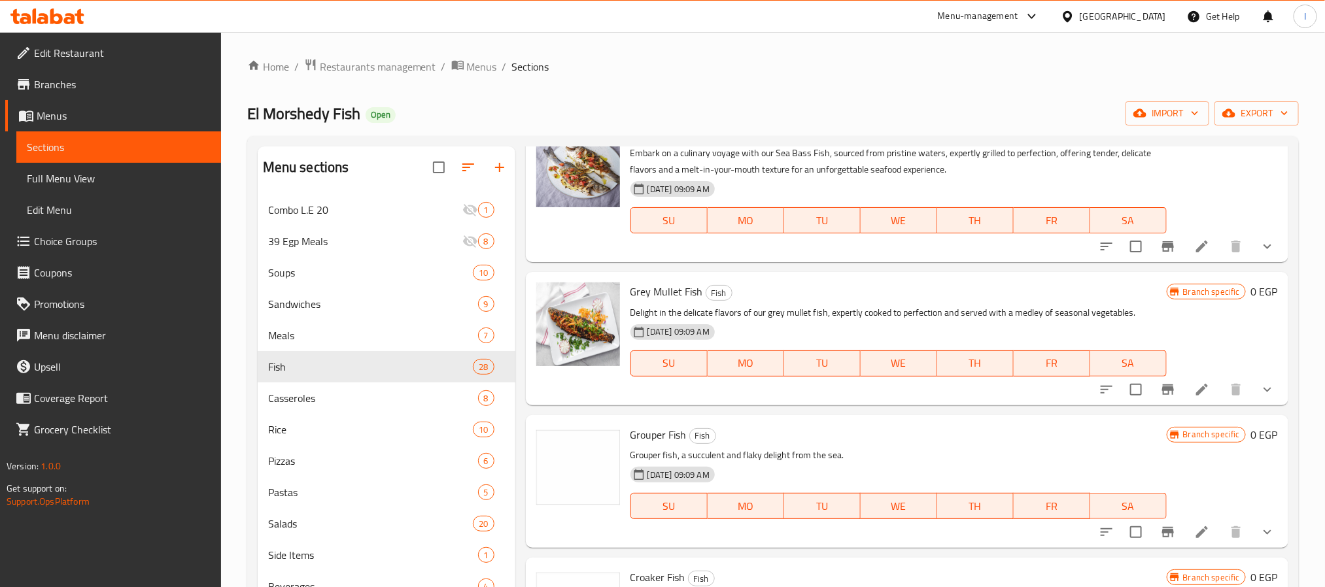
scroll to position [392, 0]
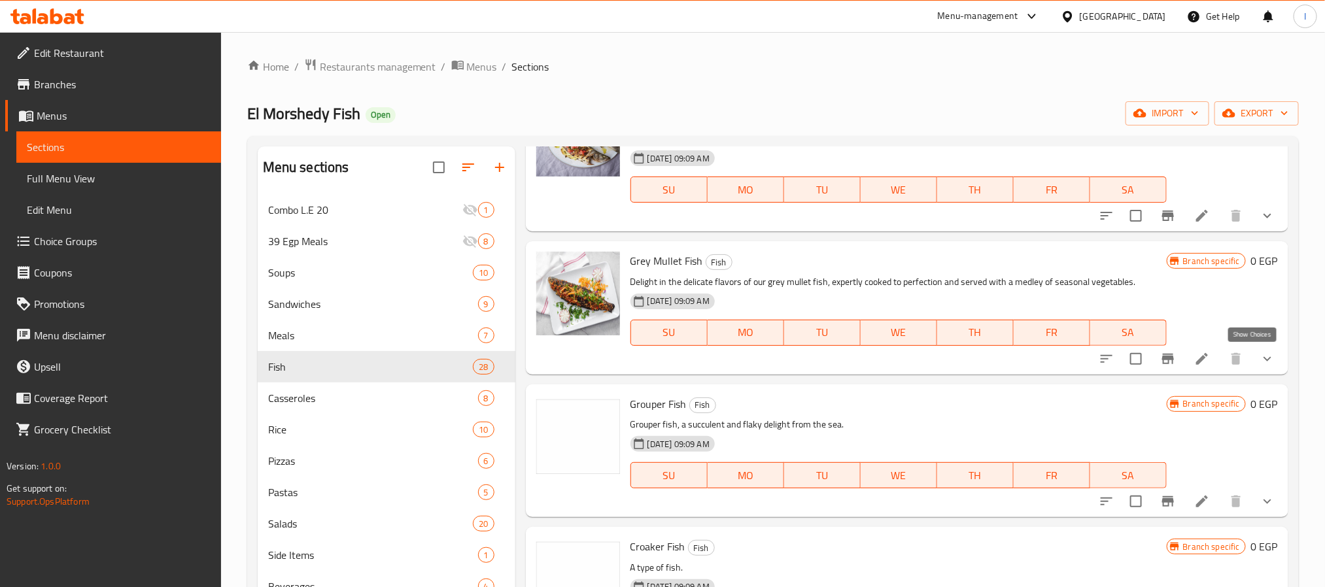
click at [1259, 357] on icon "show more" at bounding box center [1267, 359] width 16 height 16
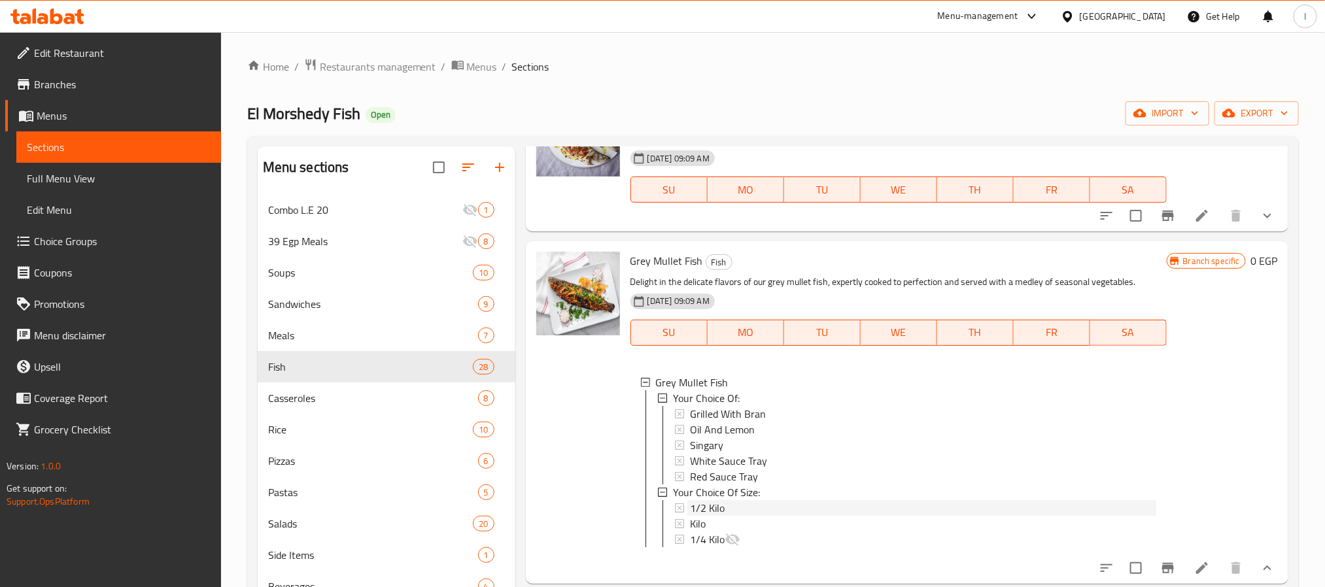
click at [736, 504] on div "1/2 Kilo" at bounding box center [923, 508] width 466 height 16
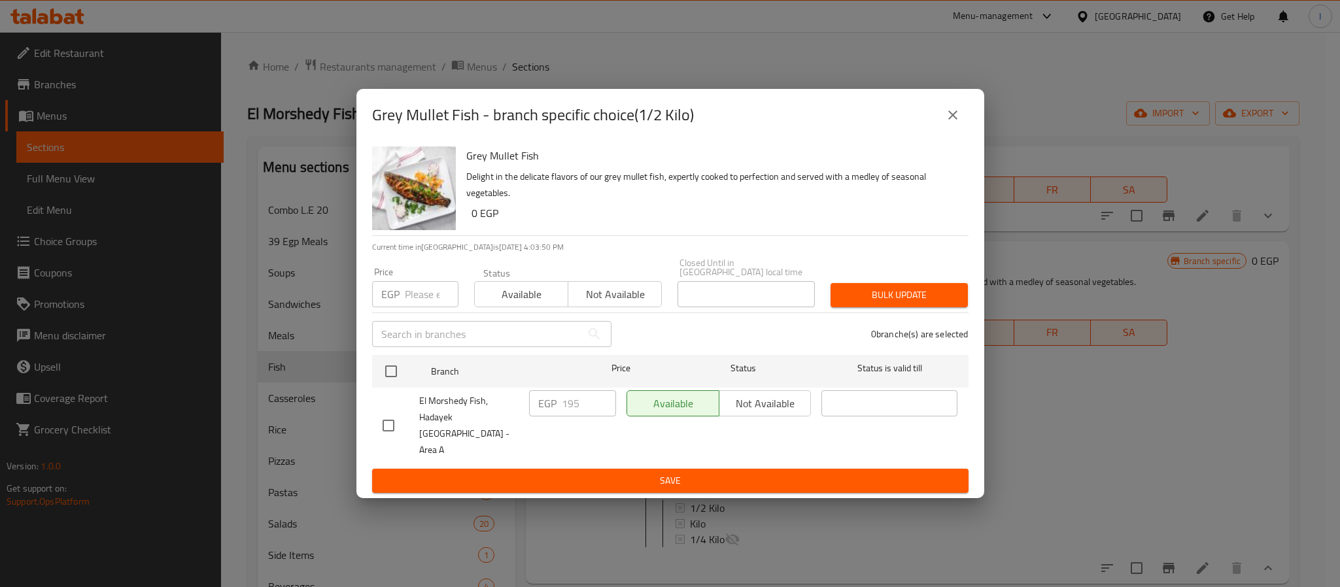
click at [950, 123] on icon "close" at bounding box center [953, 115] width 16 height 16
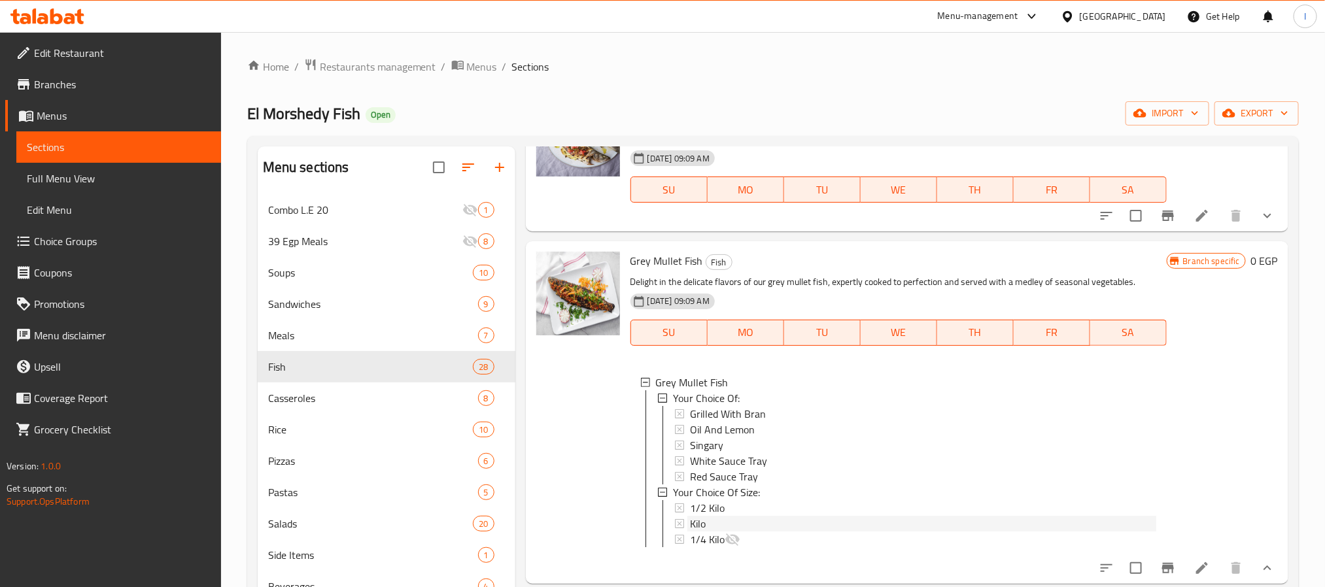
click at [736, 526] on div "Kilo" at bounding box center [923, 524] width 466 height 16
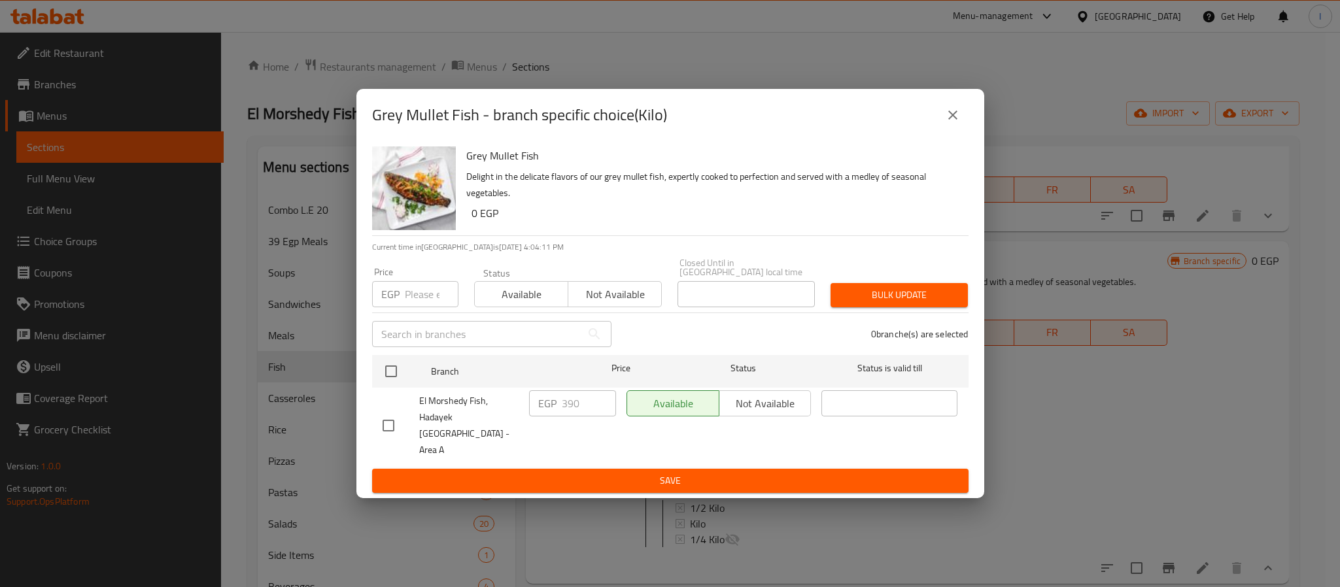
click at [946, 123] on icon "close" at bounding box center [953, 115] width 16 height 16
